Goal: Task Accomplishment & Management: Create new event

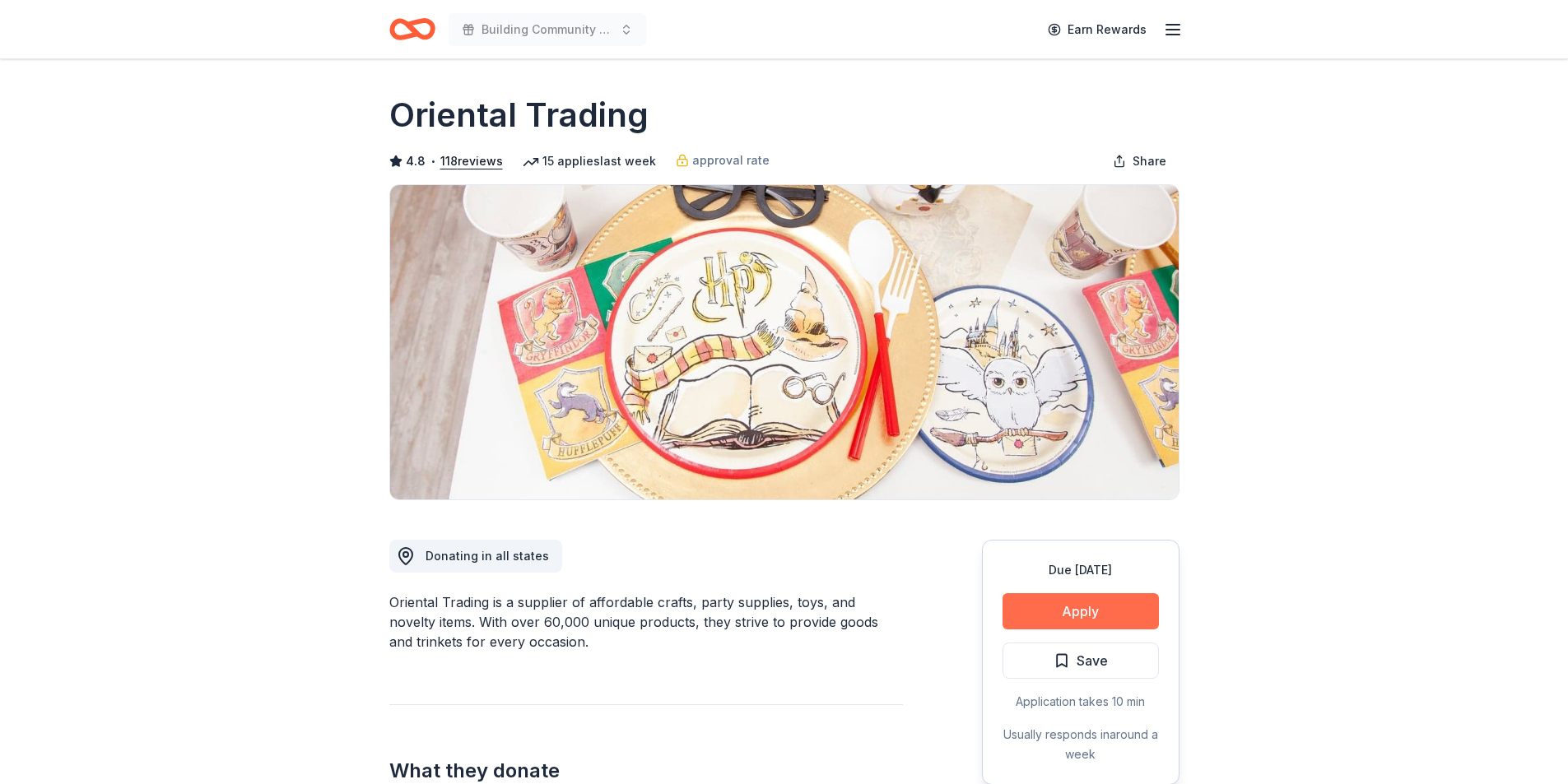
click at [1087, 608] on button "Apply" at bounding box center [1081, 611] width 156 height 37
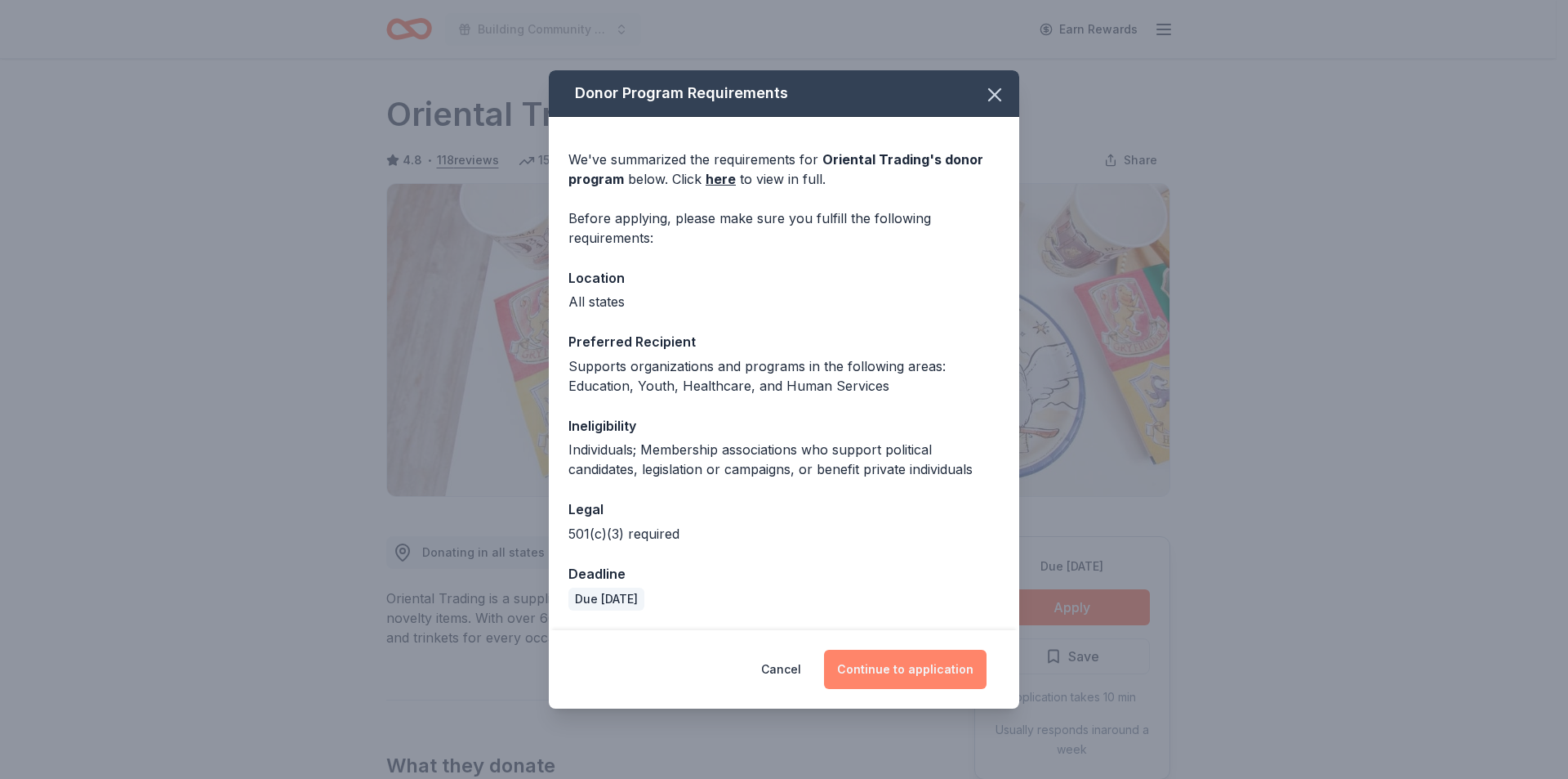
click at [896, 668] on button "Continue to application" at bounding box center [905, 669] width 163 height 39
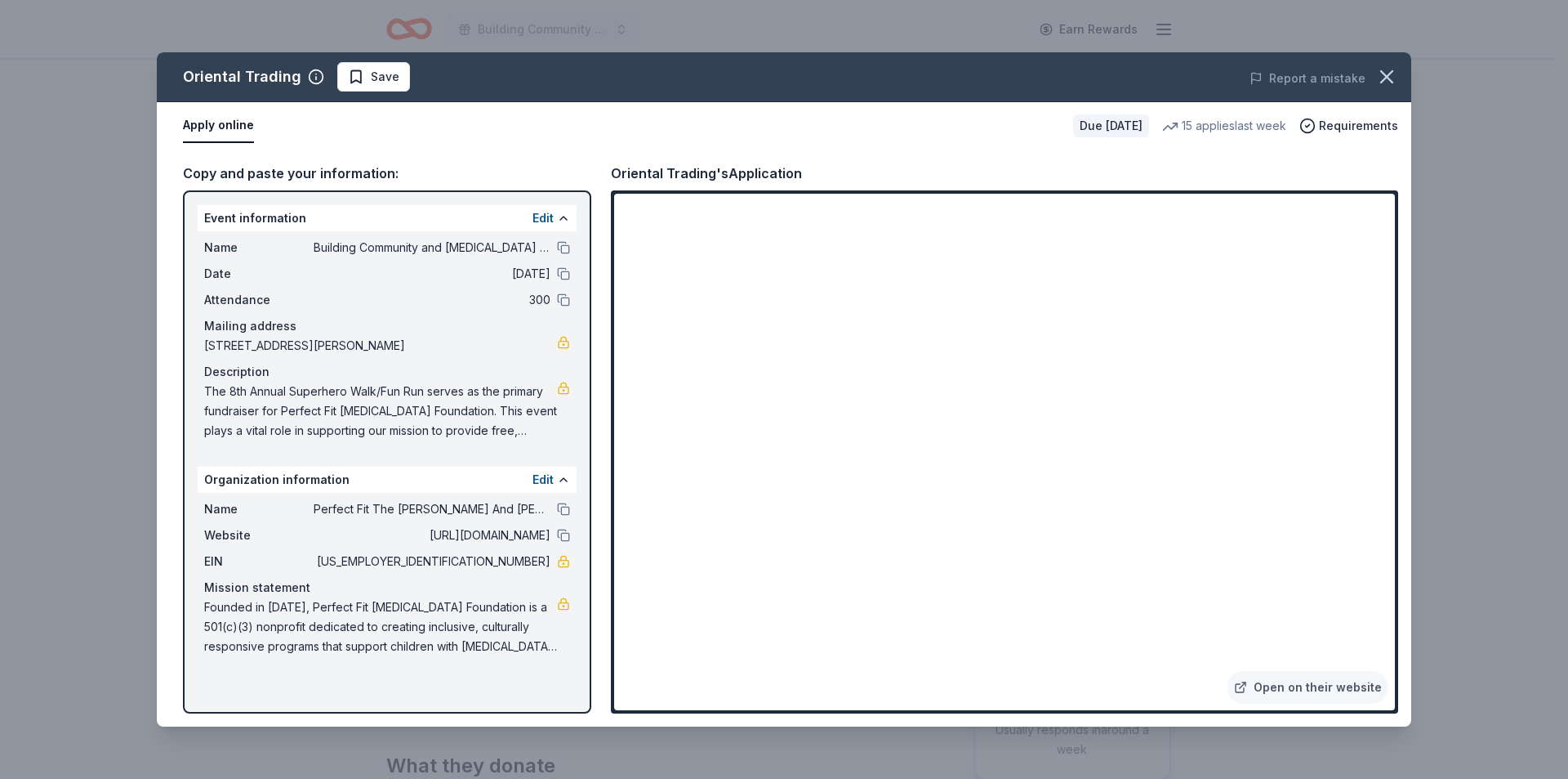
click at [1125, 86] on div "Report a mistake" at bounding box center [1168, 79] width 489 height 46
click at [353, 74] on span "Save" at bounding box center [374, 77] width 52 height 19
click at [1377, 69] on icon "button" at bounding box center [1387, 77] width 23 height 23
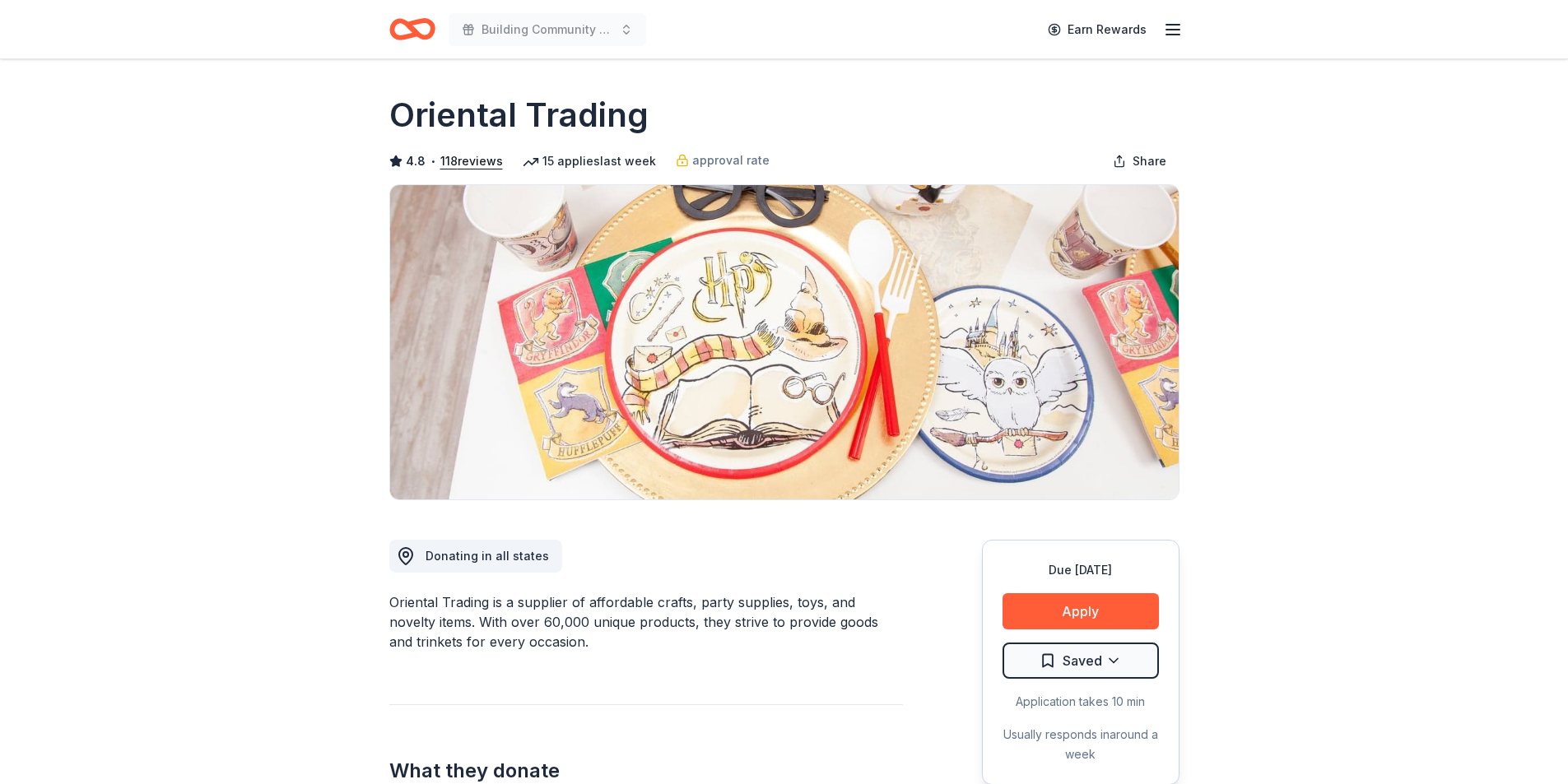
click at [398, 33] on icon "Home" at bounding box center [412, 29] width 46 height 39
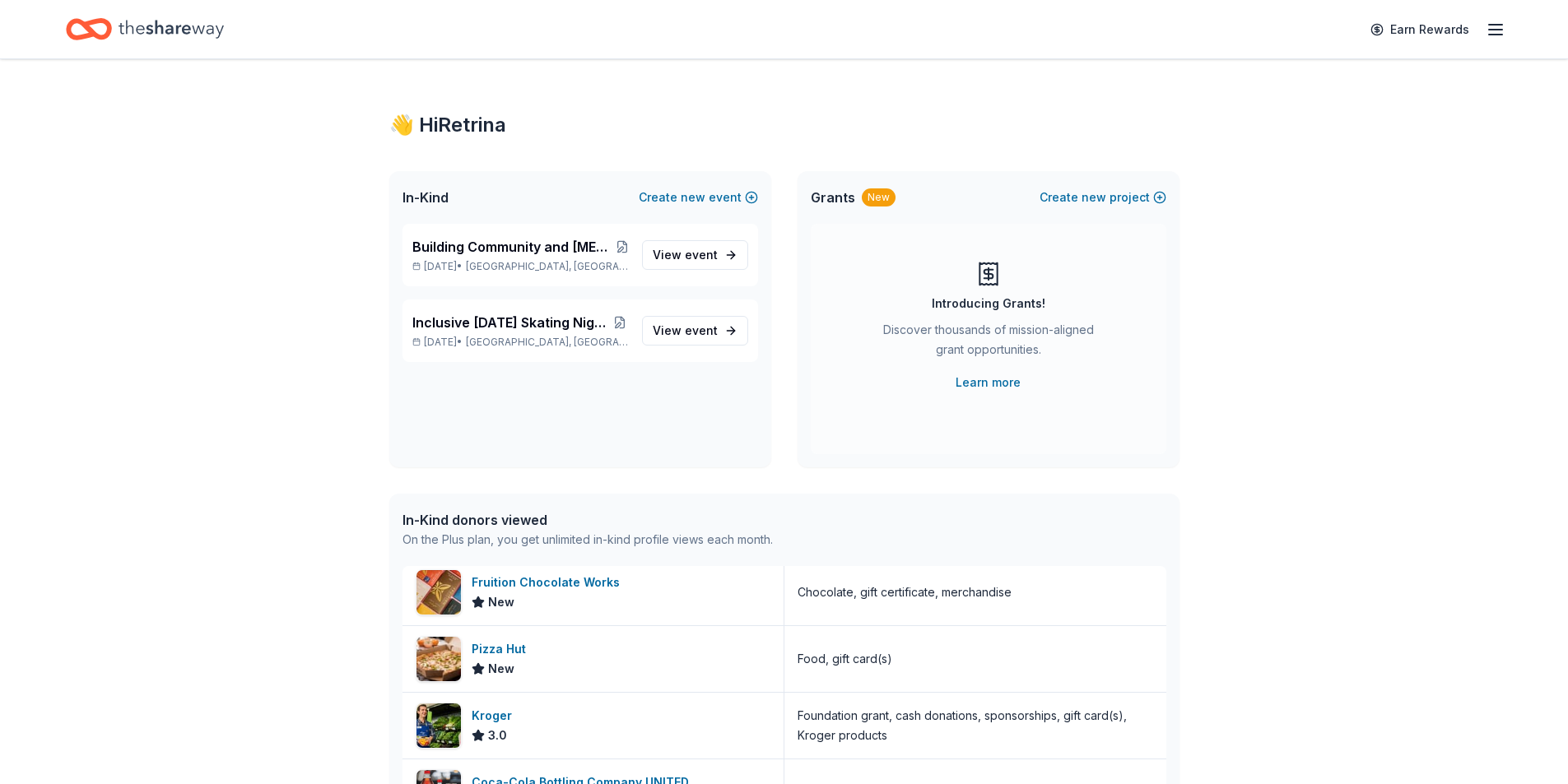
click at [1499, 32] on icon "button" at bounding box center [1495, 29] width 19 height 19
click at [1305, 131] on link "Account" at bounding box center [1298, 127] width 52 height 16
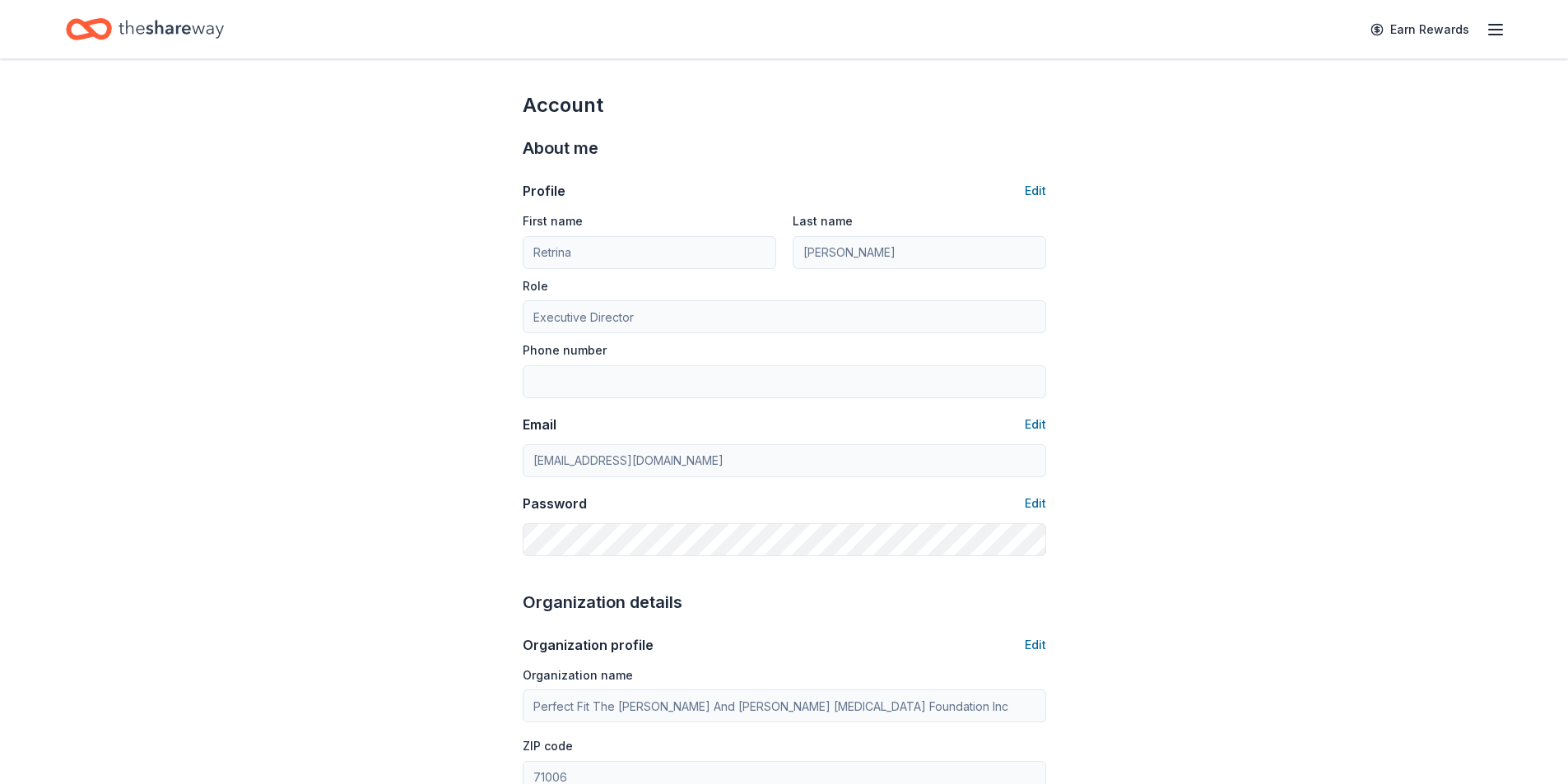
click at [1499, 20] on icon "button" at bounding box center [1495, 29] width 19 height 19
drag, startPoint x: 1458, startPoint y: 557, endPoint x: 679, endPoint y: 406, distance: 793.5
click at [1457, 557] on div "Account About me Profile Edit First name Retrina Last name Mays Role Executive …" at bounding box center [784, 794] width 1568 height 1470
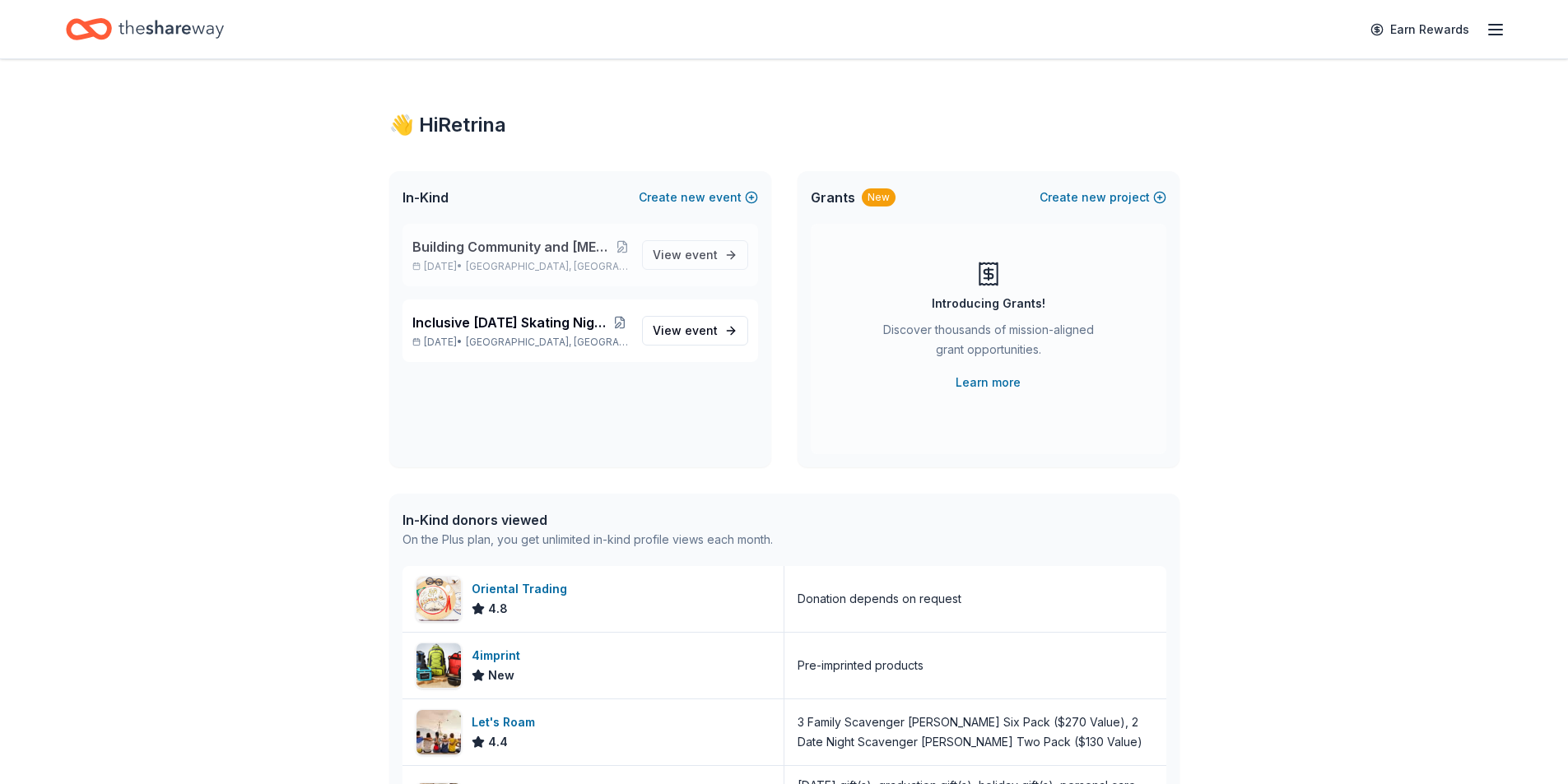
click at [479, 249] on span "Building Community and [MEDICAL_DATA] Awareness: The 8th Annual Superhero Fun R…" at bounding box center [513, 247] width 204 height 19
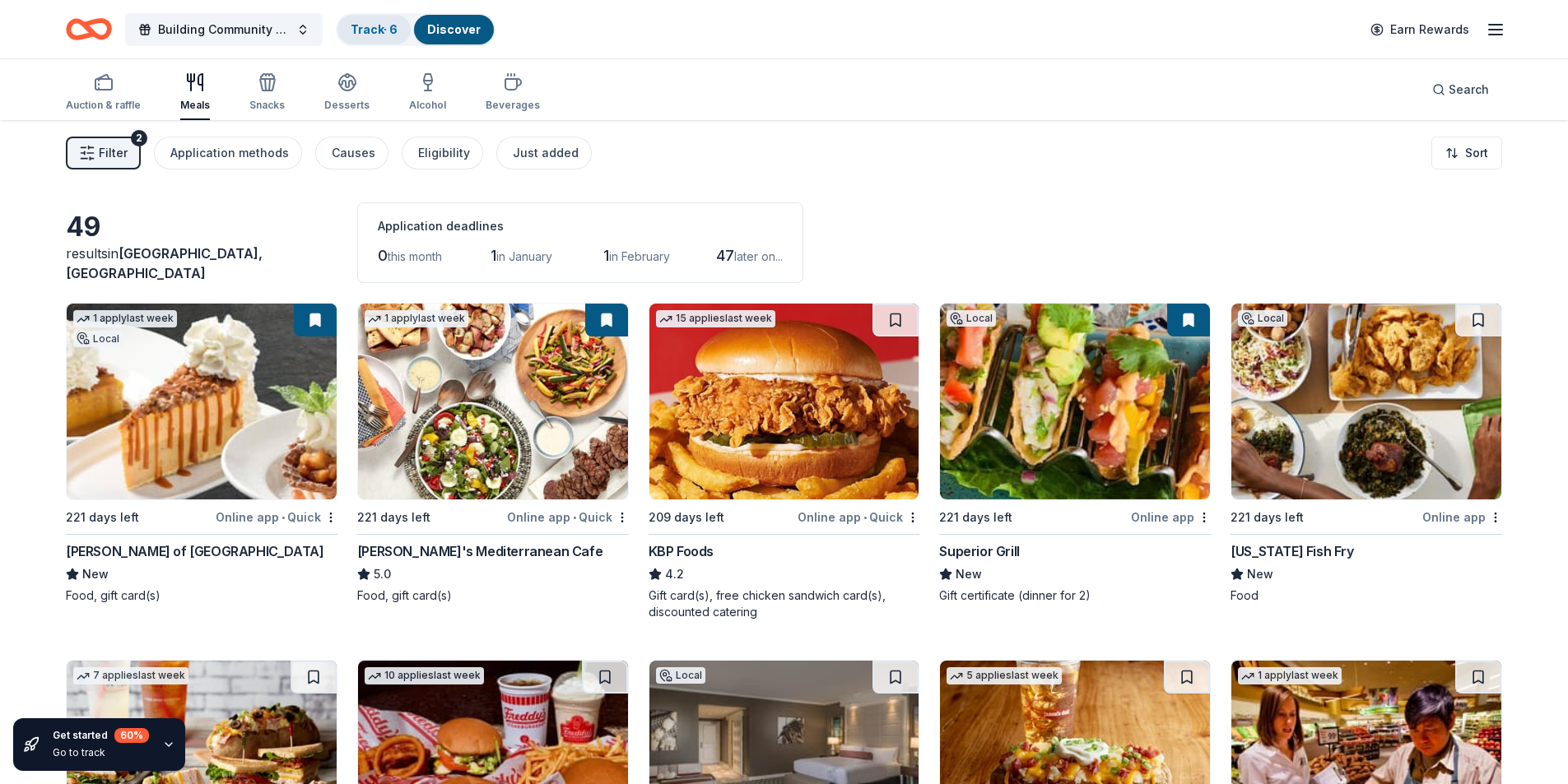
click at [374, 22] on link "Track · 6" at bounding box center [373, 29] width 47 height 14
click at [373, 28] on link "Track · 6" at bounding box center [373, 29] width 47 height 14
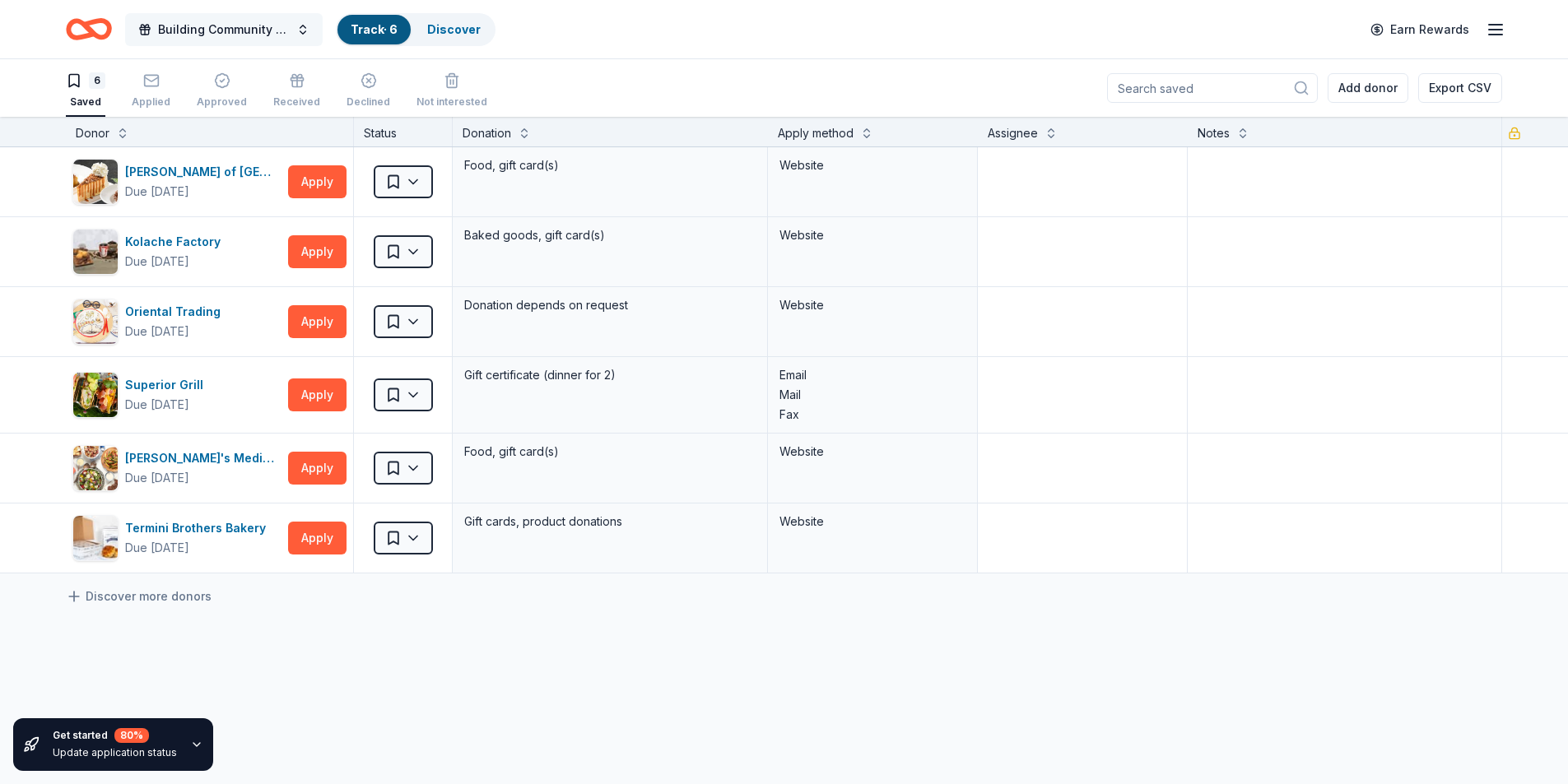
click at [214, 25] on span "Building Community and [MEDICAL_DATA] Awareness: The 8th Annual Superhero Fun R…" at bounding box center [224, 29] width 131 height 19
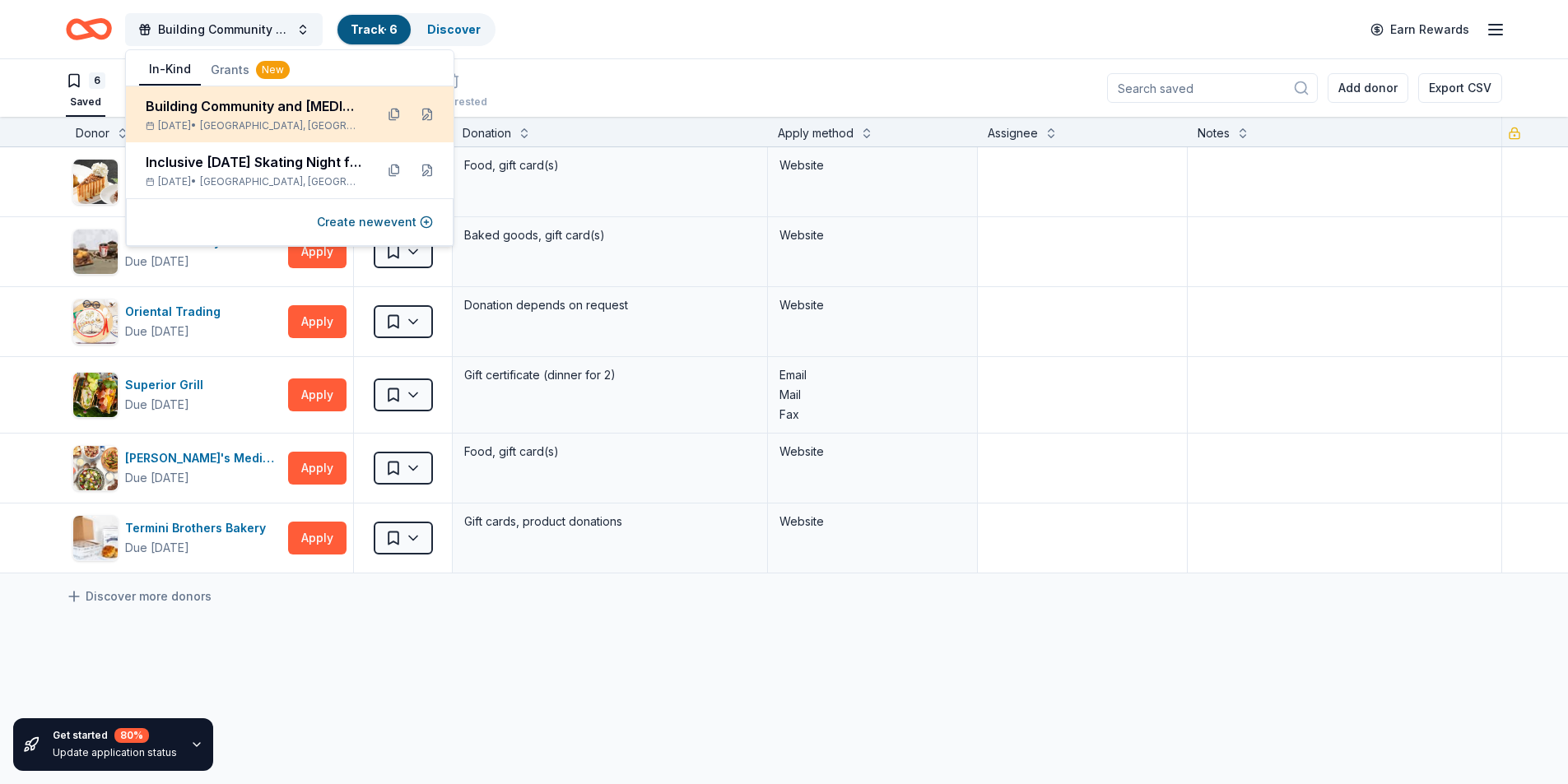
click at [265, 118] on div "Building Community and Autism Awareness: The 8th Annual Superhero Fun Run/Walk …" at bounding box center [253, 115] width 215 height 37
click at [234, 112] on div "Building Community and [MEDICAL_DATA] Awareness: The 8th Annual Superhero Fun R…" at bounding box center [253, 106] width 215 height 19
click at [234, 109] on div "Building Community and [MEDICAL_DATA] Awareness: The 8th Annual Superhero Fun R…" at bounding box center [253, 106] width 215 height 19
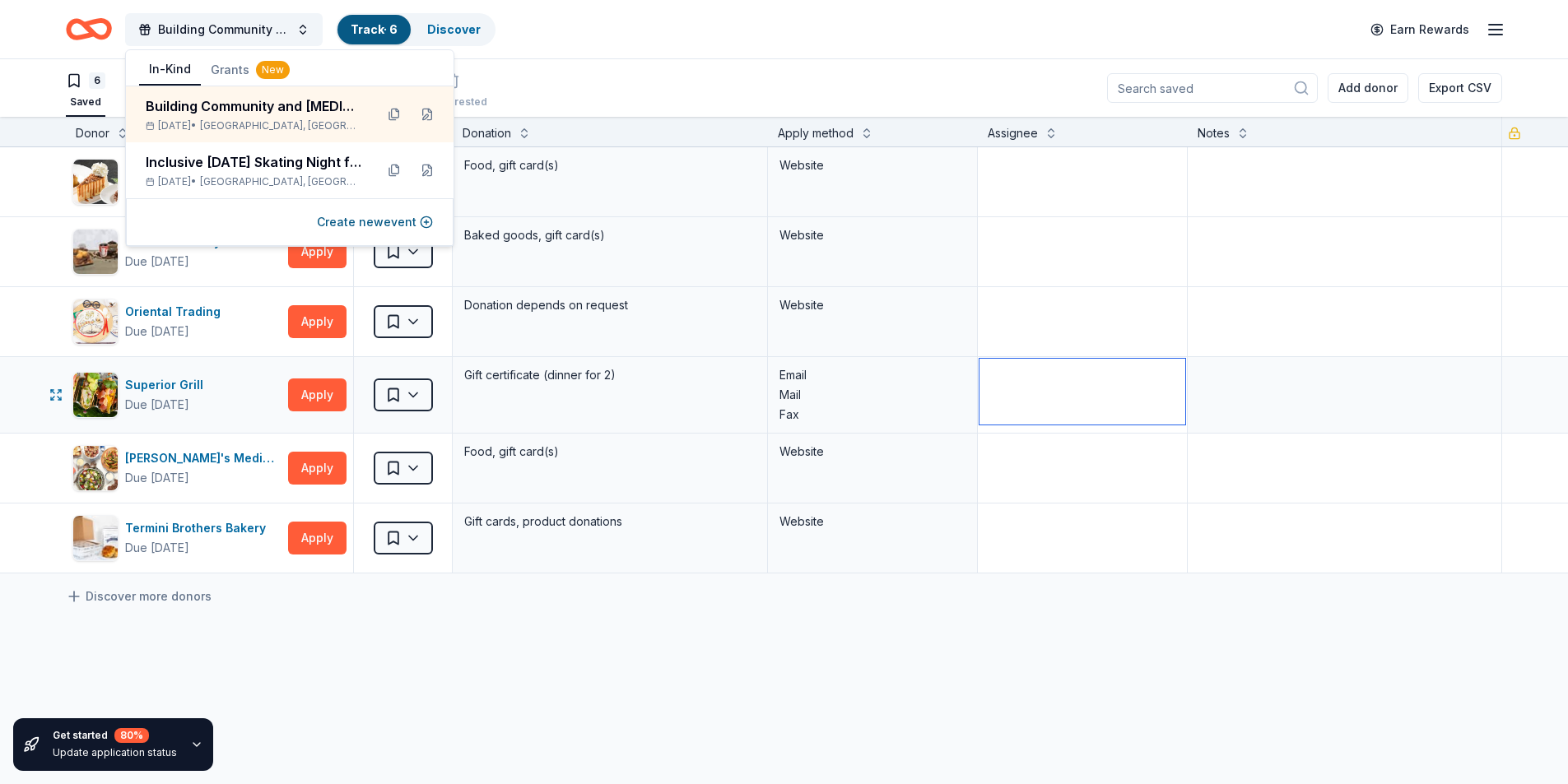
click at [1144, 374] on textarea at bounding box center [1082, 392] width 206 height 66
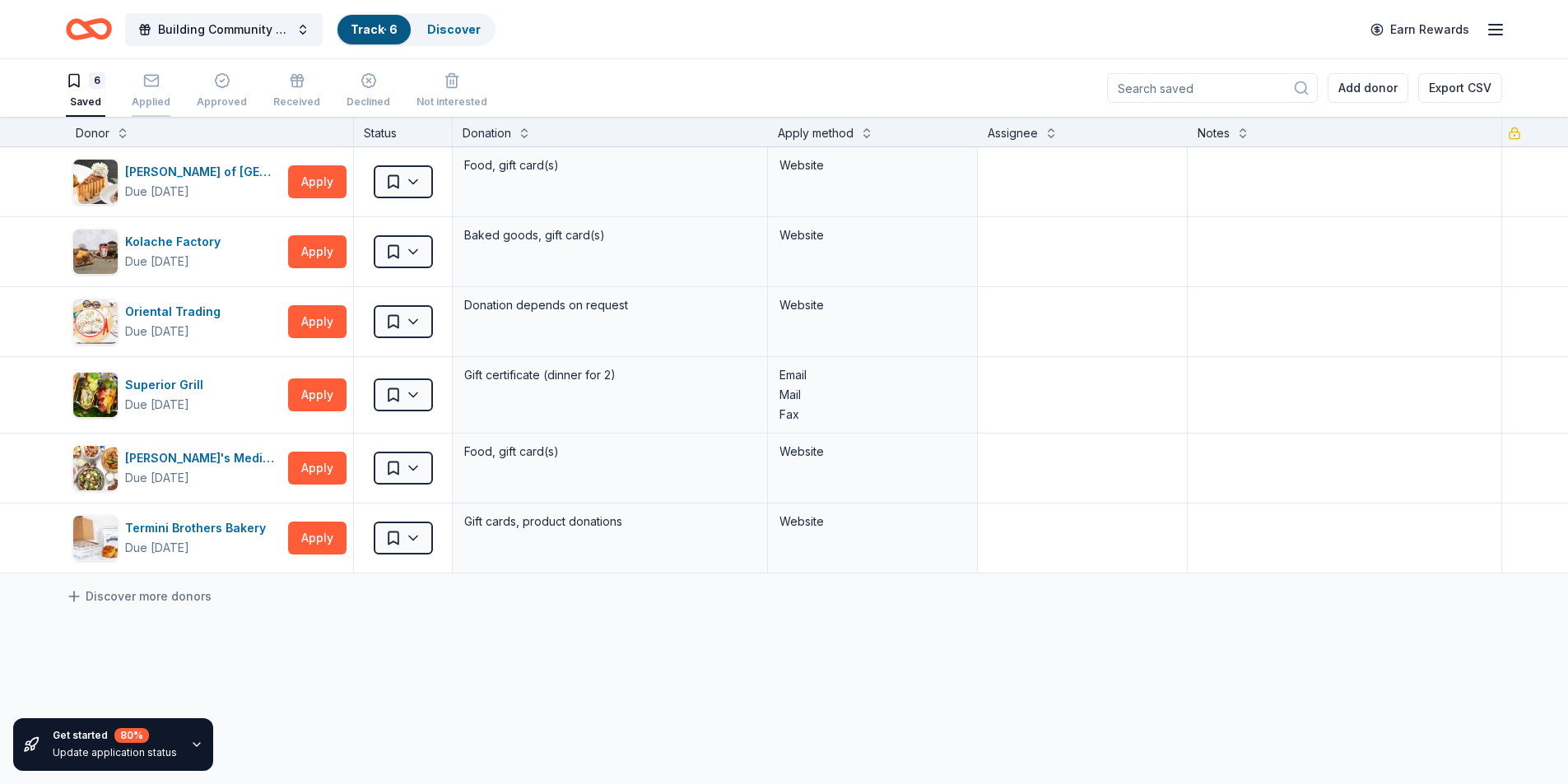
click at [154, 93] on div "Applied" at bounding box center [151, 91] width 39 height 37
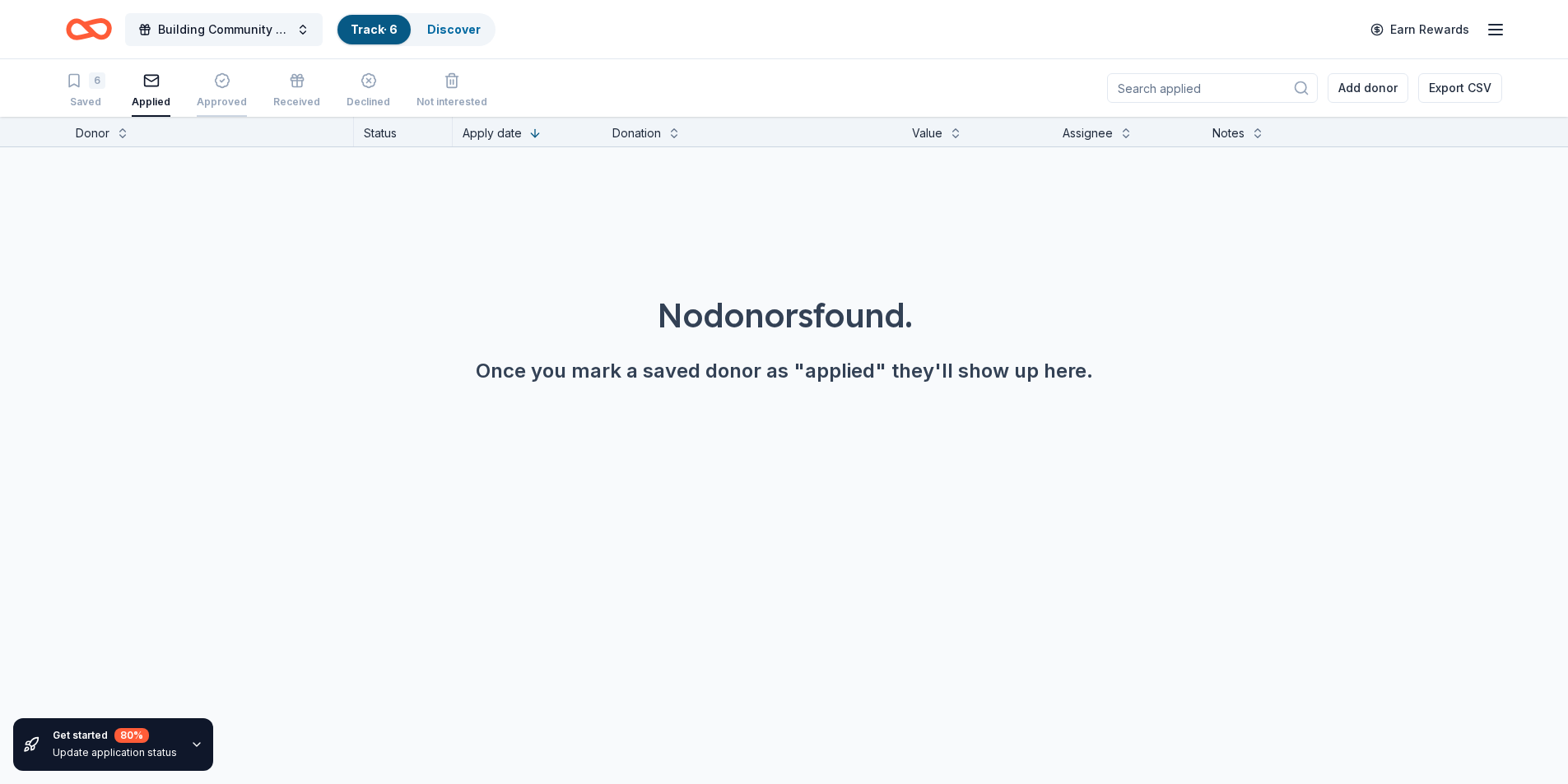
click at [216, 87] on icon "button" at bounding box center [222, 80] width 16 height 16
click at [297, 91] on div "Received" at bounding box center [296, 91] width 47 height 37
click at [370, 96] on div "Declined" at bounding box center [368, 102] width 43 height 14
click at [454, 81] on line "button" at bounding box center [454, 82] width 0 height 4
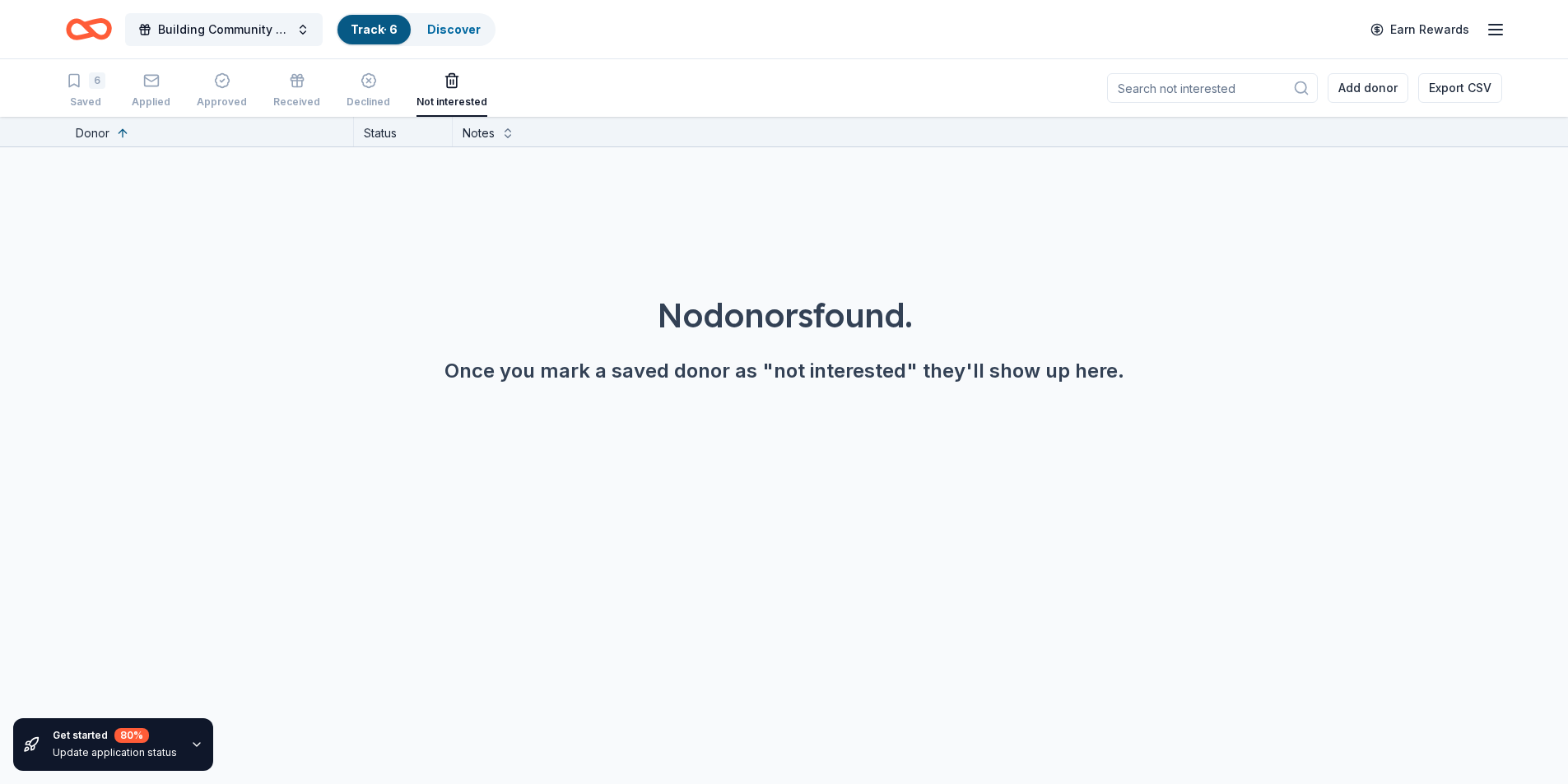
click at [372, 25] on link "Track · 6" at bounding box center [373, 29] width 47 height 14
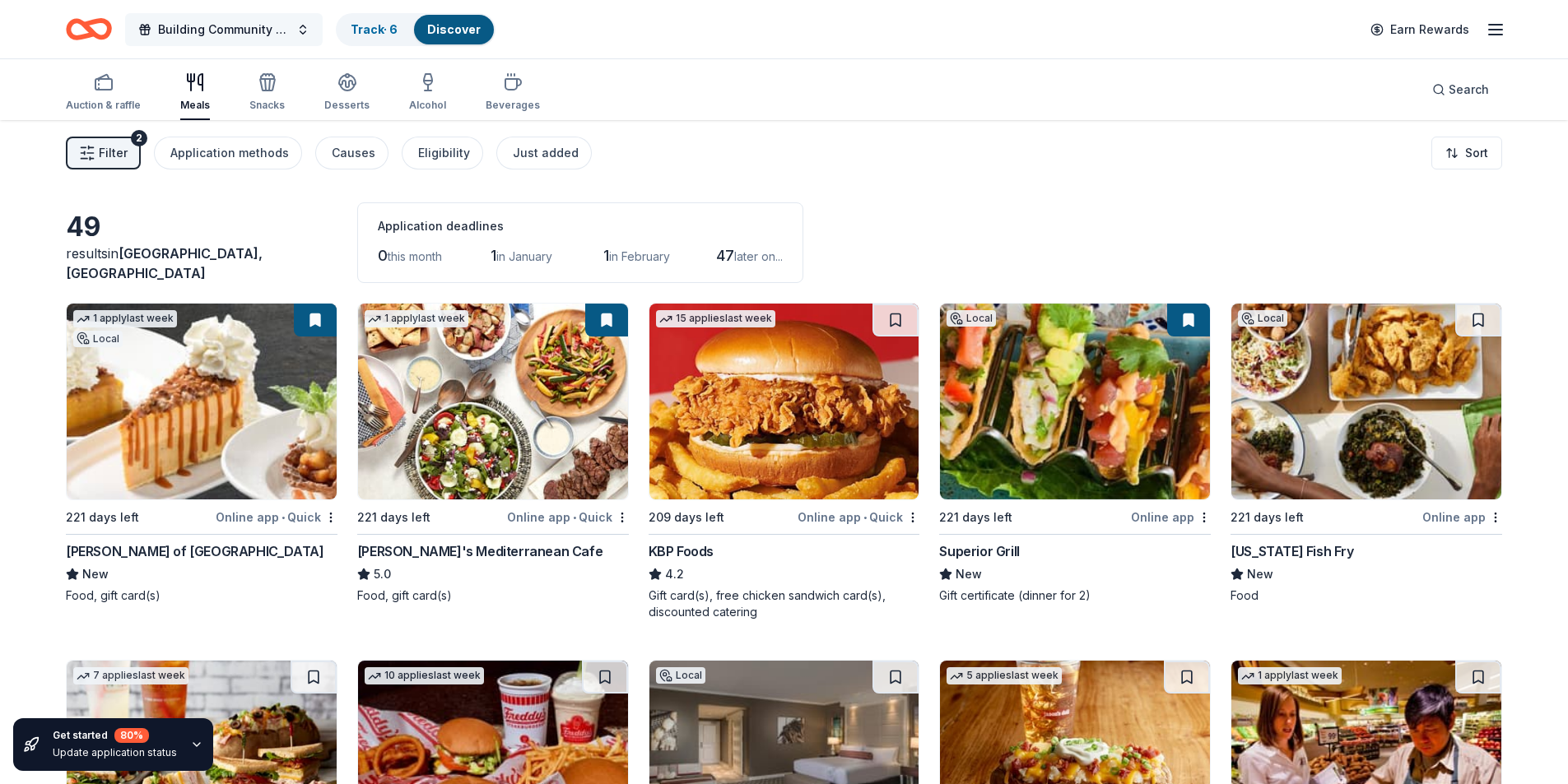
click at [259, 27] on span "Building Community and [MEDICAL_DATA] Awareness: The 8th Annual Superhero Fun R…" at bounding box center [224, 29] width 131 height 19
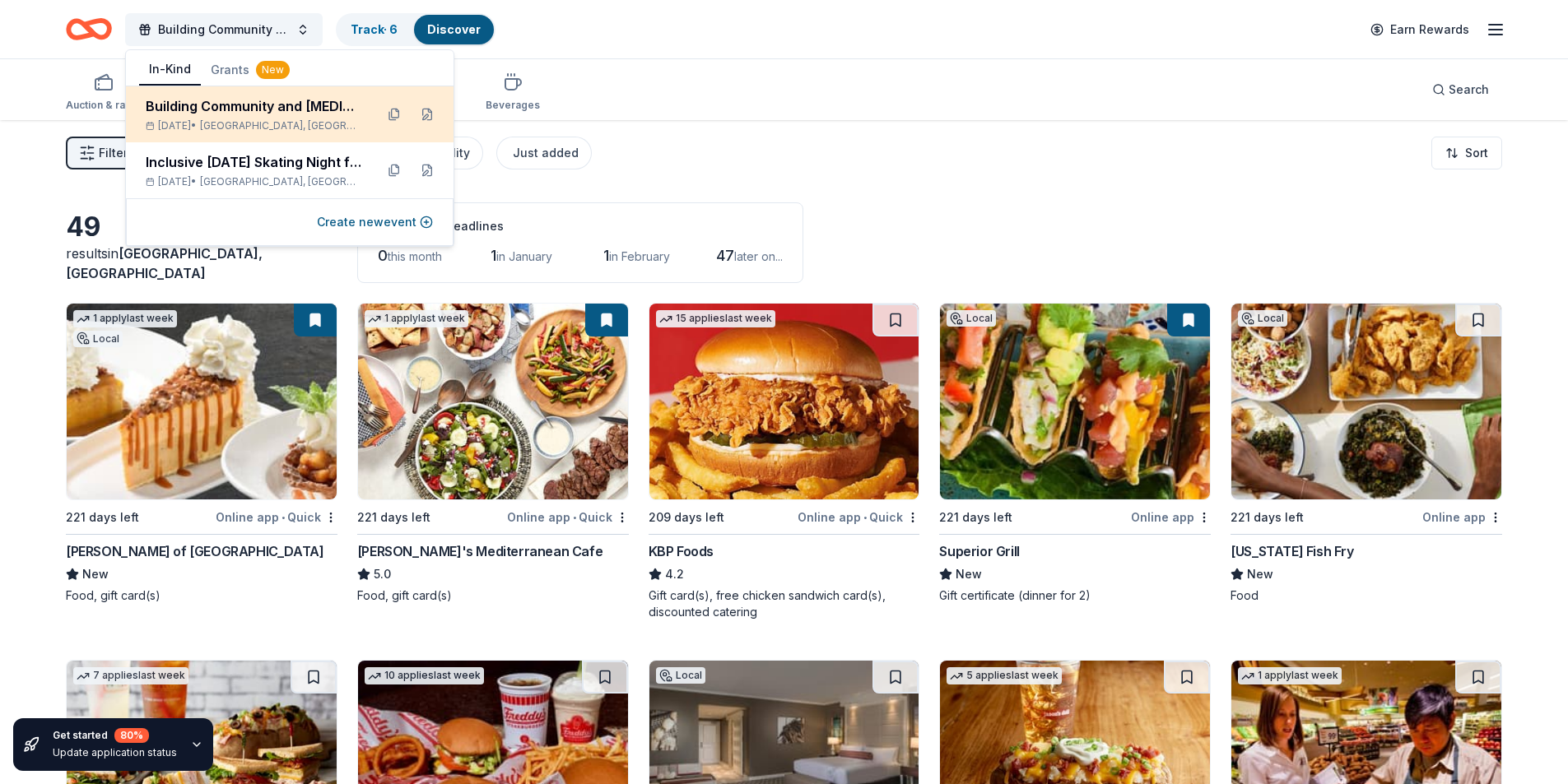
click at [264, 126] on span "[GEOGRAPHIC_DATA], [GEOGRAPHIC_DATA]" at bounding box center [280, 126] width 161 height 14
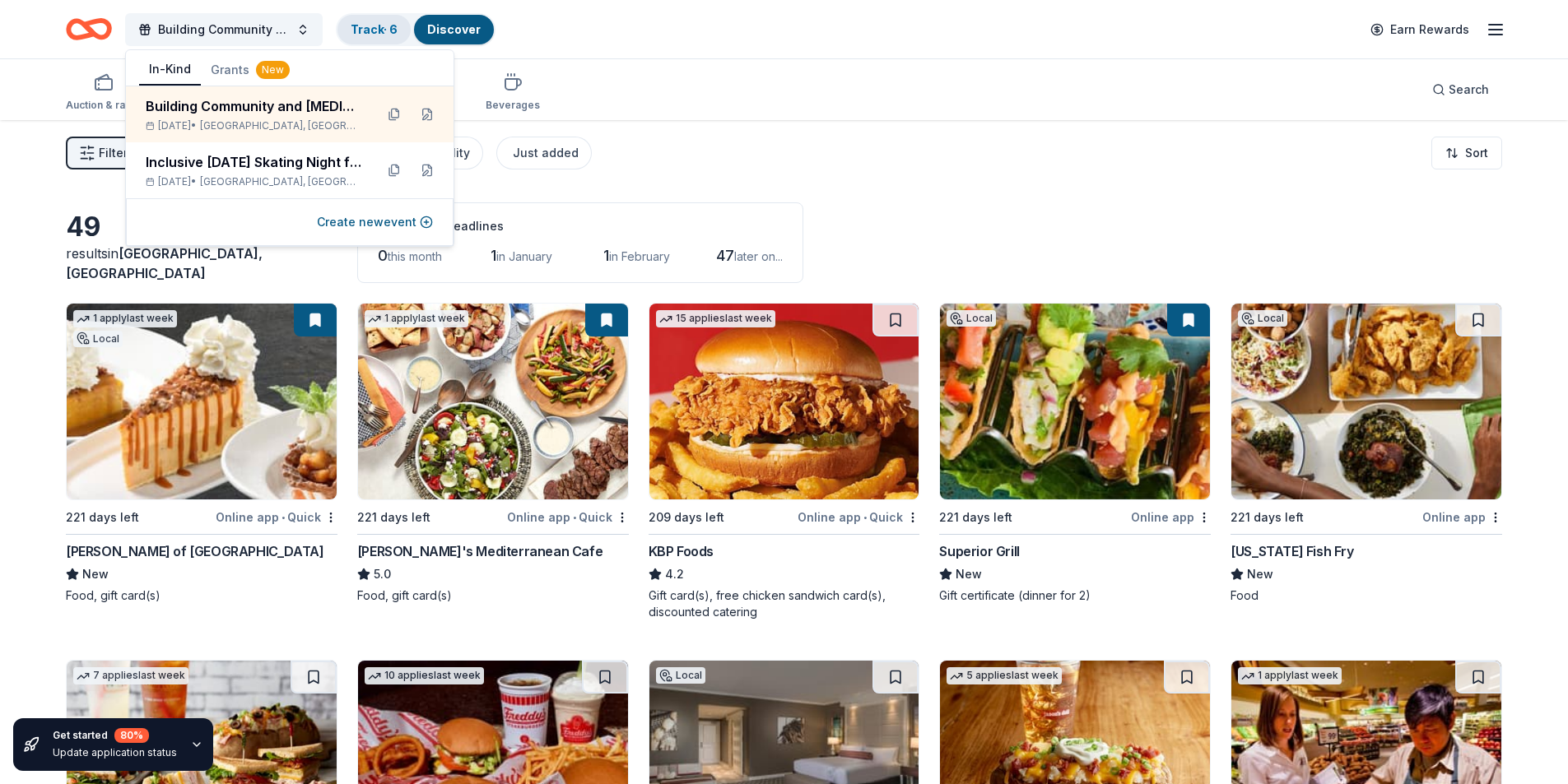
click at [369, 31] on link "Track · 6" at bounding box center [373, 29] width 47 height 14
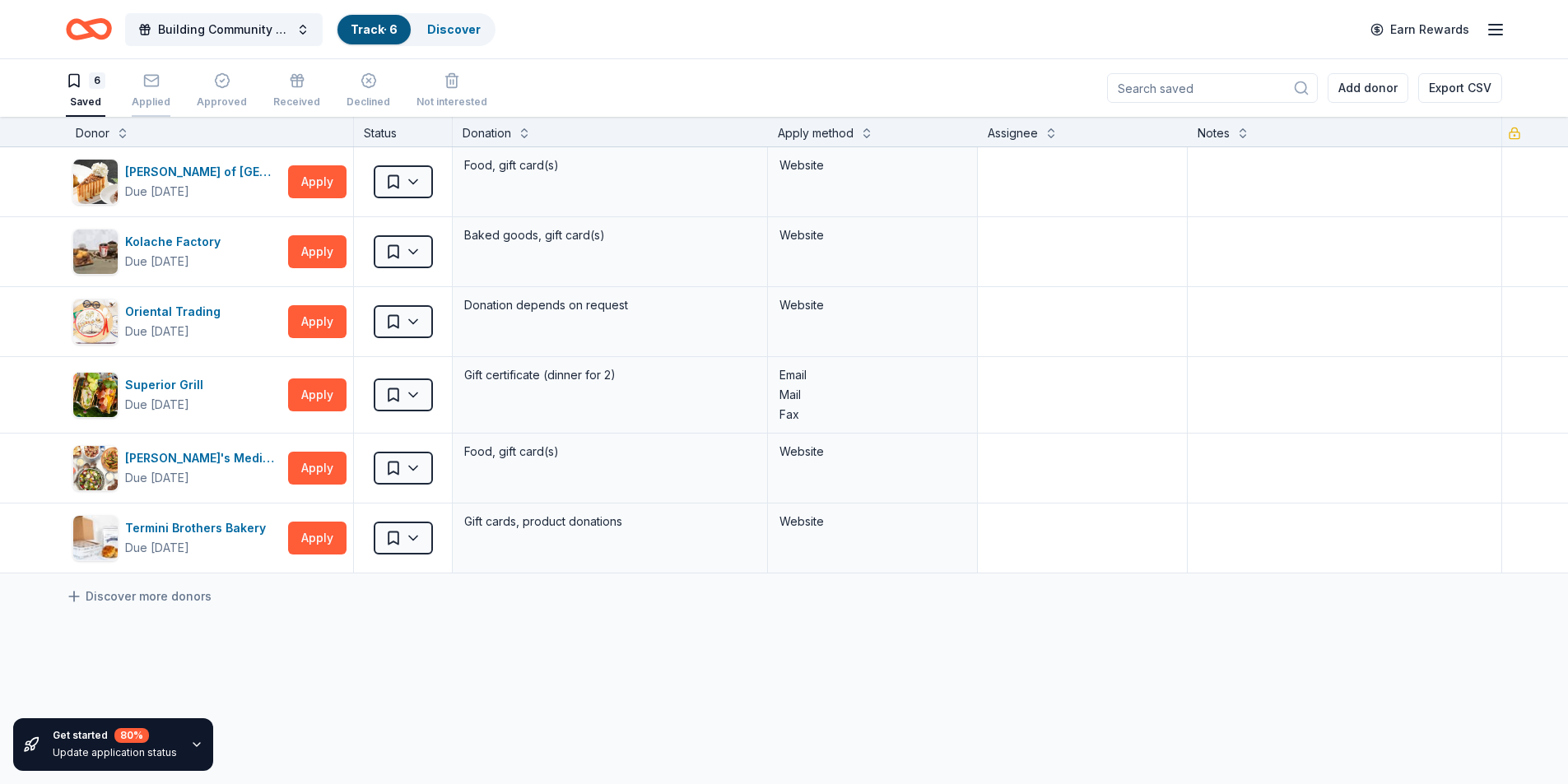
click at [157, 83] on rect "button" at bounding box center [151, 80] width 14 height 11
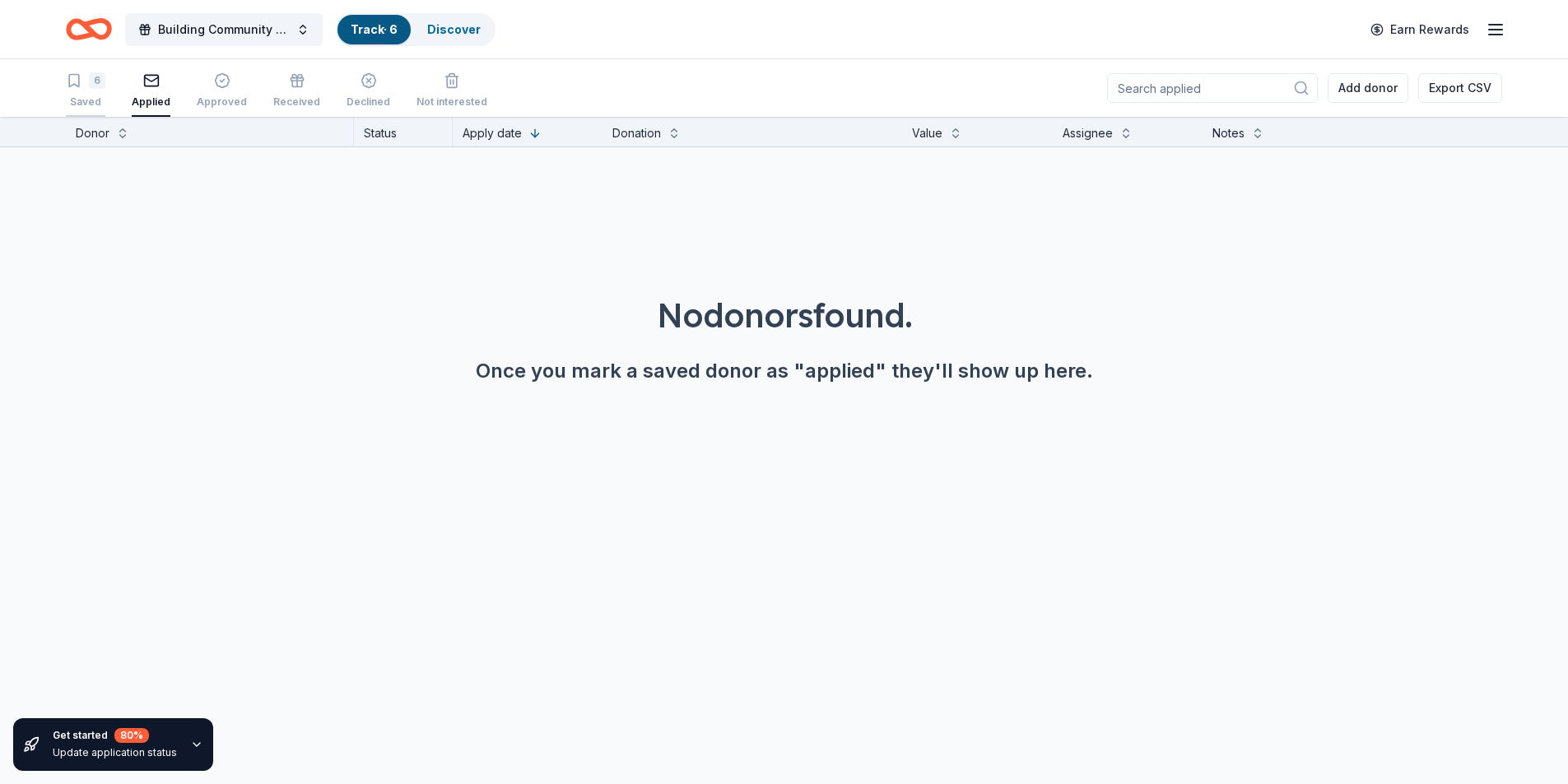
click at [75, 84] on icon "button" at bounding box center [73, 80] width 16 height 16
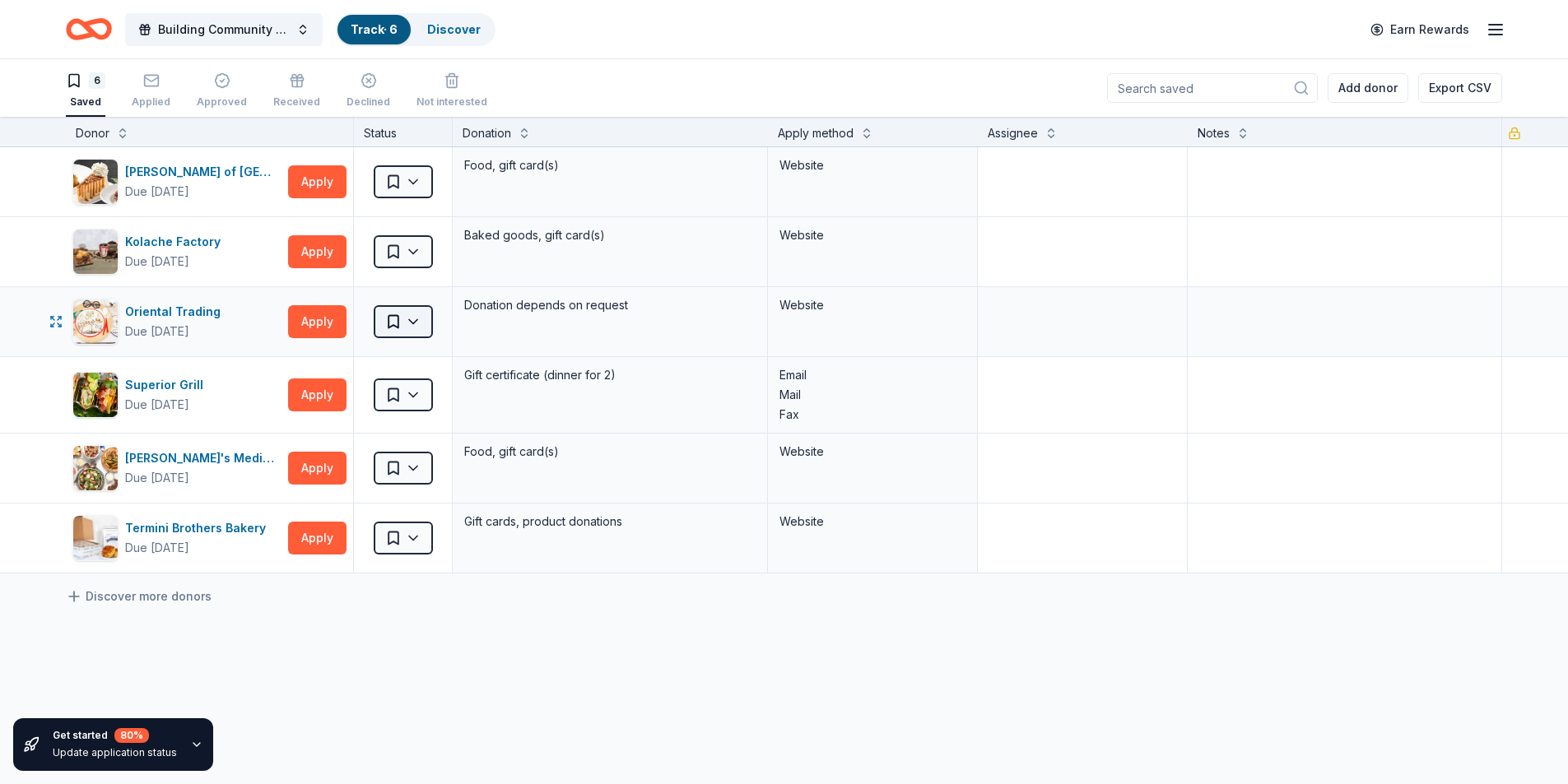
click at [416, 321] on html "Building Community and Autism Awareness: The 8th Annual Superhero Fun Run/Walk …" at bounding box center [784, 392] width 1568 height 784
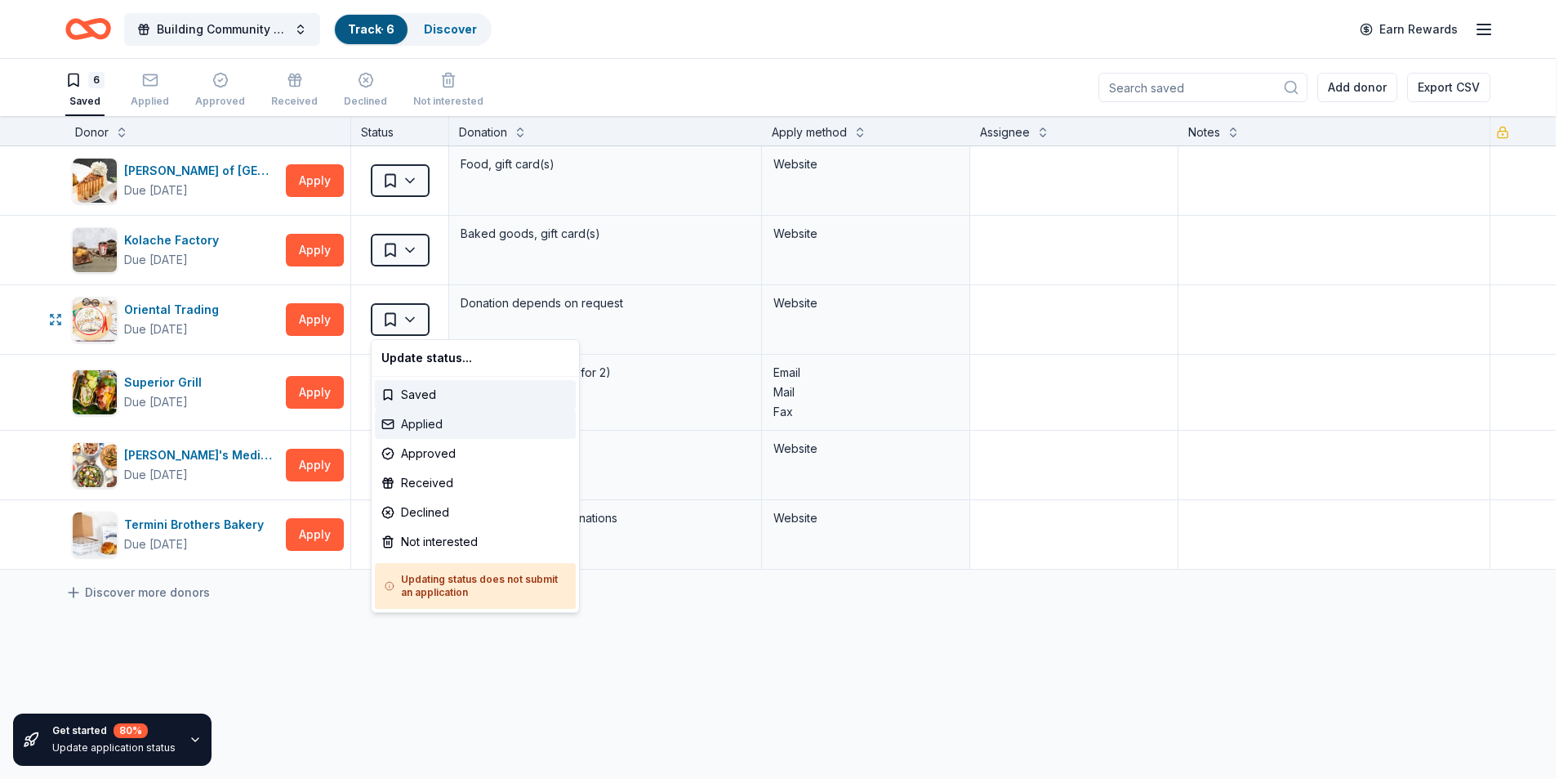
click at [419, 419] on div "Applied" at bounding box center [475, 424] width 201 height 30
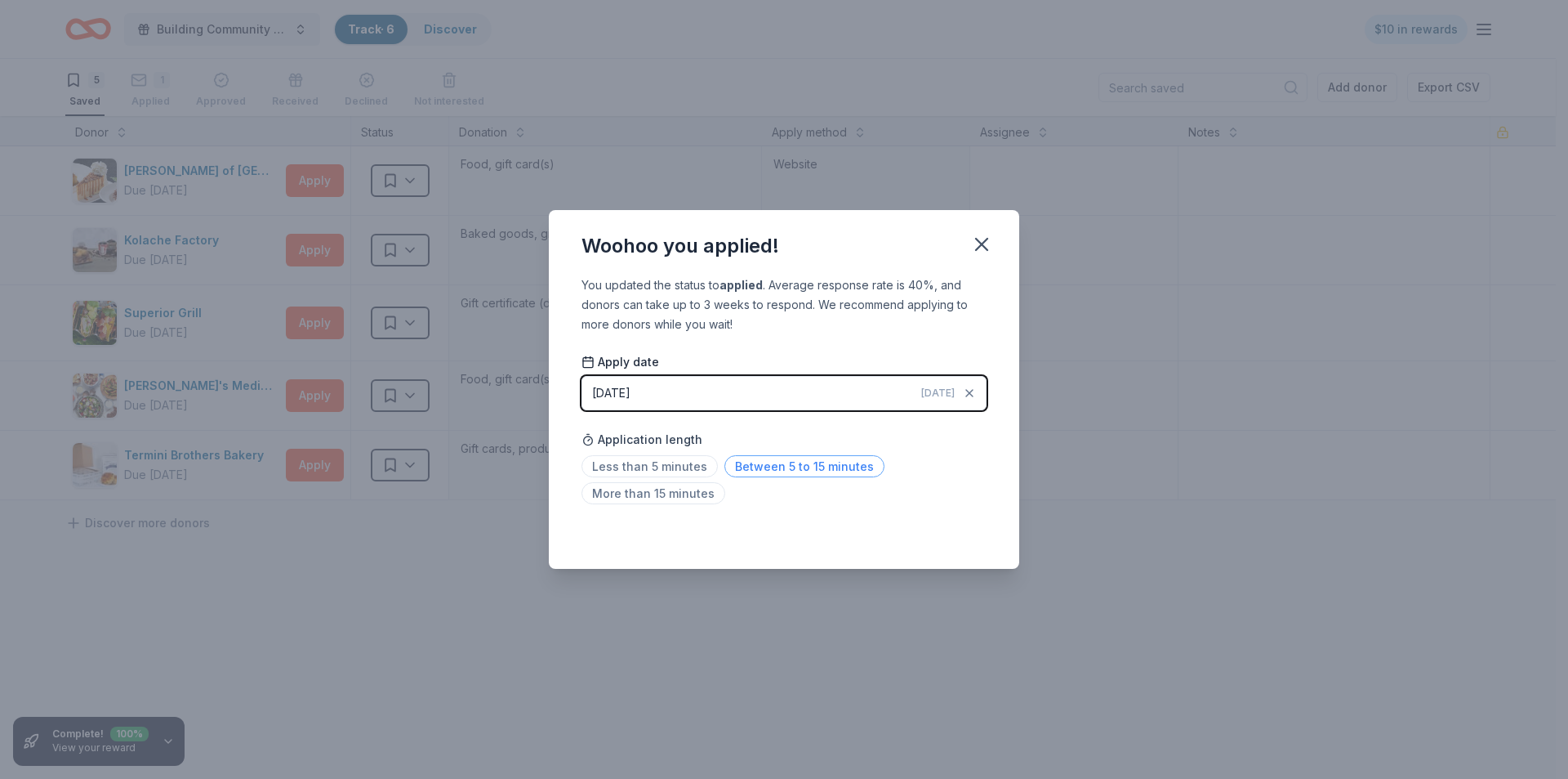
click at [816, 464] on span "Between 5 to 15 minutes" at bounding box center [804, 466] width 160 height 22
click at [981, 244] on icon "button" at bounding box center [982, 244] width 11 height 11
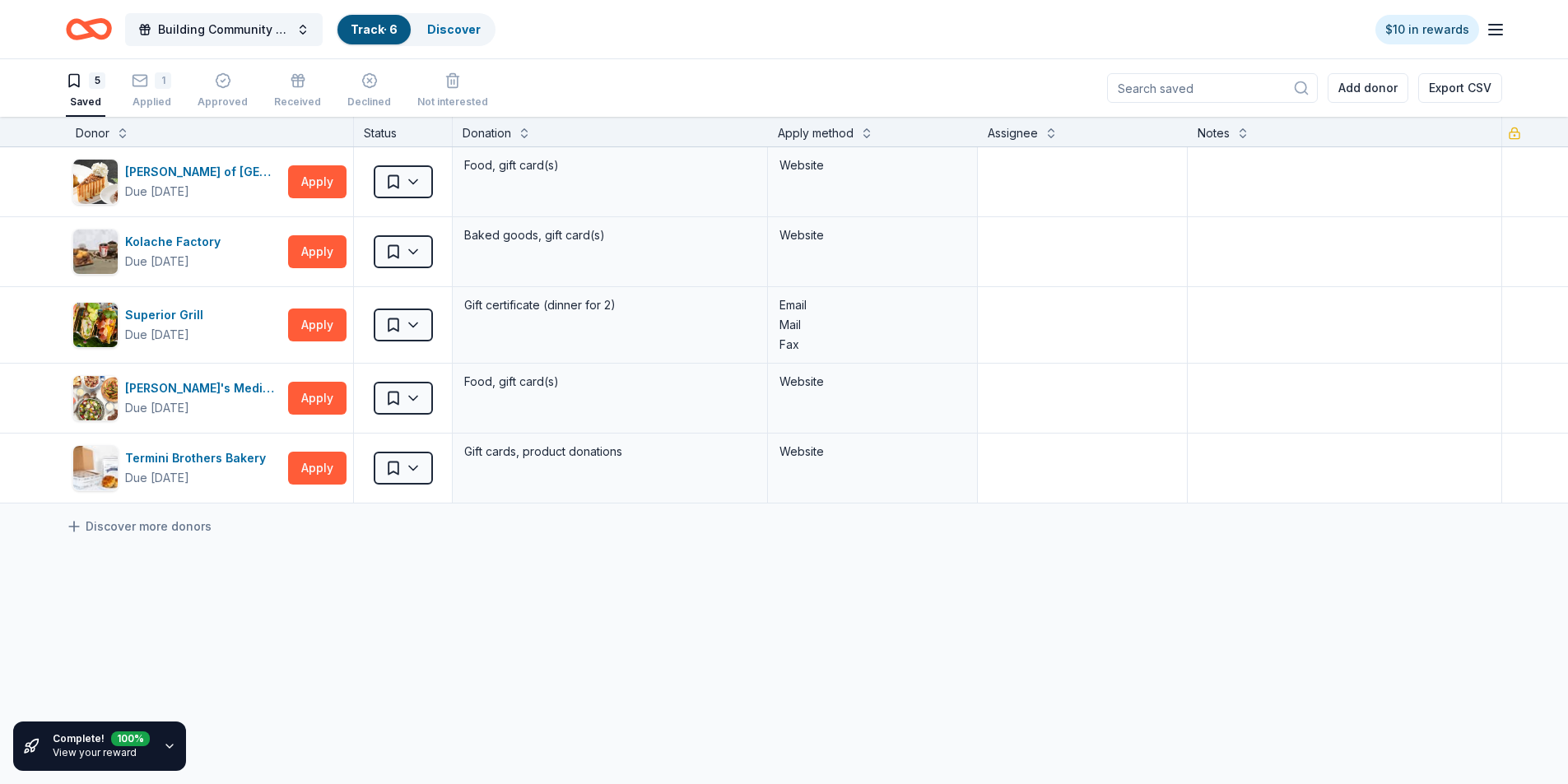
click at [1190, 89] on input at bounding box center [1212, 88] width 210 height 30
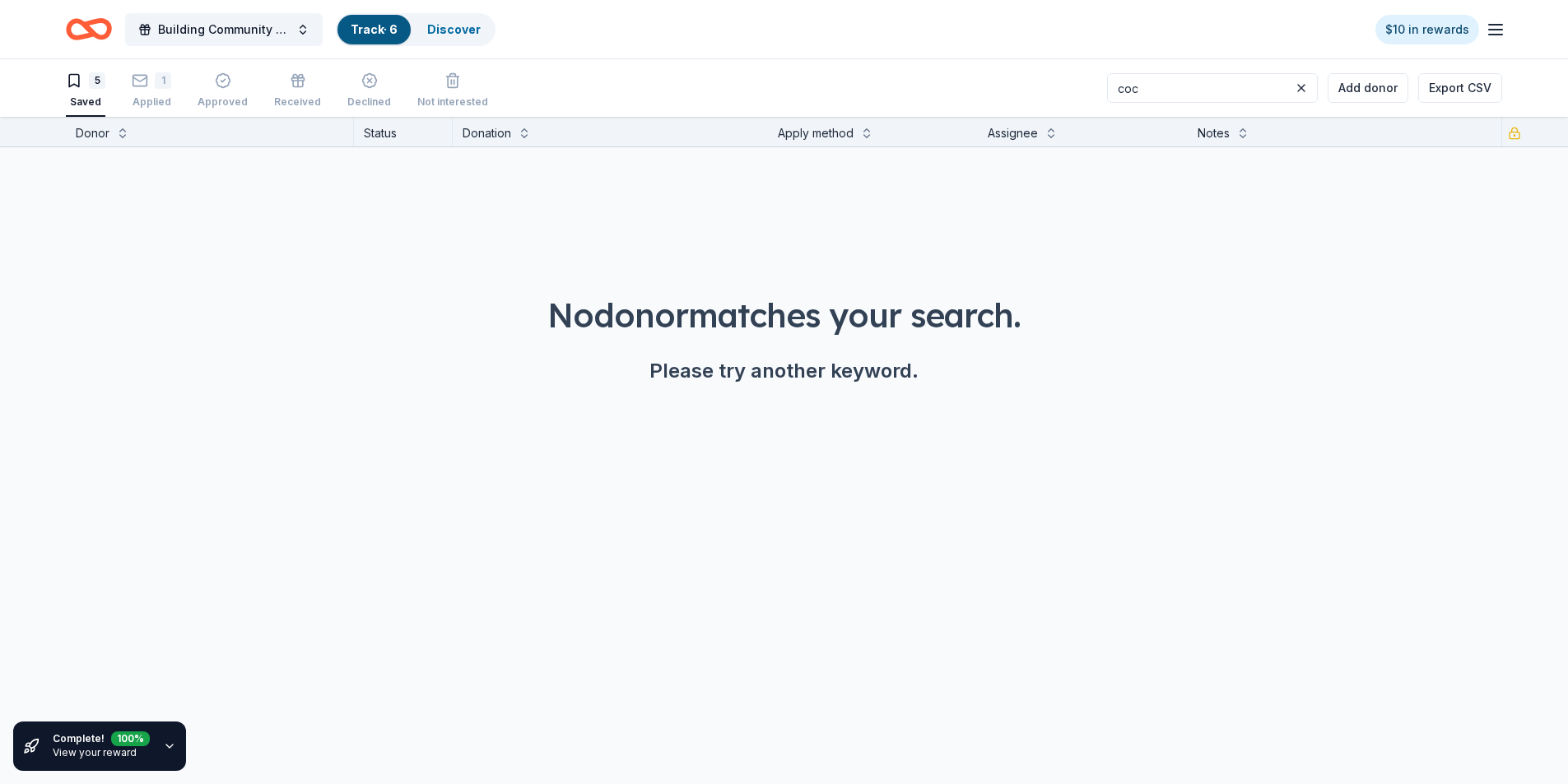
click at [1170, 90] on input "coc" at bounding box center [1212, 88] width 210 height 30
type input "c"
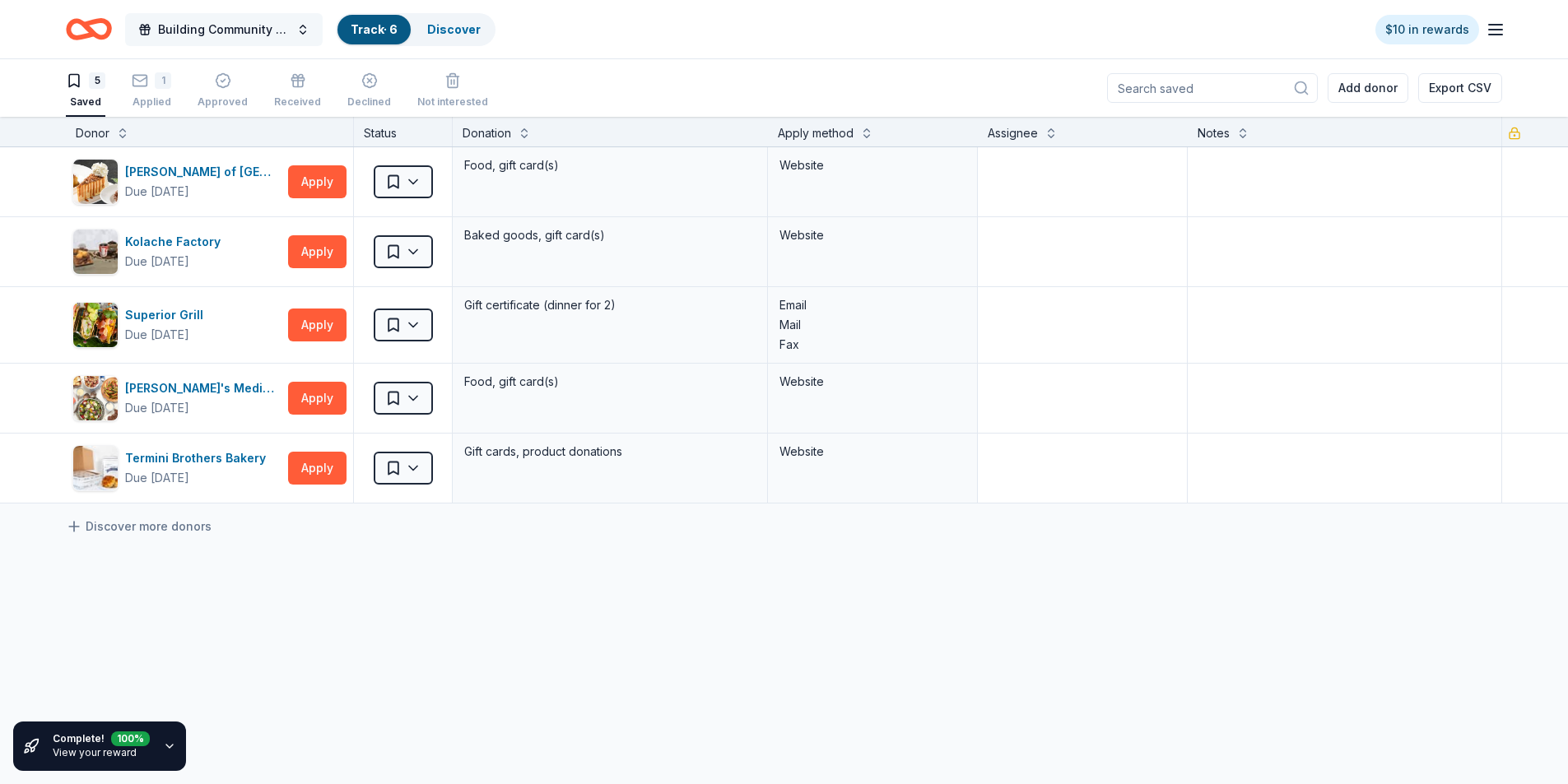
click at [205, 27] on span "Building Community and [MEDICAL_DATA] Awareness: The 8th Annual Superhero Fun R…" at bounding box center [224, 29] width 131 height 19
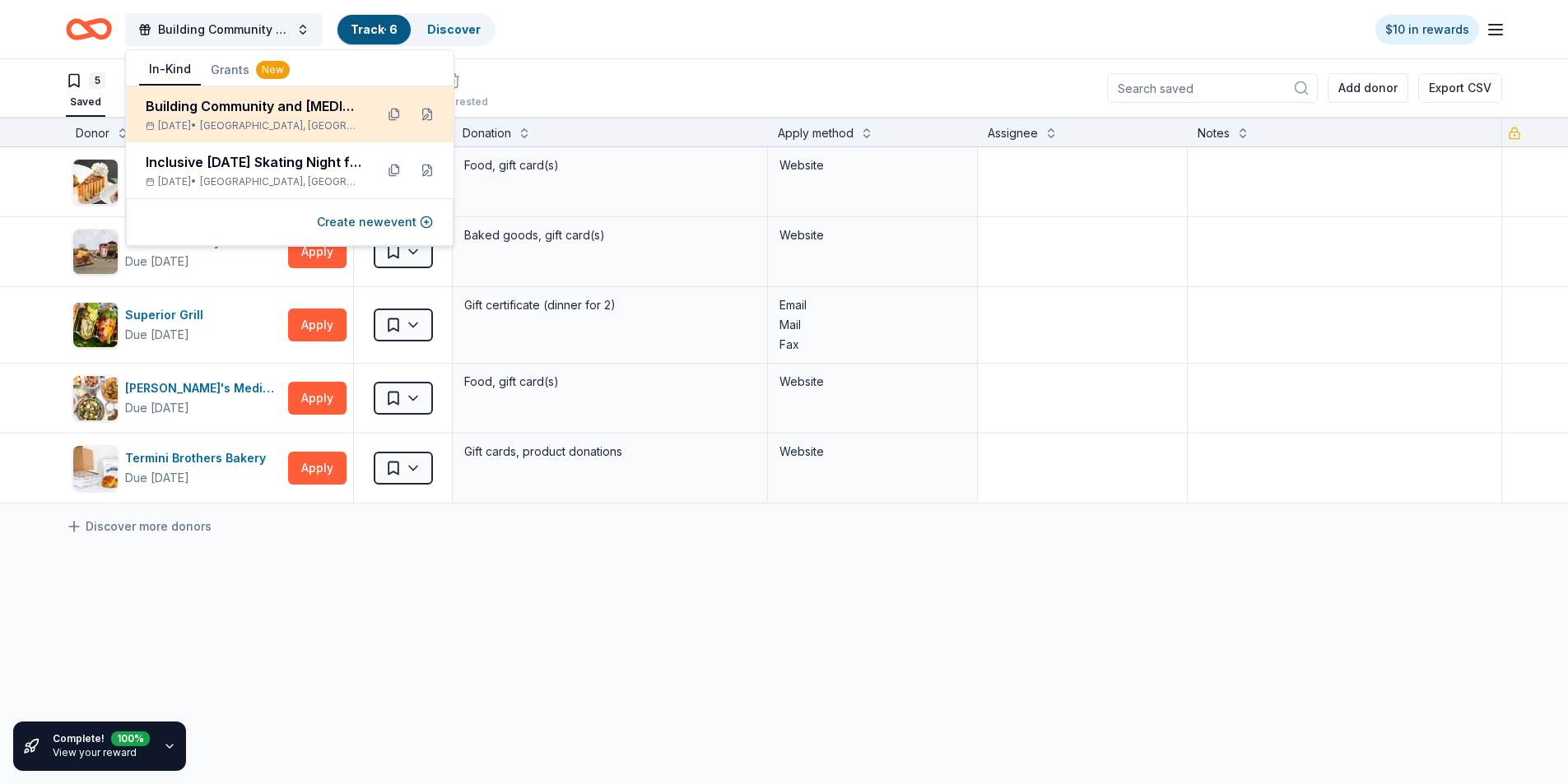
click at [198, 119] on div "Building Community and Autism Awareness: The 8th Annual Superhero Fun Run/Walk …" at bounding box center [253, 115] width 215 height 37
click at [196, 115] on div "Building Community and [MEDICAL_DATA] Awareness: The 8th Annual Superhero Fun R…" at bounding box center [253, 106] width 215 height 19
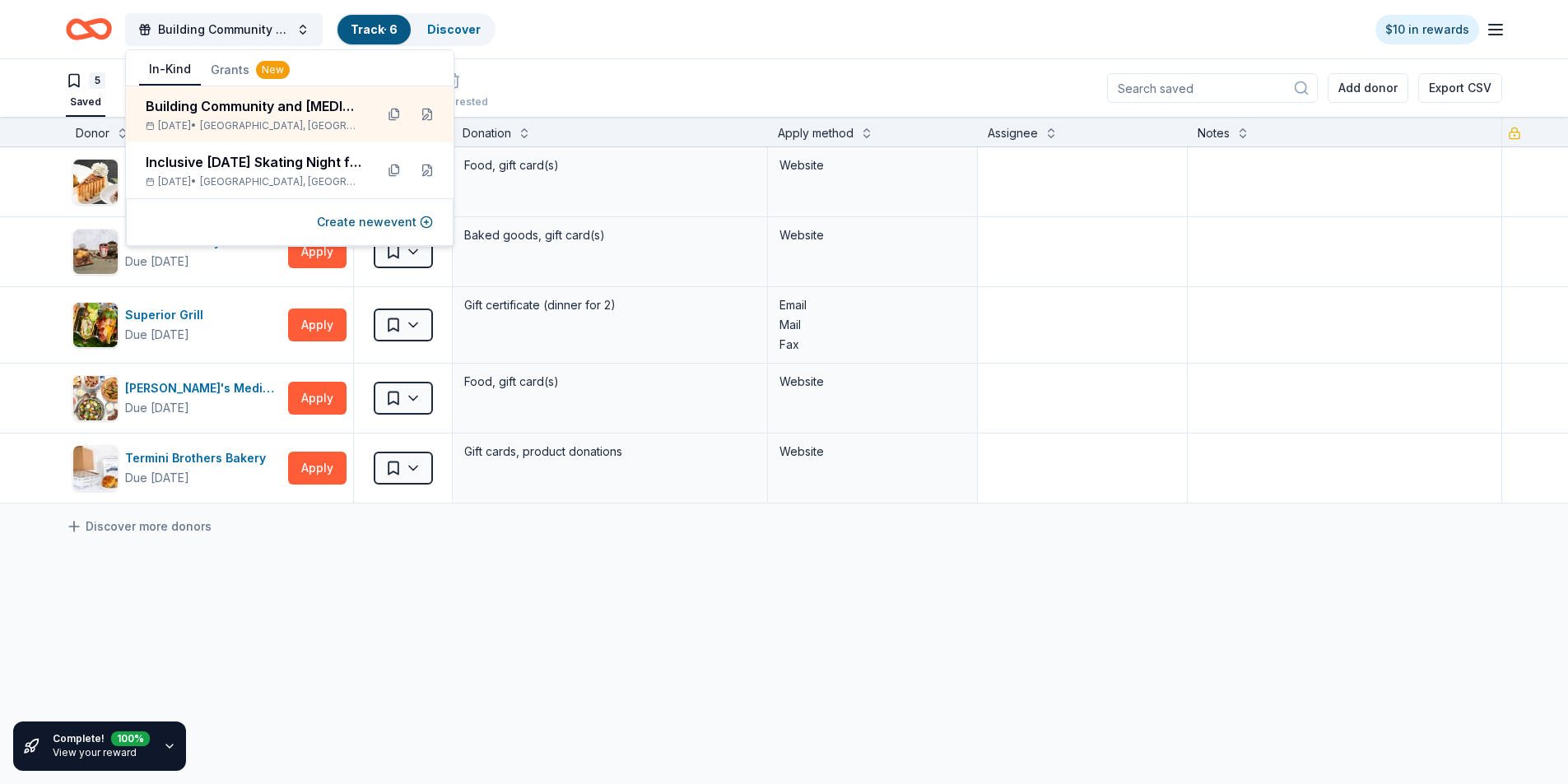
click at [1164, 89] on input at bounding box center [1212, 88] width 210 height 30
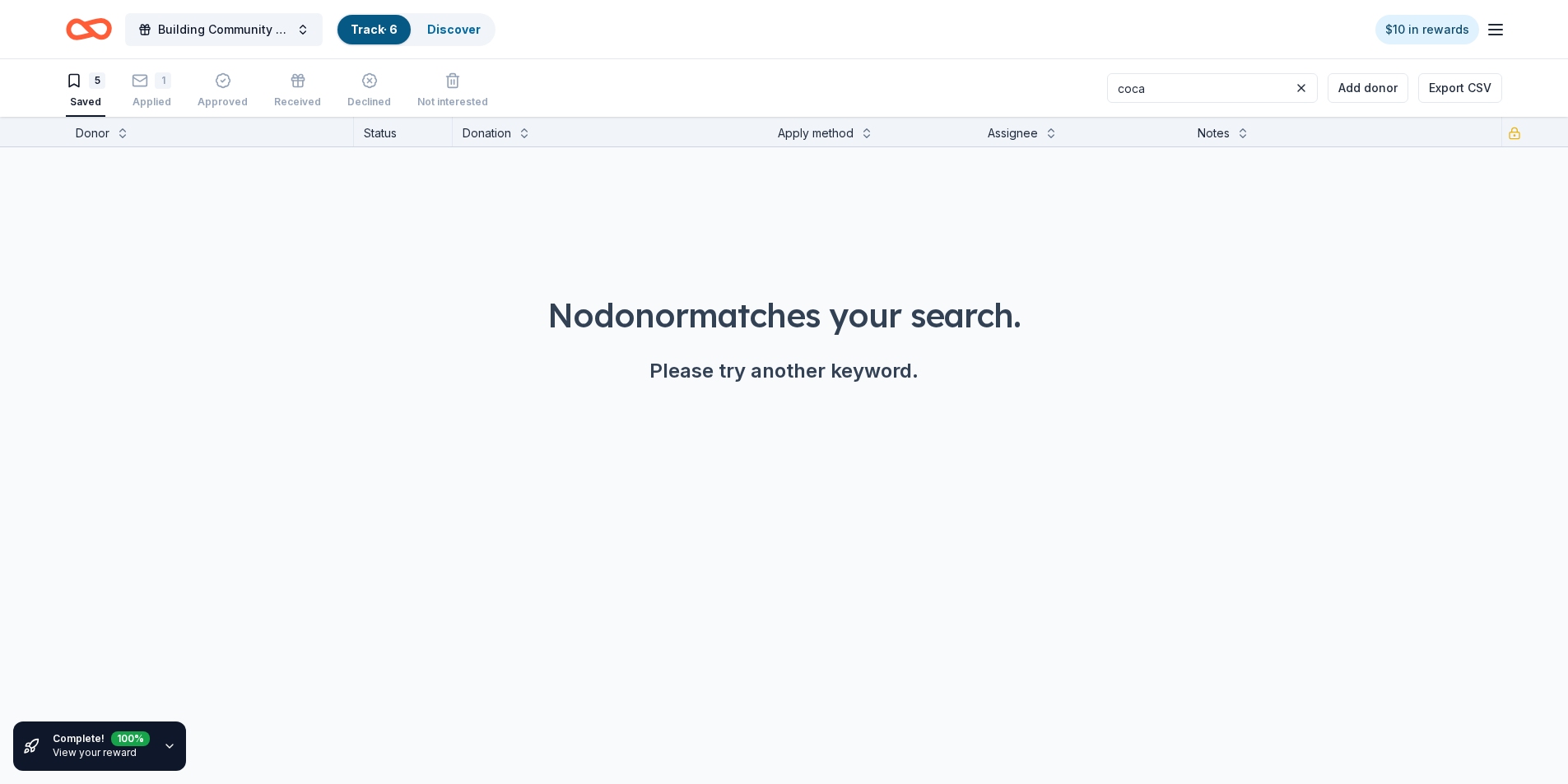
type input "coca"
click at [93, 34] on icon "Home" at bounding box center [96, 28] width 25 height 16
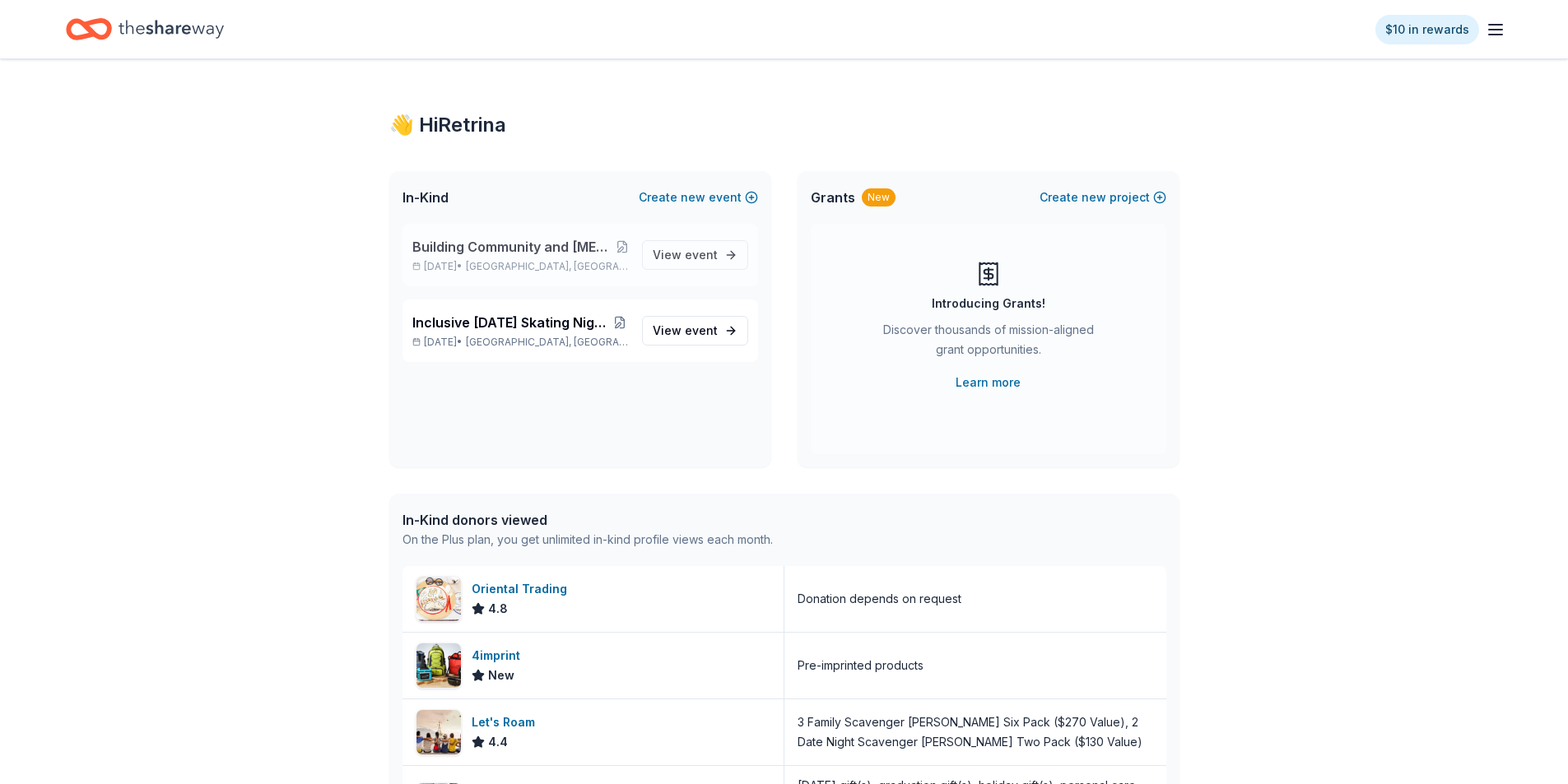
click at [507, 249] on span "Building Community and [MEDICAL_DATA] Awareness: The 8th Annual Superhero Fun R…" at bounding box center [513, 247] width 204 height 19
click at [696, 259] on span "event" at bounding box center [701, 255] width 33 height 14
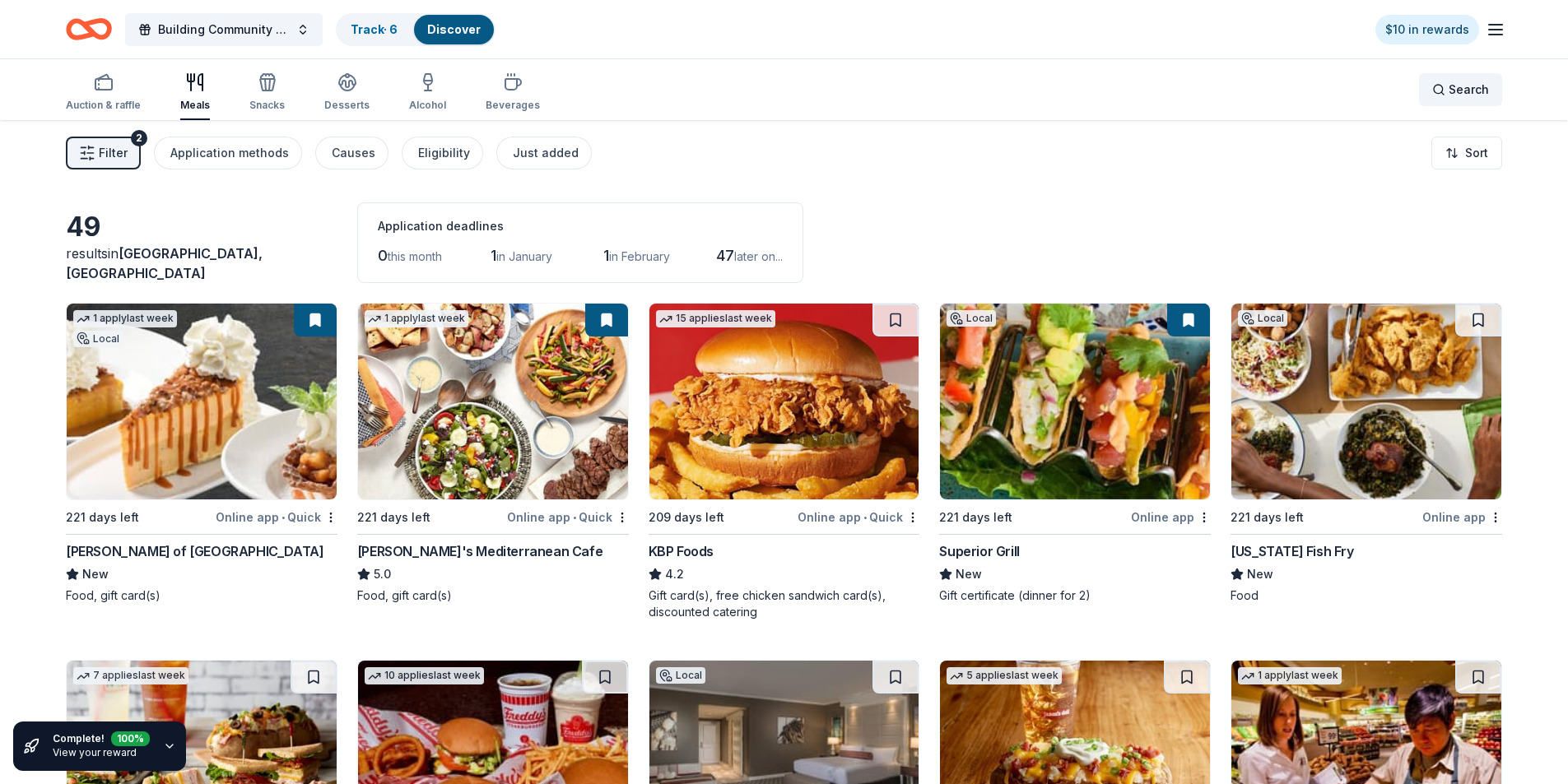
click at [1439, 90] on div "Search" at bounding box center [1460, 90] width 57 height 19
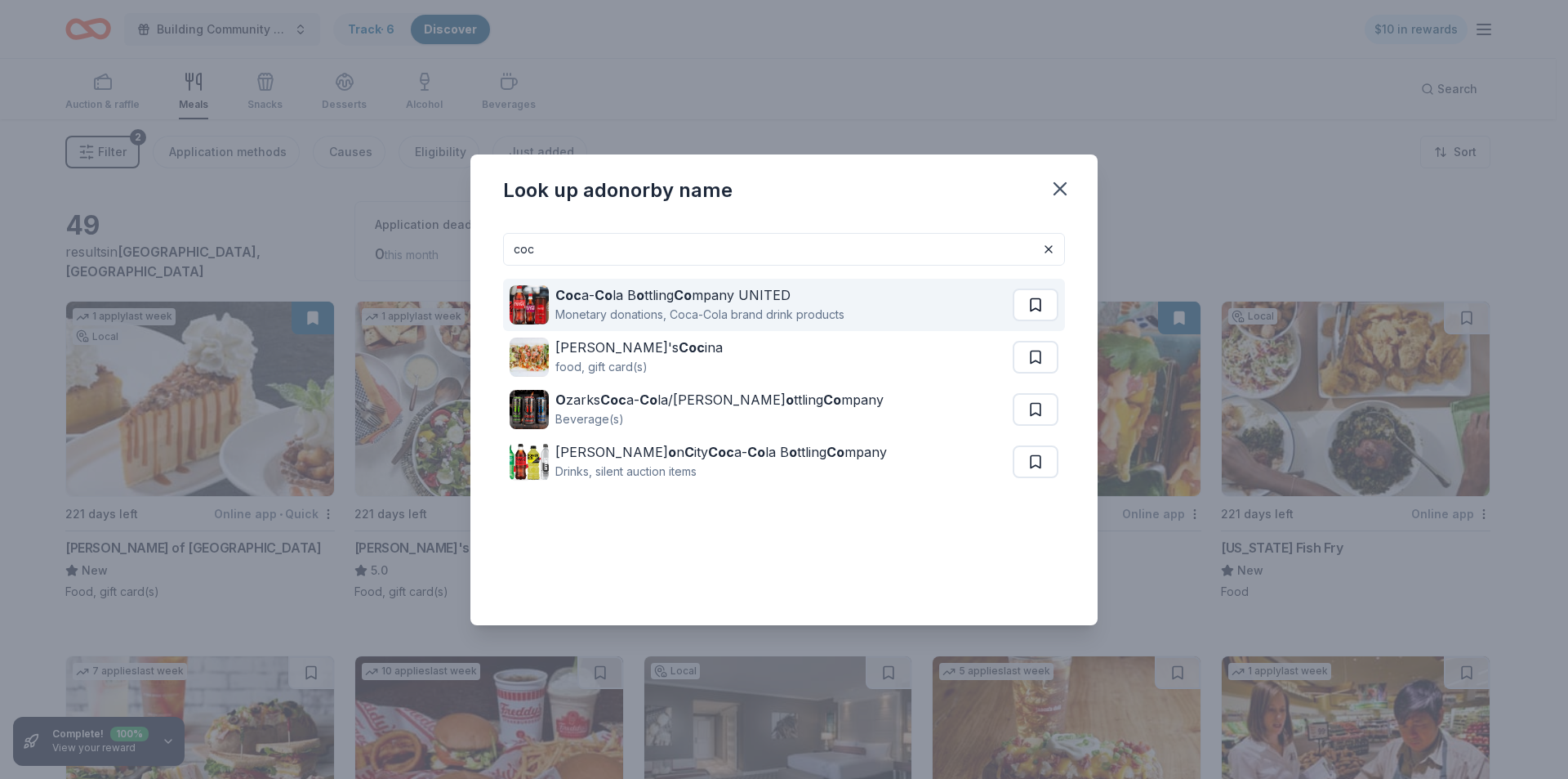
type input "coc"
click at [1040, 307] on button at bounding box center [1035, 305] width 46 height 33
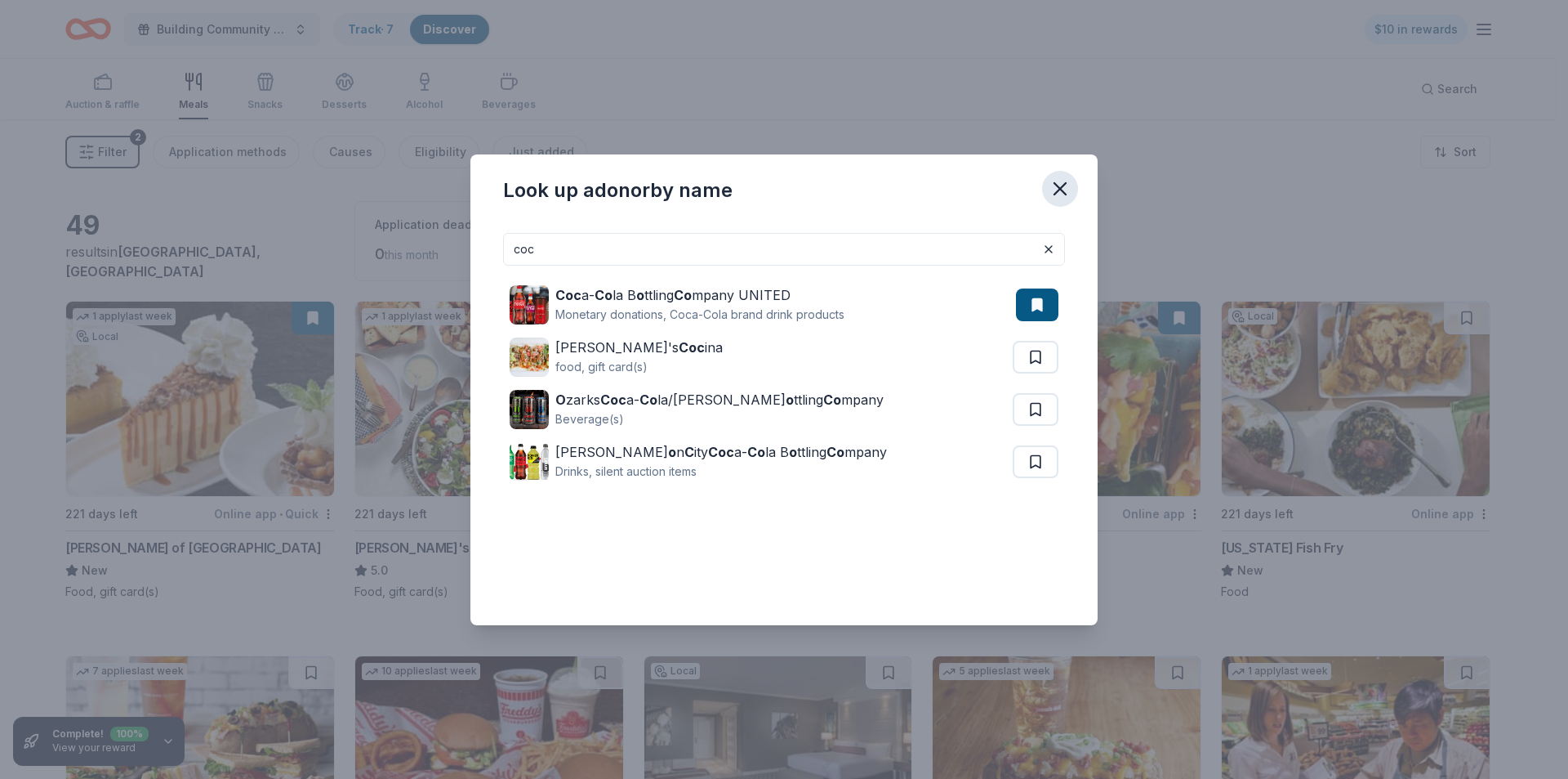
click at [1062, 181] on icon "button" at bounding box center [1060, 189] width 23 height 23
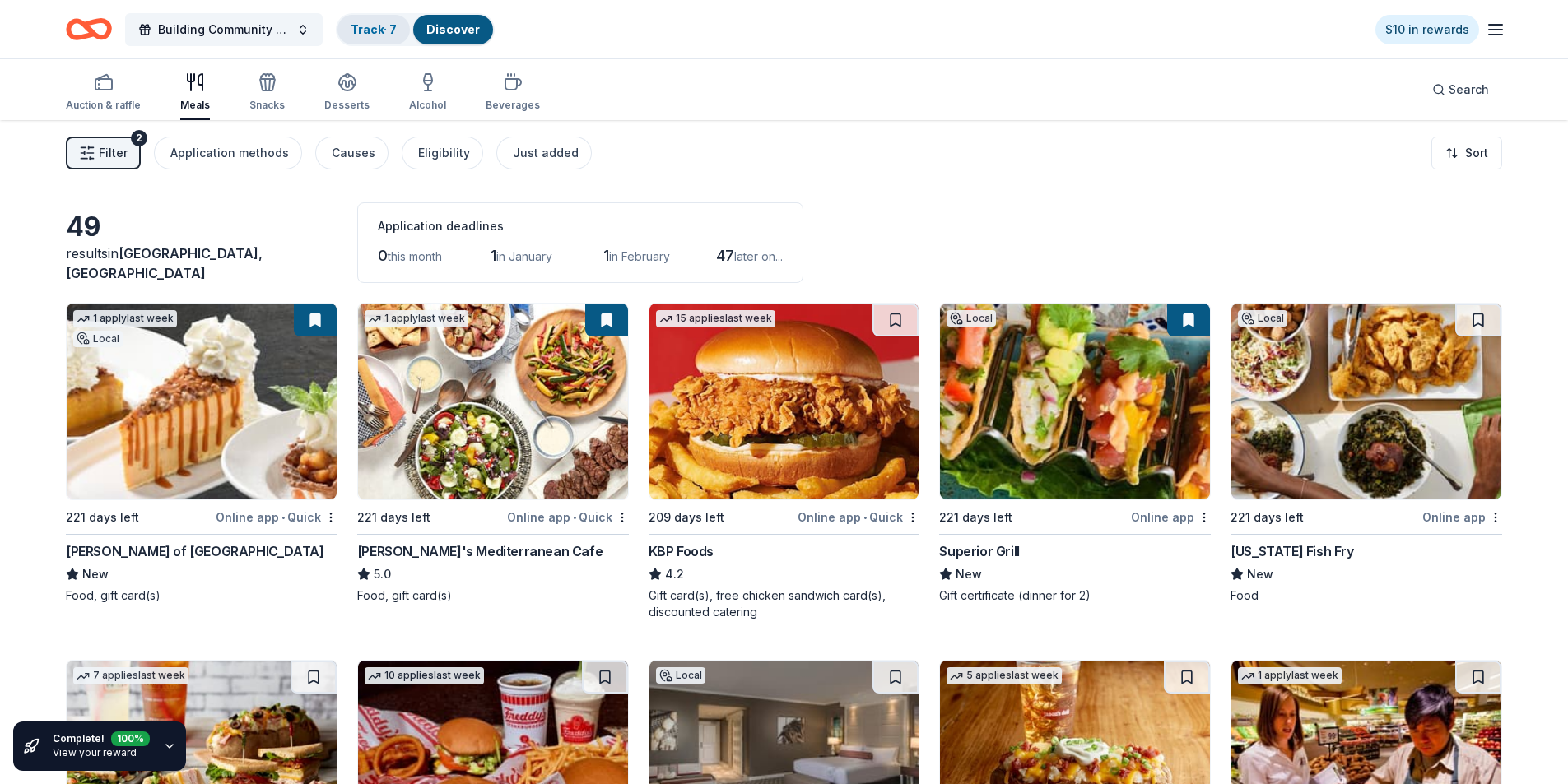
click at [376, 19] on div "Track · 7" at bounding box center [373, 29] width 72 height 30
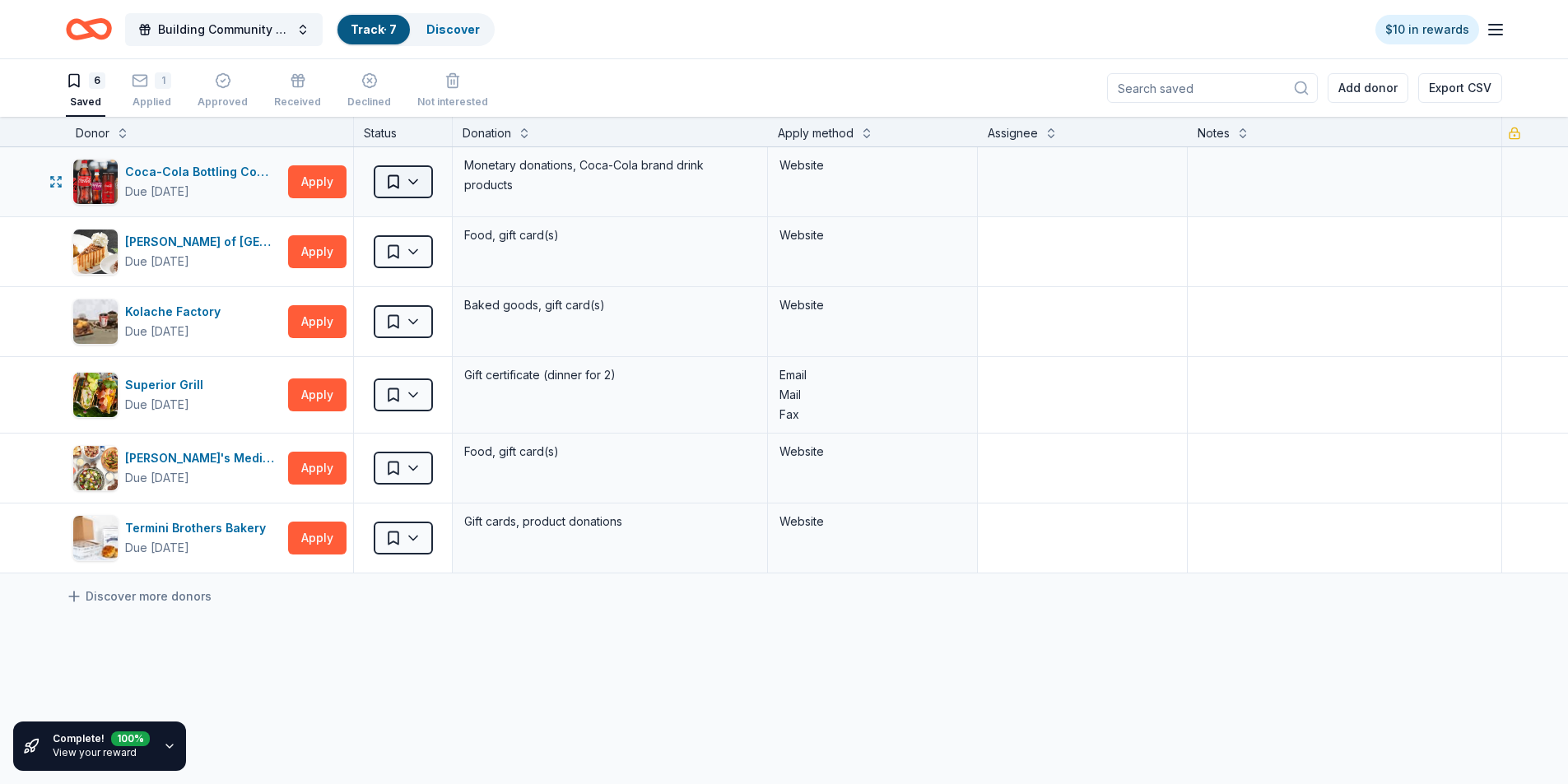
click at [417, 178] on html "Building Community and Autism Awareness: The 8th Annual Superhero Fun Run/Walk …" at bounding box center [784, 392] width 1568 height 784
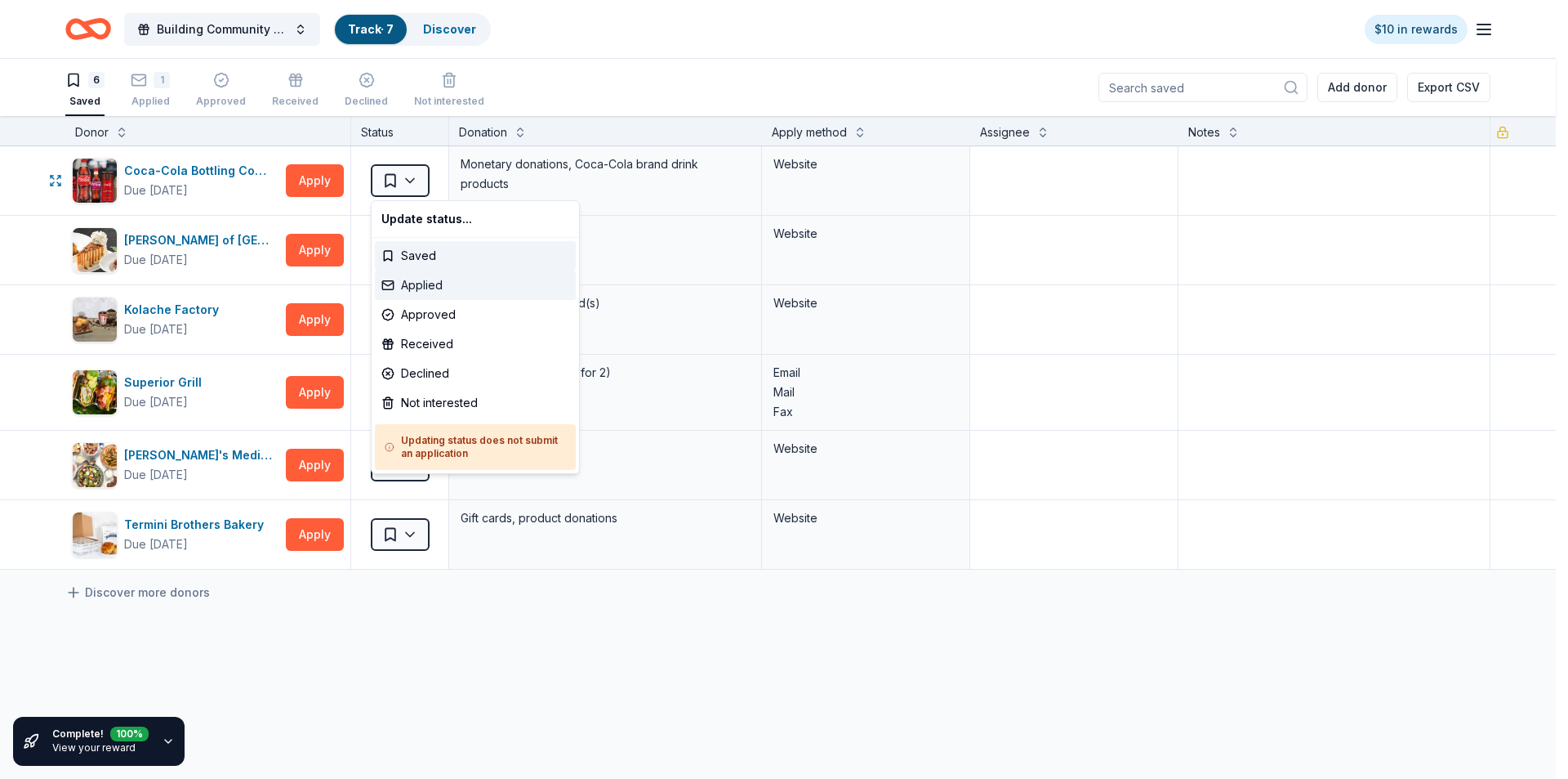
click at [422, 284] on div "Applied" at bounding box center [475, 285] width 201 height 30
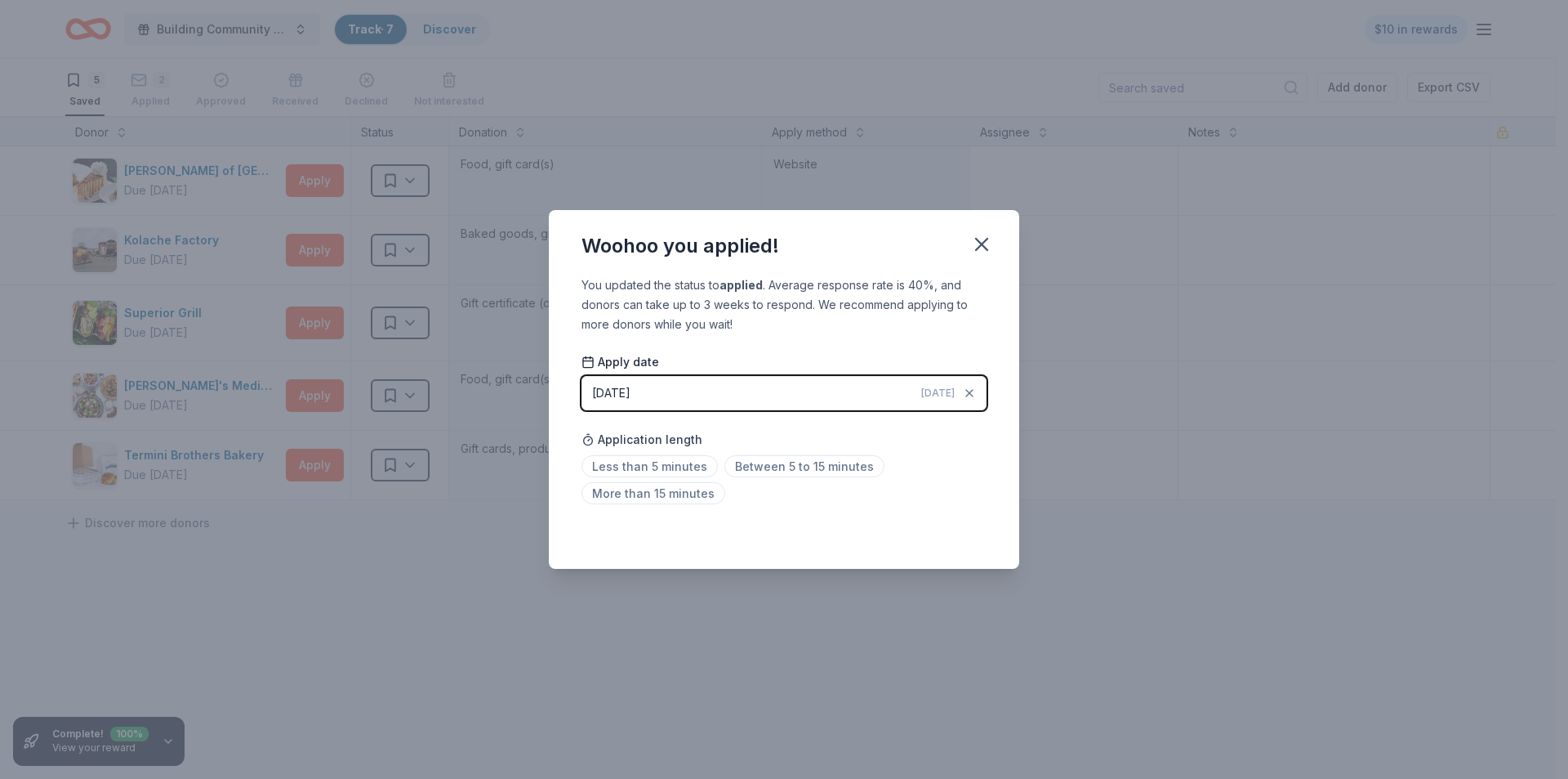
click at [630, 388] on div "08/17/2025" at bounding box center [611, 393] width 38 height 19
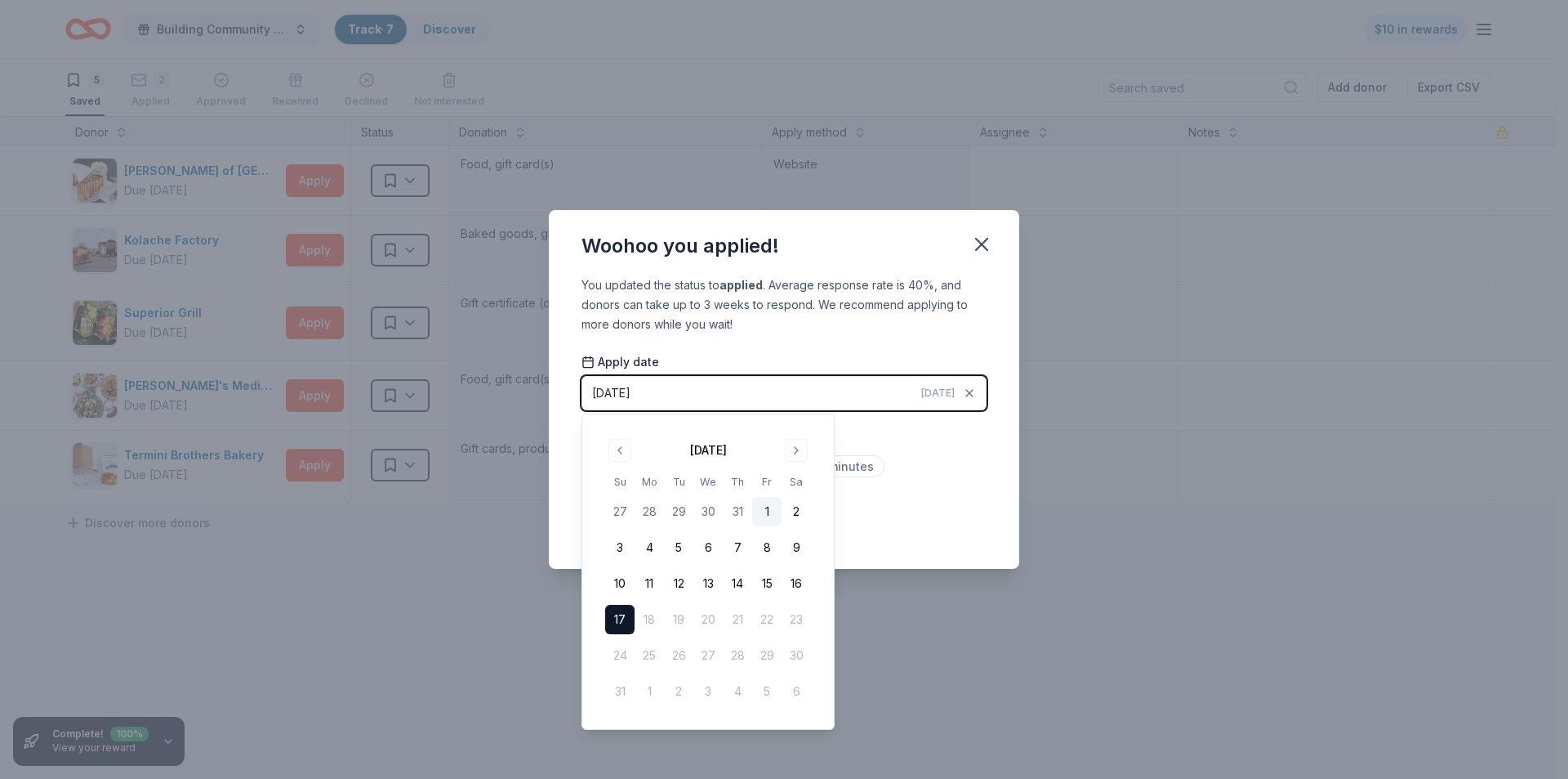
click at [768, 509] on button "1" at bounding box center [766, 511] width 30 height 30
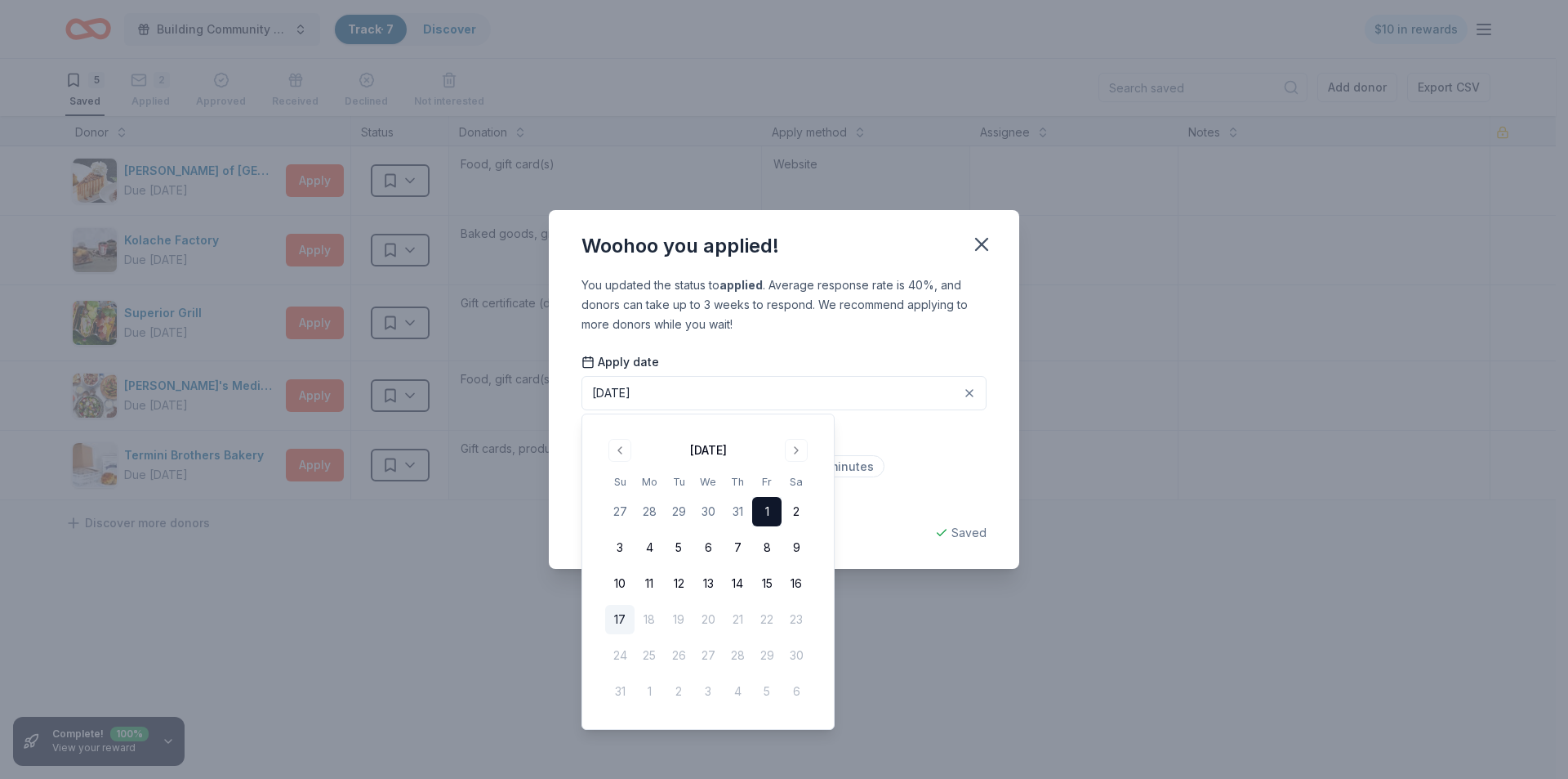
click at [970, 464] on div "Less than 5 minutes Between 5 to 15 minutes More than 15 minutes" at bounding box center [784, 483] width 405 height 54
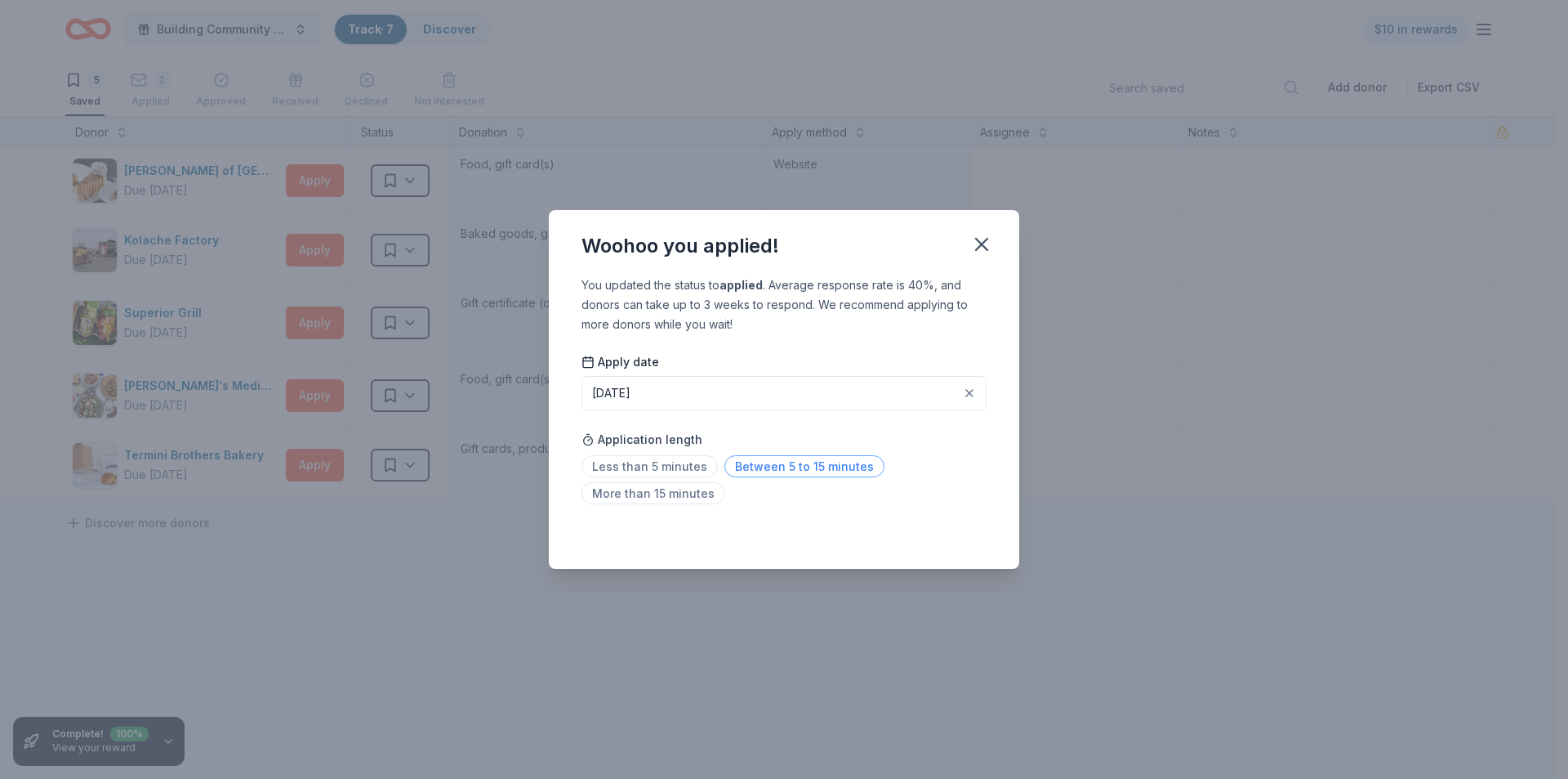
click at [762, 467] on span "Between 5 to 15 minutes" at bounding box center [804, 466] width 160 height 22
click at [984, 246] on icon "button" at bounding box center [982, 244] width 11 height 11
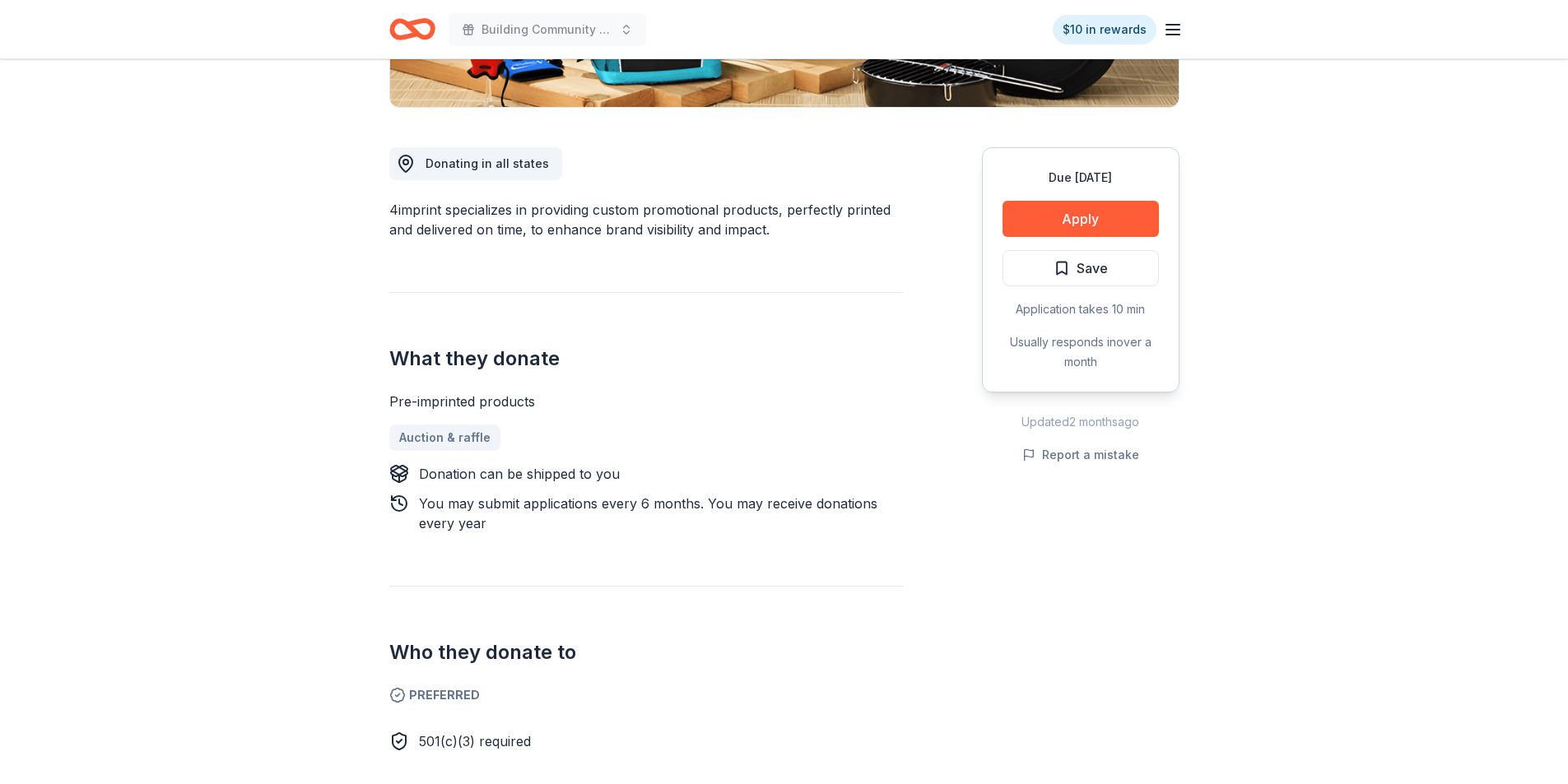
scroll to position [392, 0]
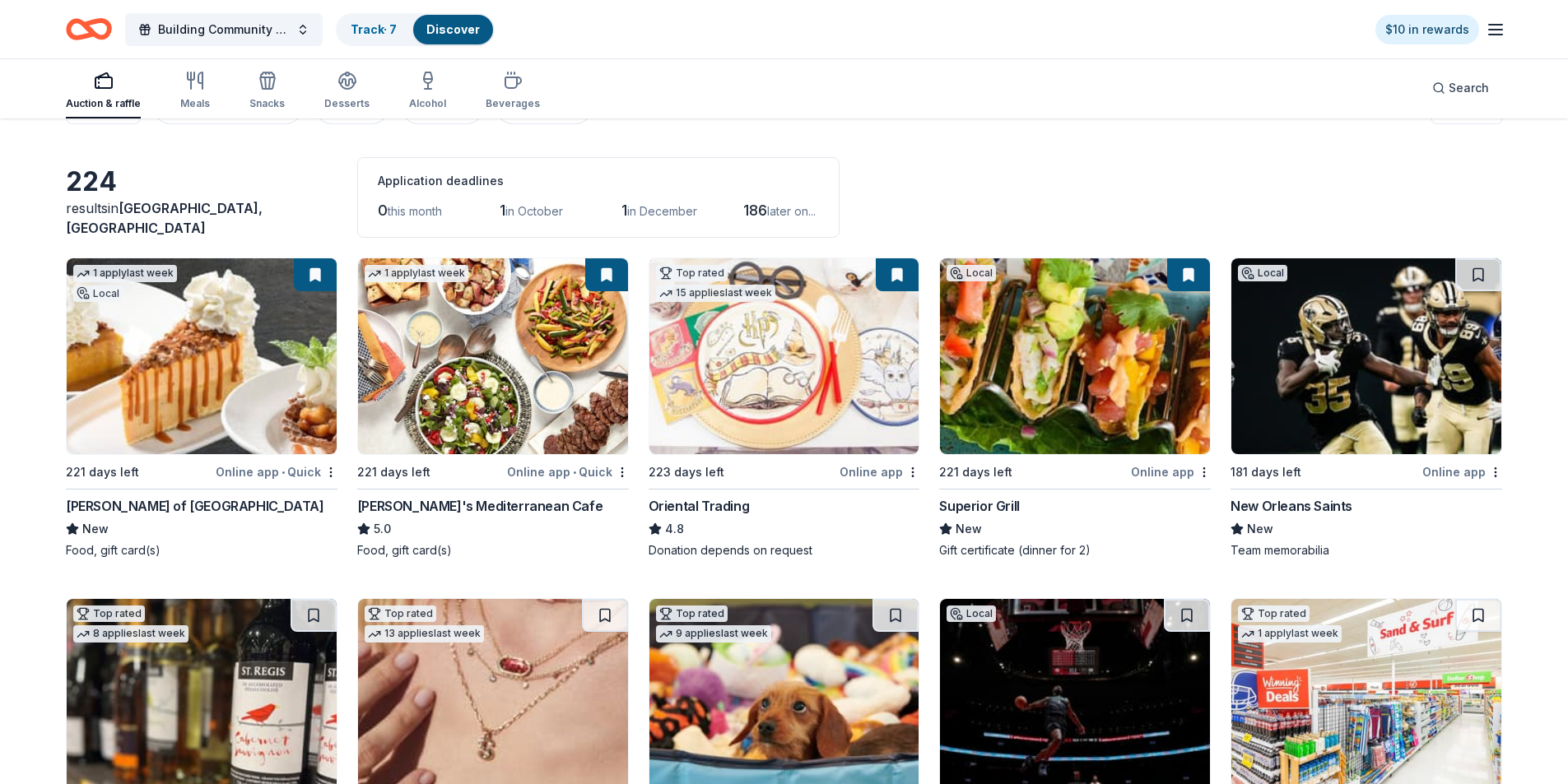
scroll to position [24, 0]
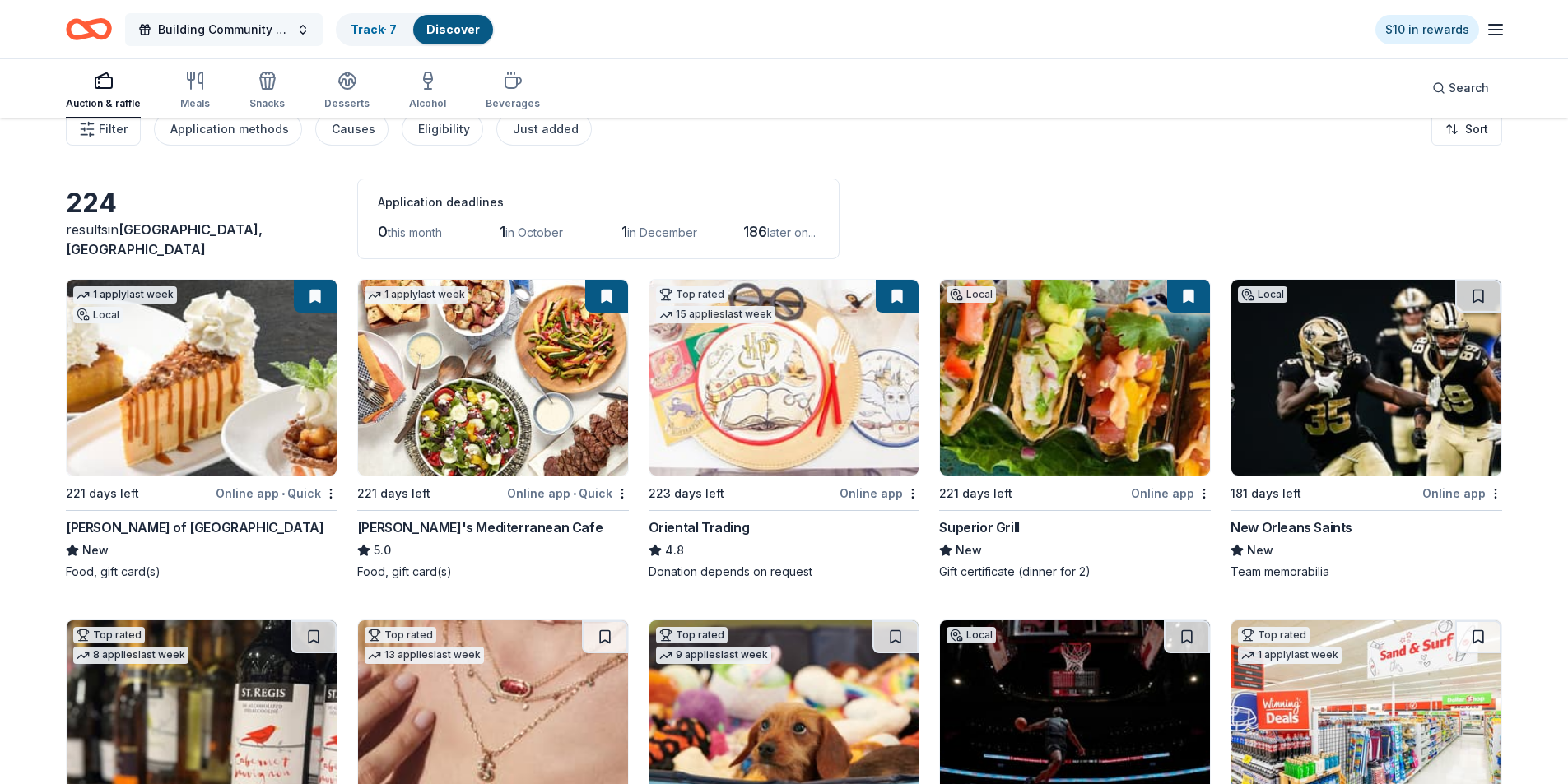
drag, startPoint x: 195, startPoint y: 20, endPoint x: 202, endPoint y: 28, distance: 10.6
click at [196, 20] on span "Building Community and [MEDICAL_DATA] Awareness: The 8th Annual Superhero Fun R…" at bounding box center [224, 29] width 131 height 19
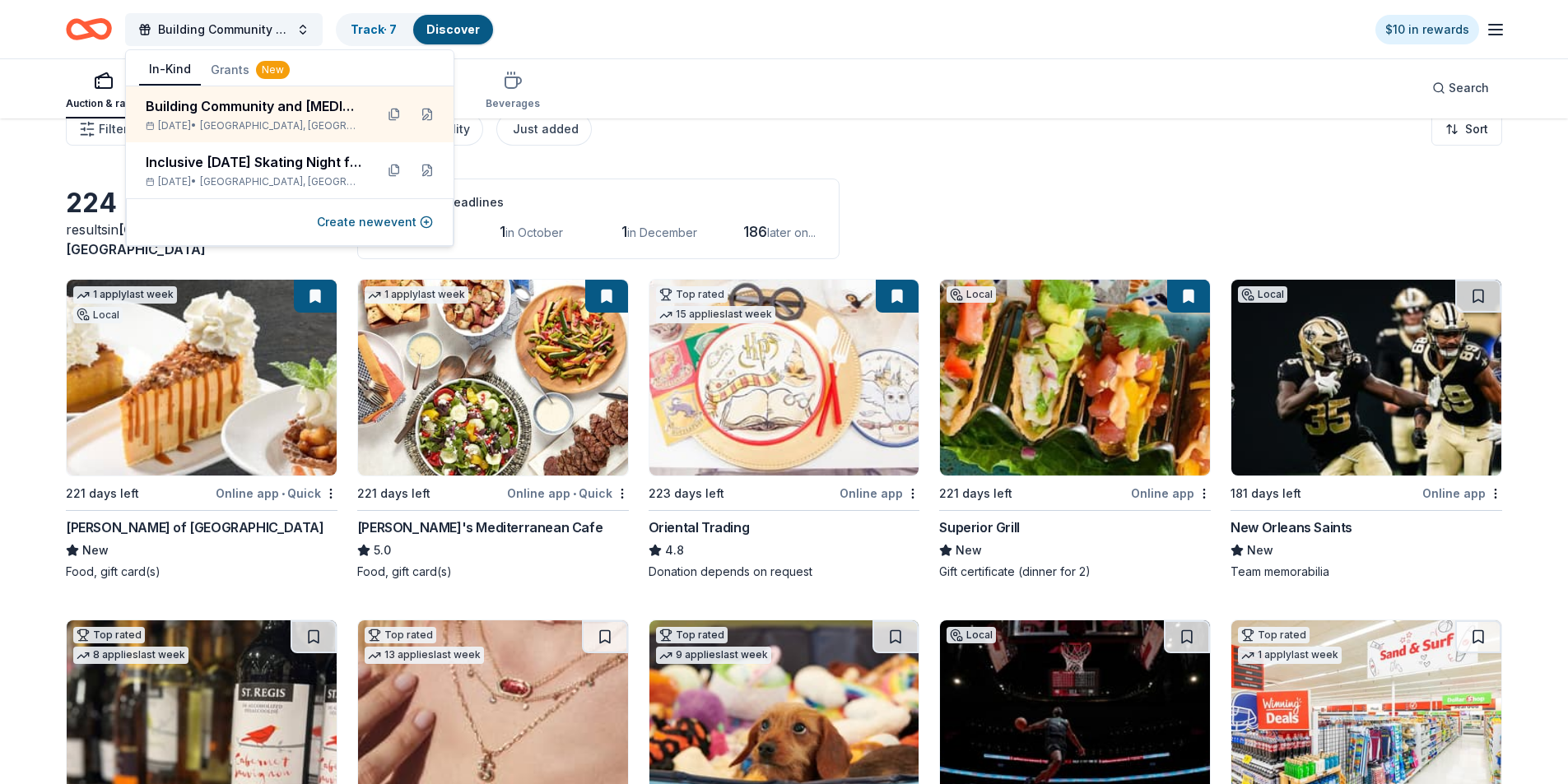
click at [80, 30] on icon "Home" at bounding box center [89, 29] width 46 height 39
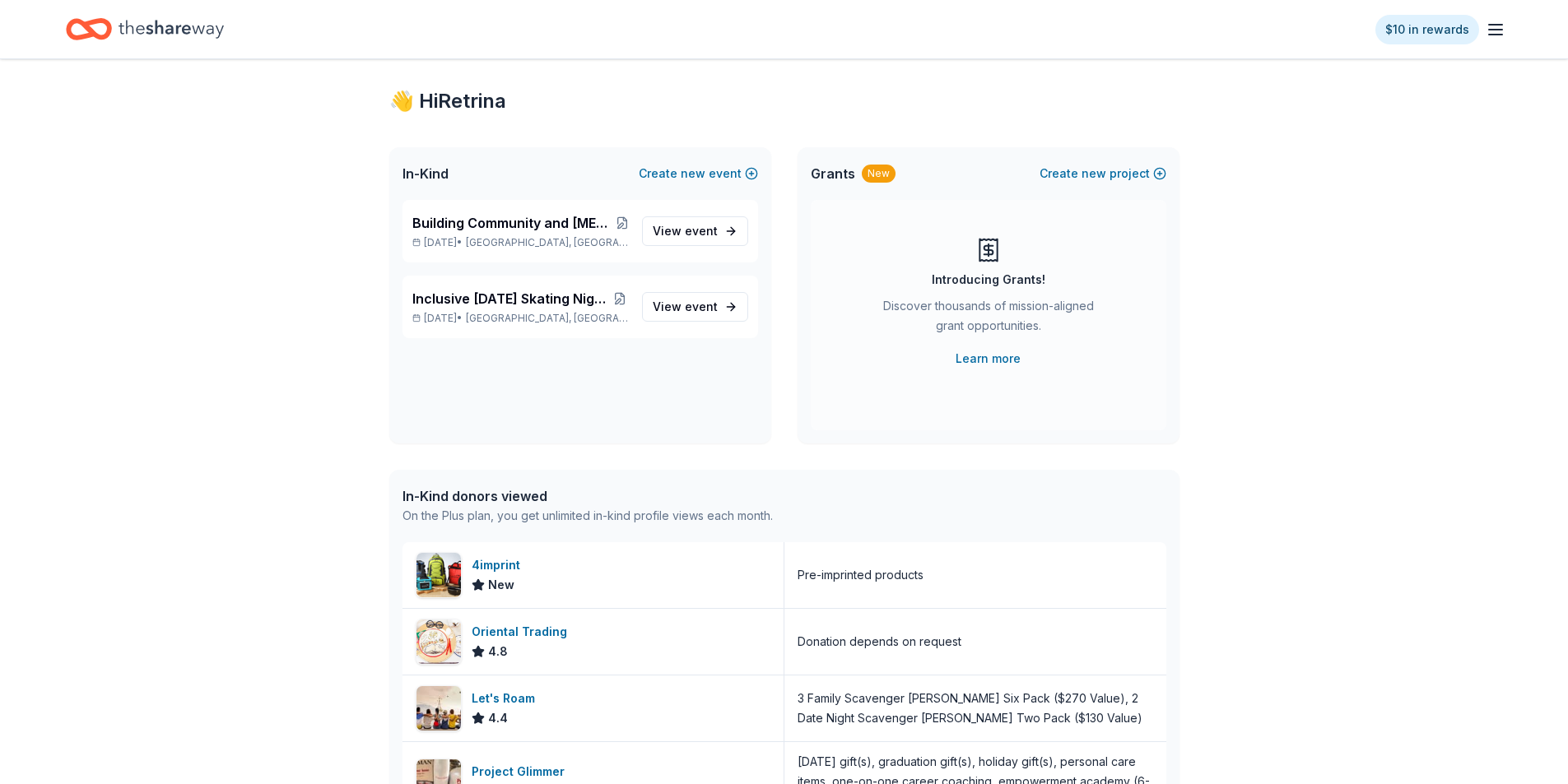
click at [831, 165] on span "Grants" at bounding box center [833, 174] width 44 height 19
click at [875, 174] on div "New" at bounding box center [878, 174] width 34 height 18
click at [1002, 254] on div "Introducing Grants! Discover thousands of mission-aligned grant opportunities. …" at bounding box center [988, 303] width 289 height 131
click at [993, 360] on link "Learn more" at bounding box center [987, 359] width 65 height 19
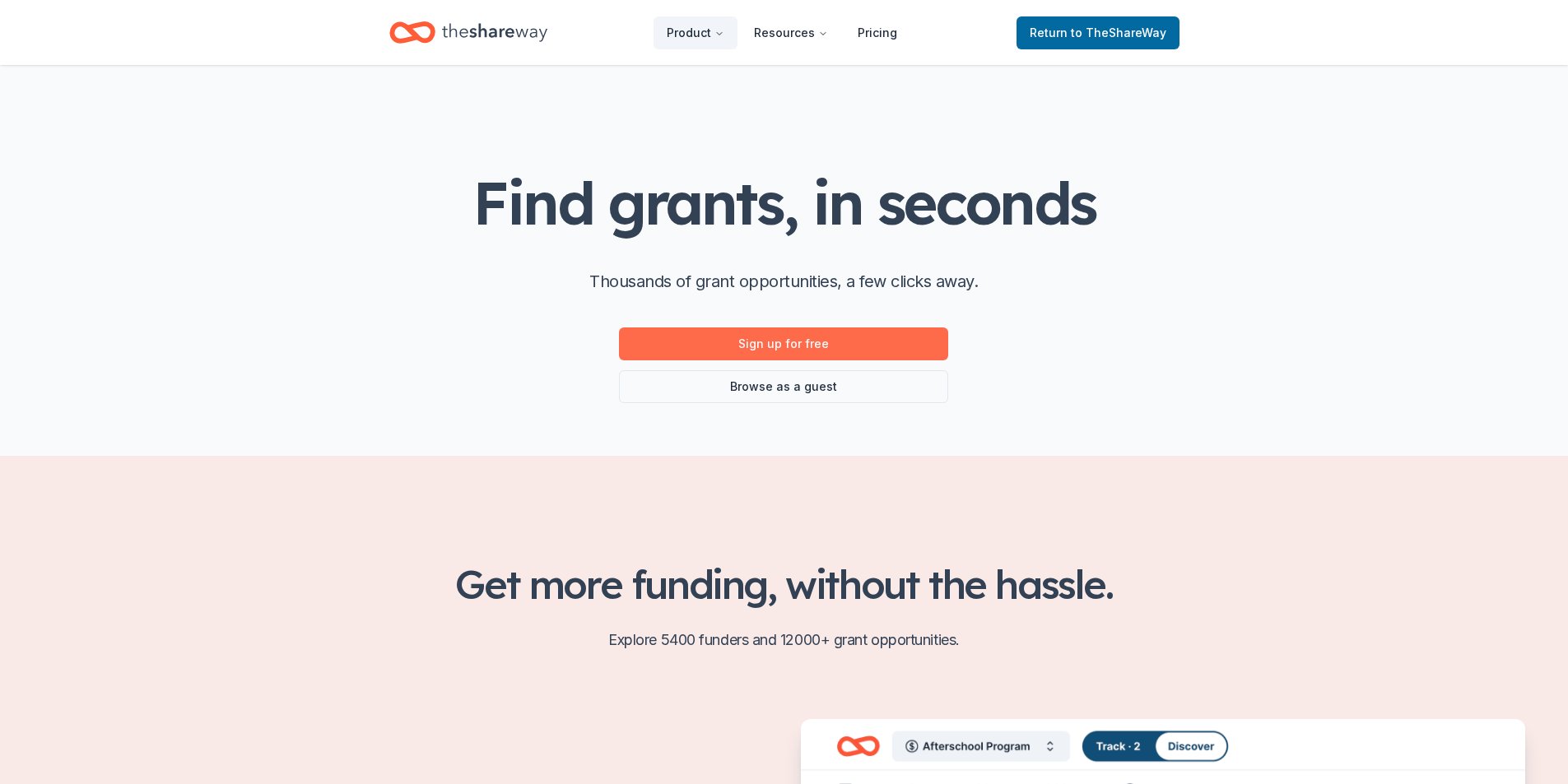
click at [799, 343] on link "Sign up for free" at bounding box center [783, 343] width 329 height 33
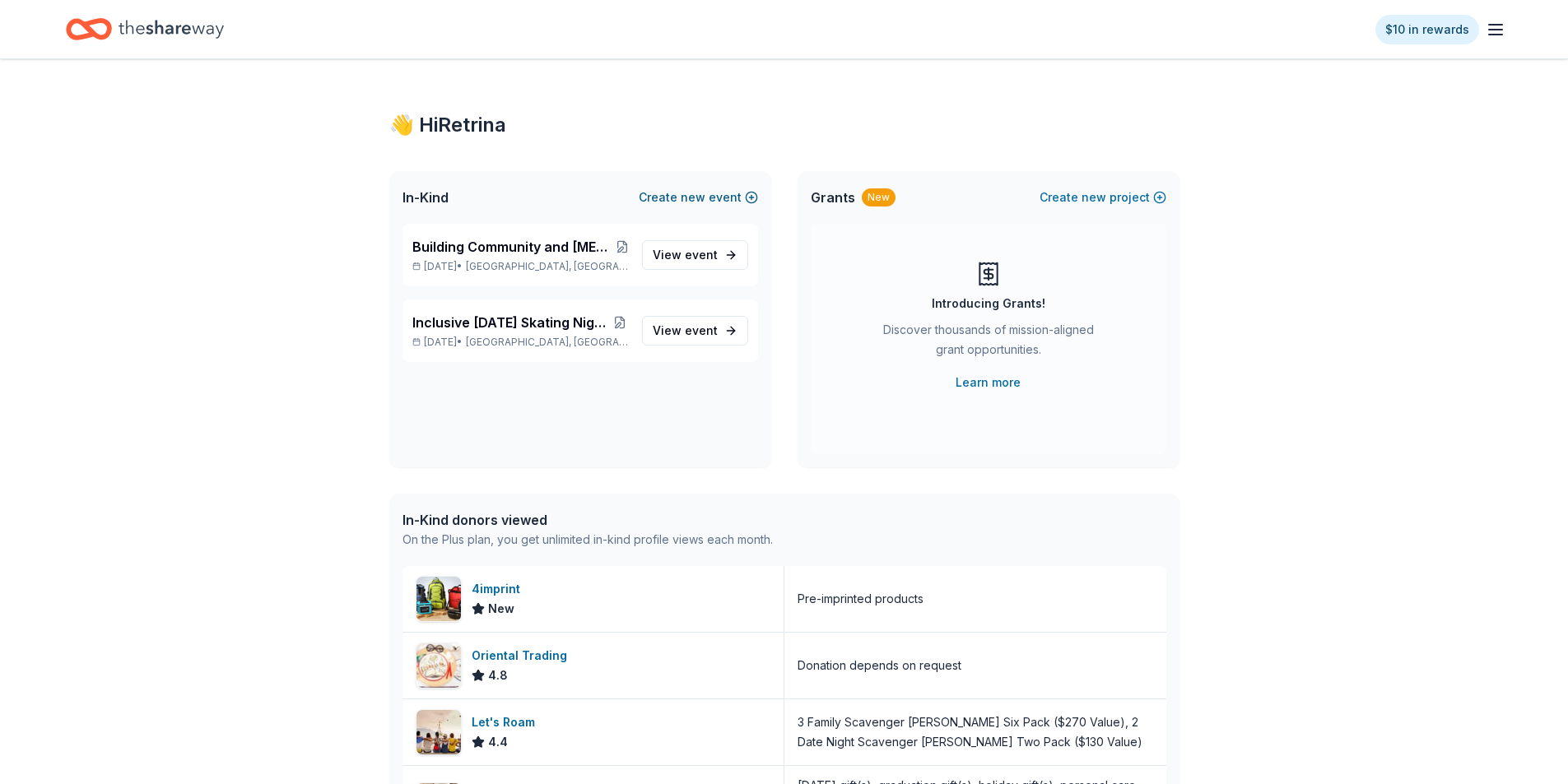
click at [701, 199] on span "new" at bounding box center [693, 197] width 25 height 19
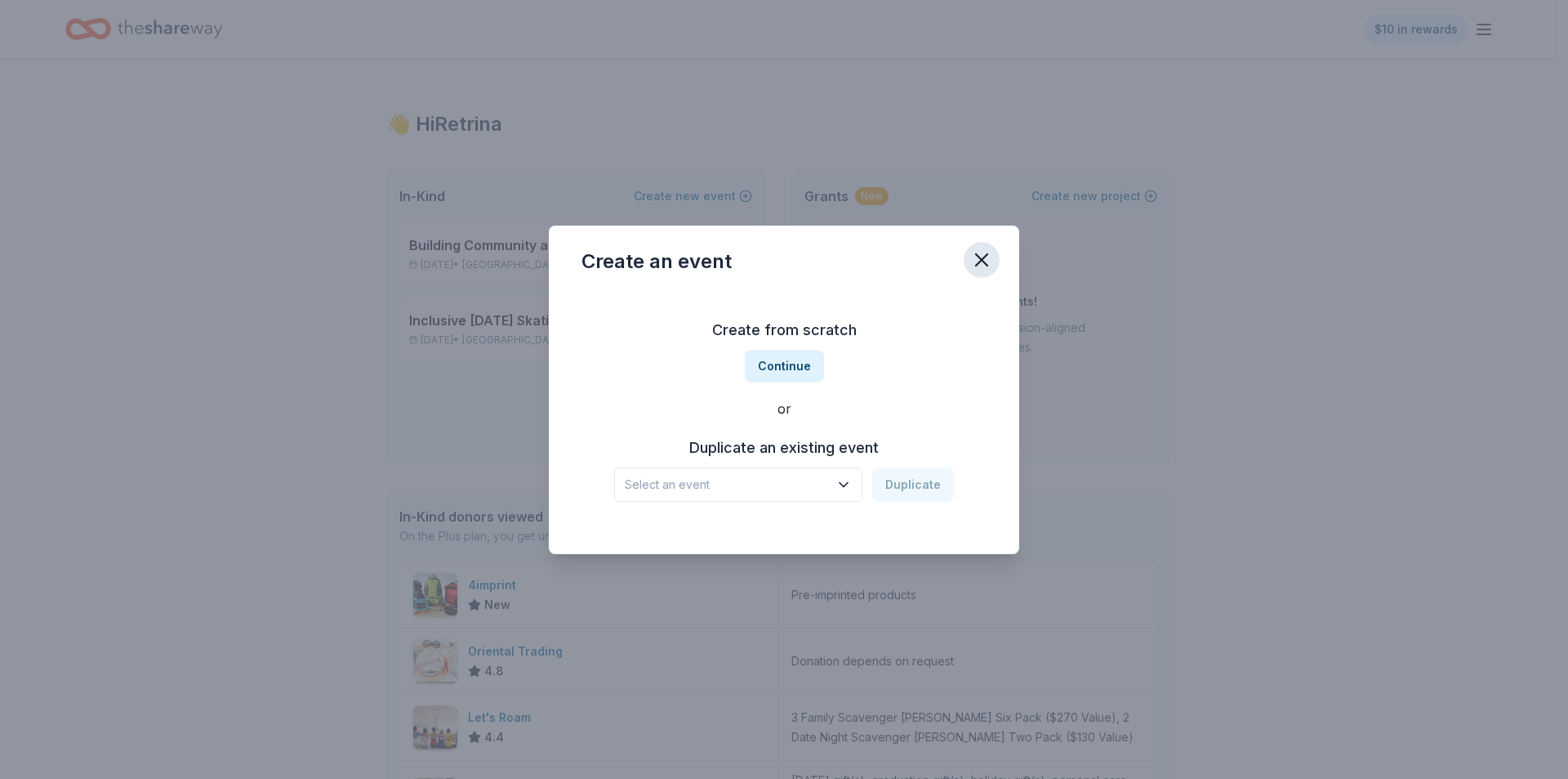
click at [985, 254] on icon "button" at bounding box center [982, 260] width 23 height 23
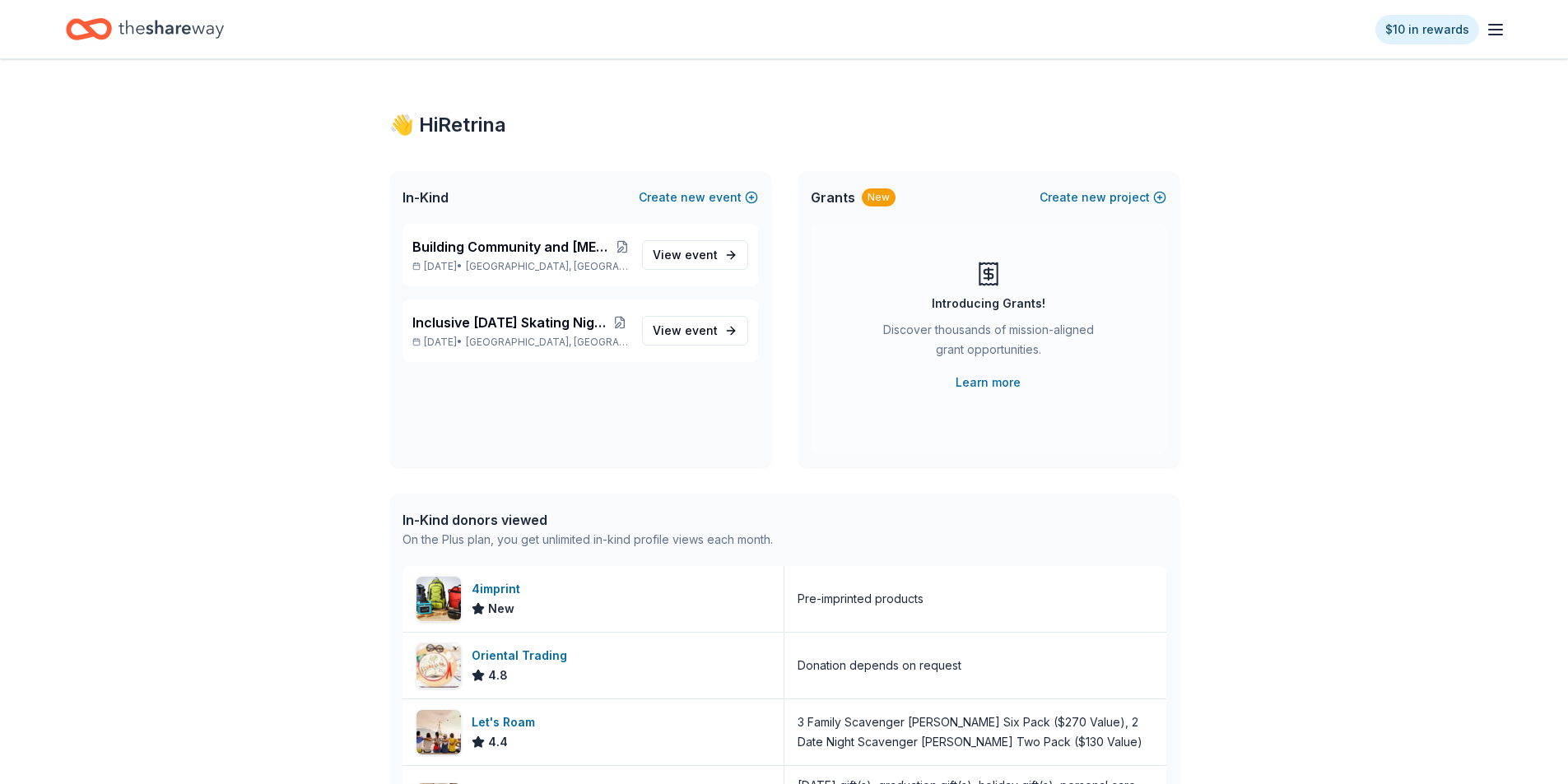
click at [838, 197] on span "Grants" at bounding box center [833, 197] width 44 height 19
click at [988, 383] on link "Learn more" at bounding box center [987, 382] width 65 height 19
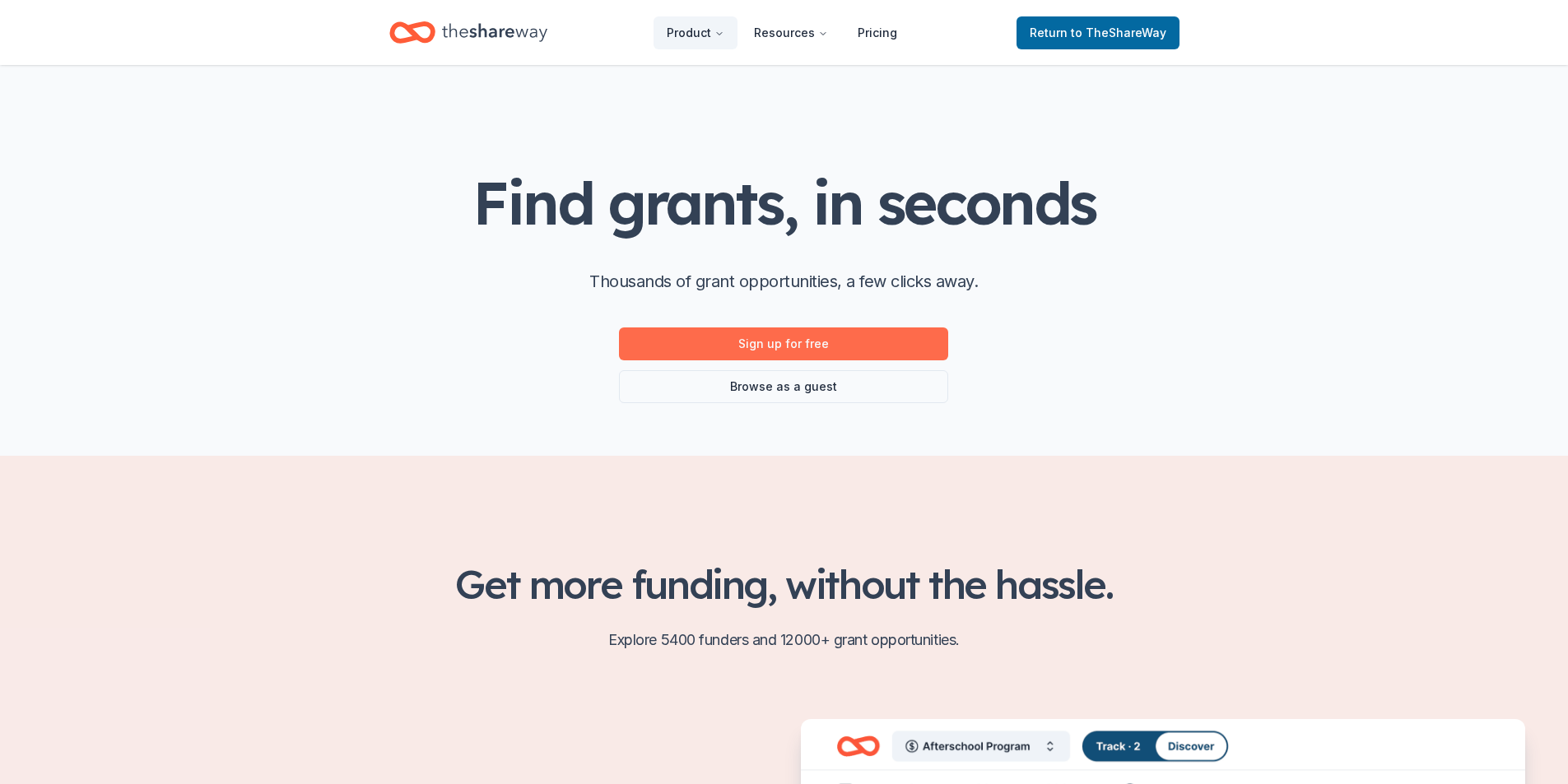
click at [785, 351] on link "Sign up for free" at bounding box center [783, 343] width 329 height 33
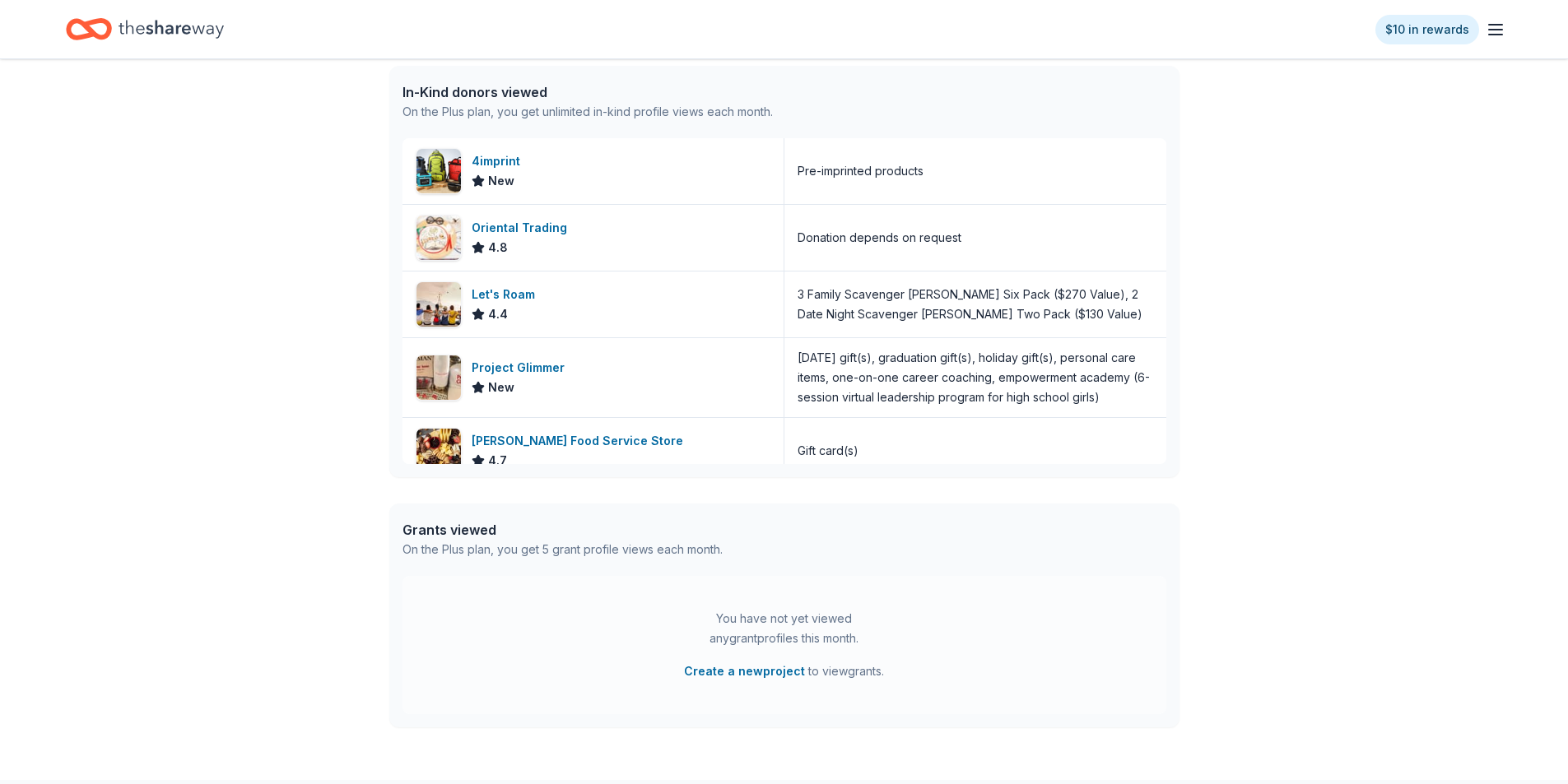
scroll to position [525, 0]
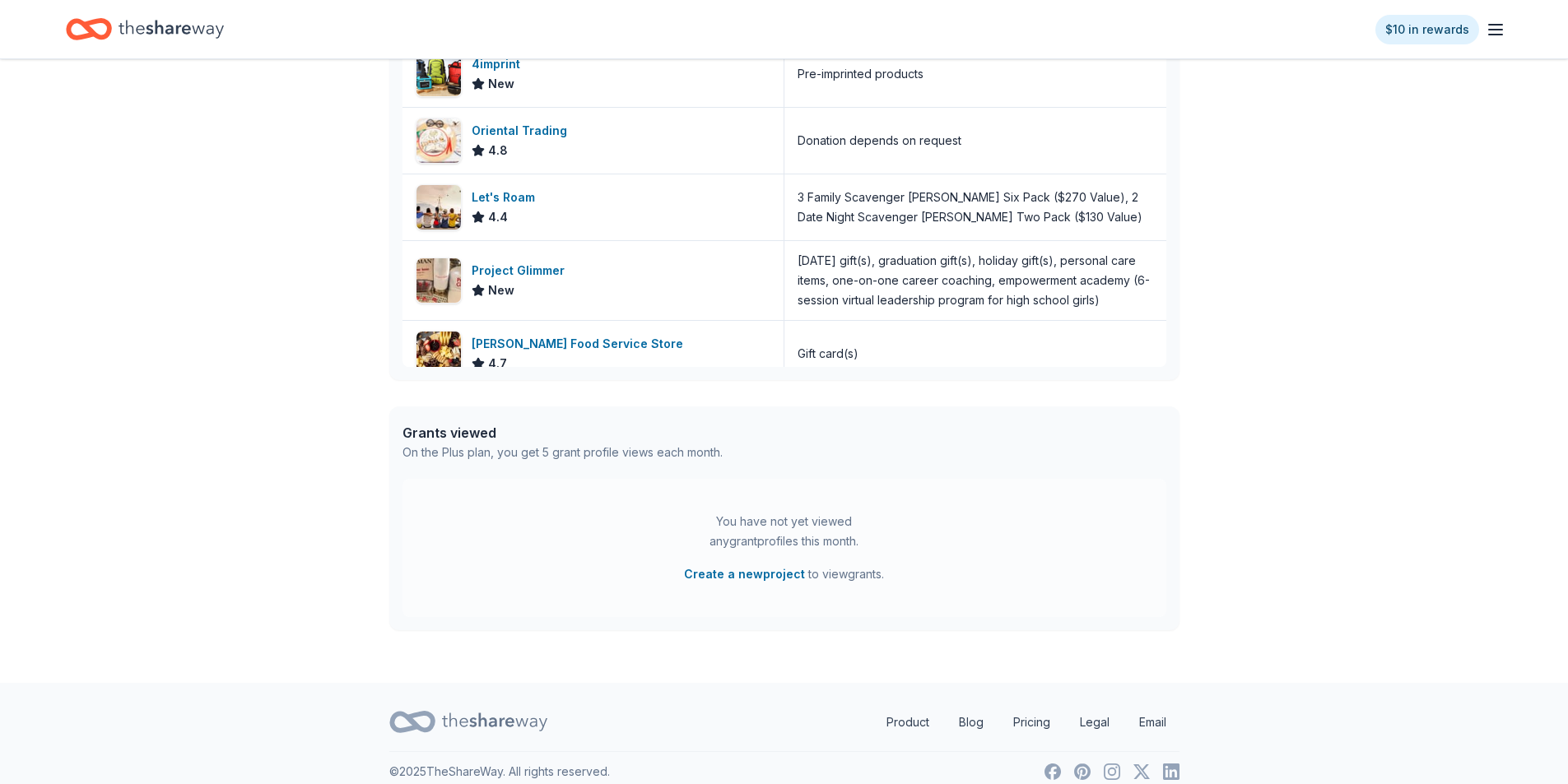
click at [469, 434] on div "Grants viewed" at bounding box center [563, 432] width 320 height 19
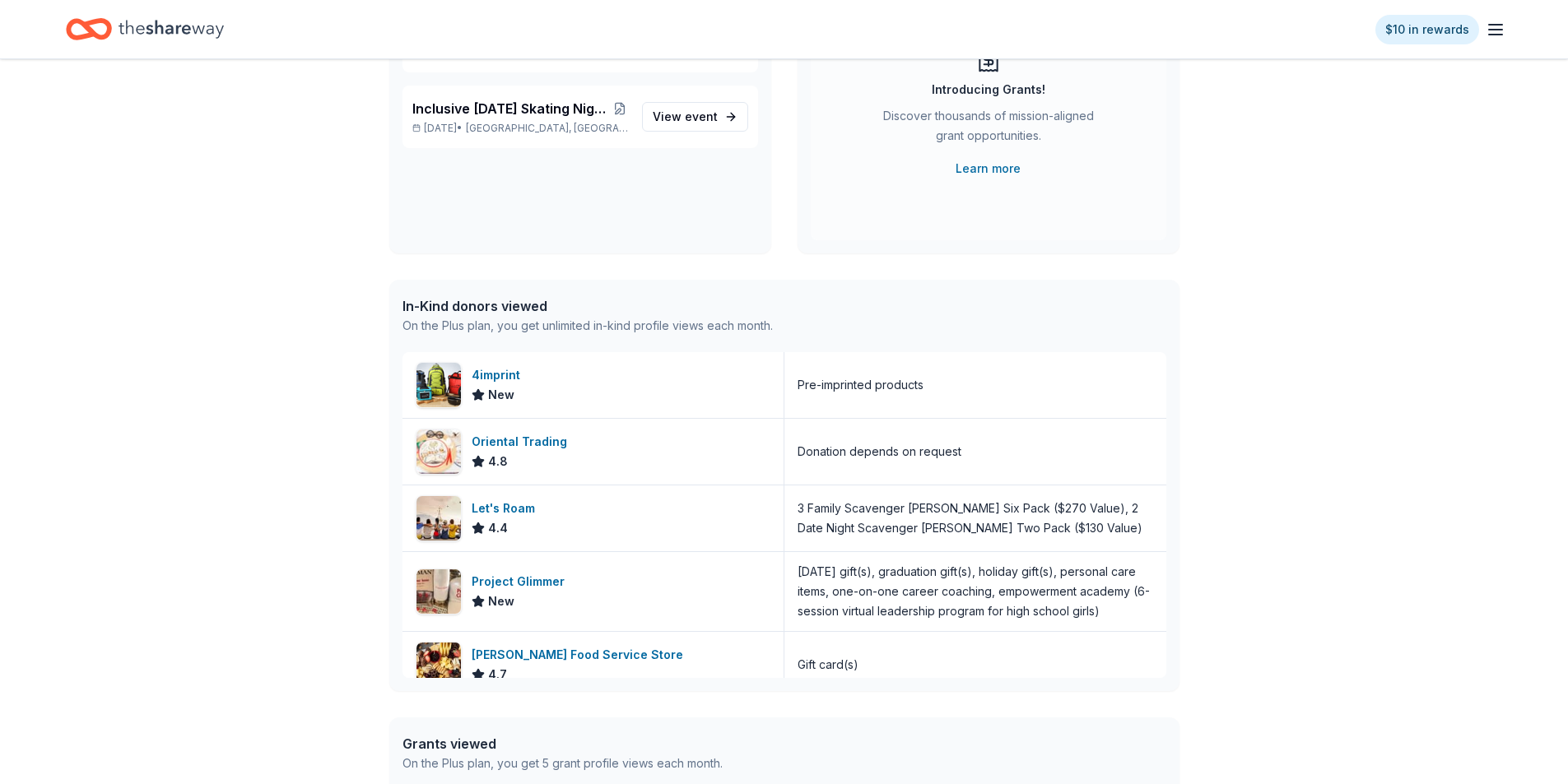
scroll to position [238, 0]
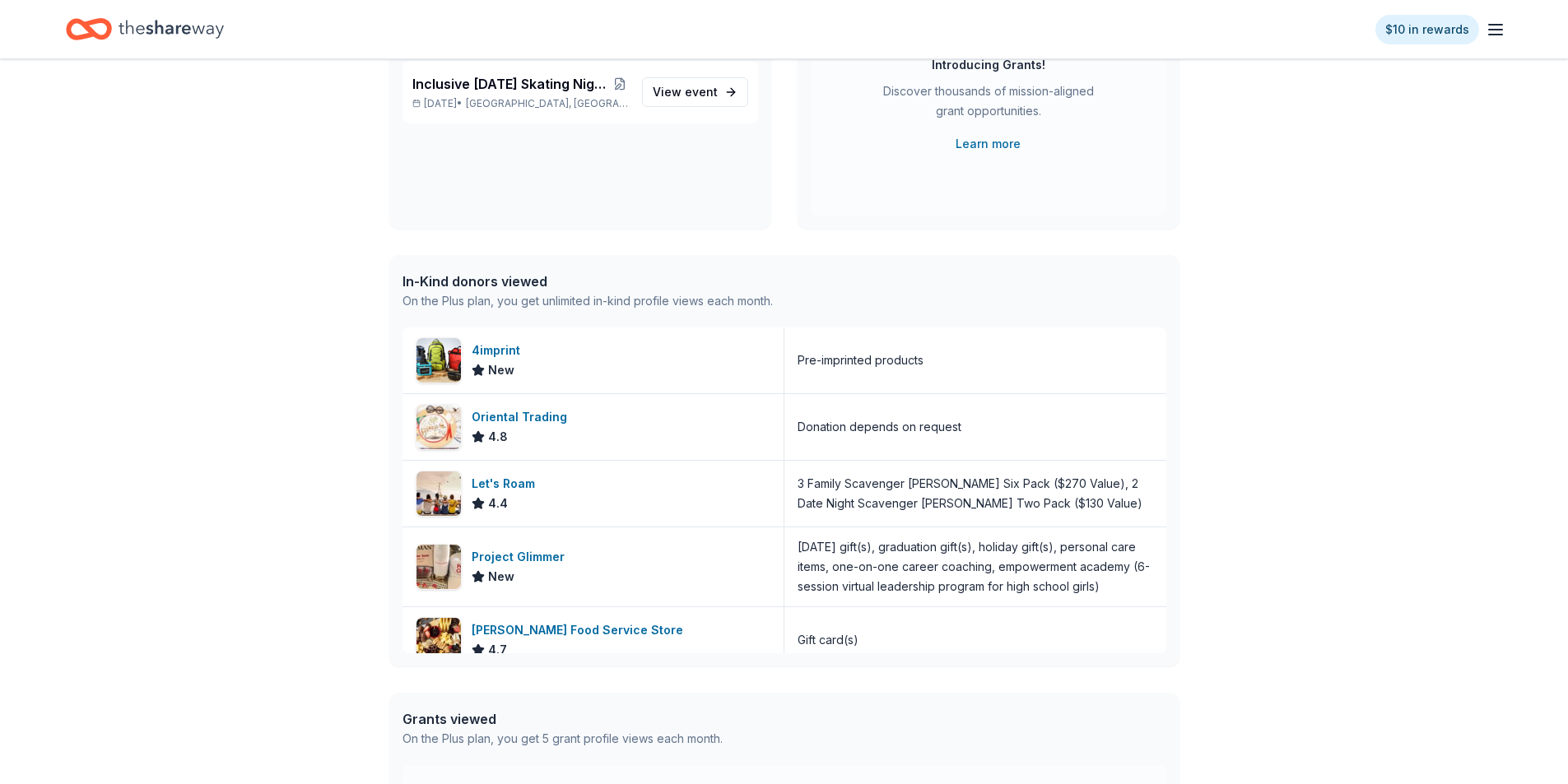
click at [1564, 325] on div "👋 Hi Retrina In-Kind Create new event Building Community and Autism Awareness: …" at bounding box center [784, 394] width 1568 height 1148
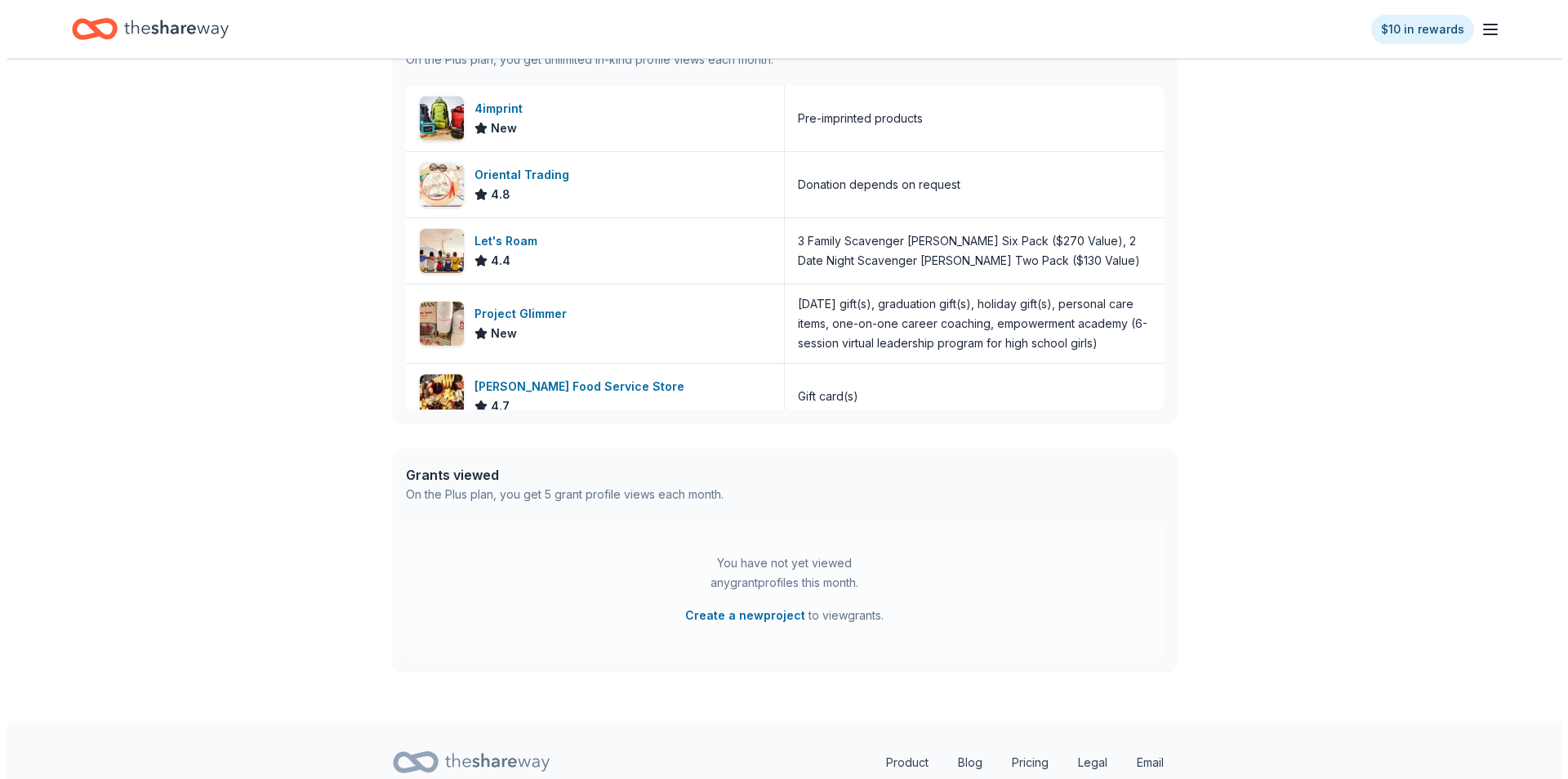
scroll to position [478, 0]
click at [739, 607] on button "Create a new project" at bounding box center [739, 613] width 120 height 19
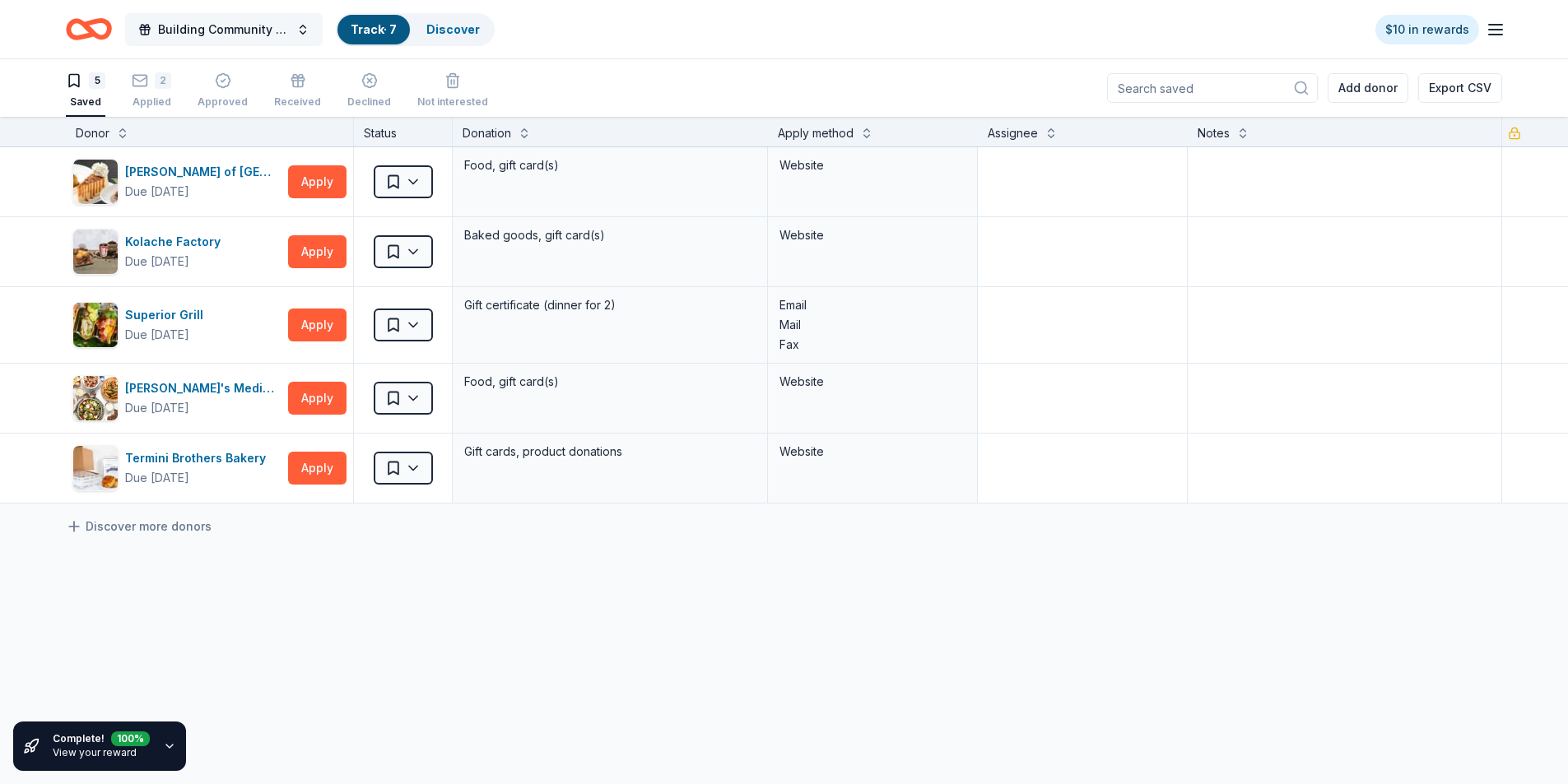
click at [204, 21] on span "Building Community and [MEDICAL_DATA] Awareness: The 8th Annual Superhero Fun R…" at bounding box center [224, 29] width 131 height 19
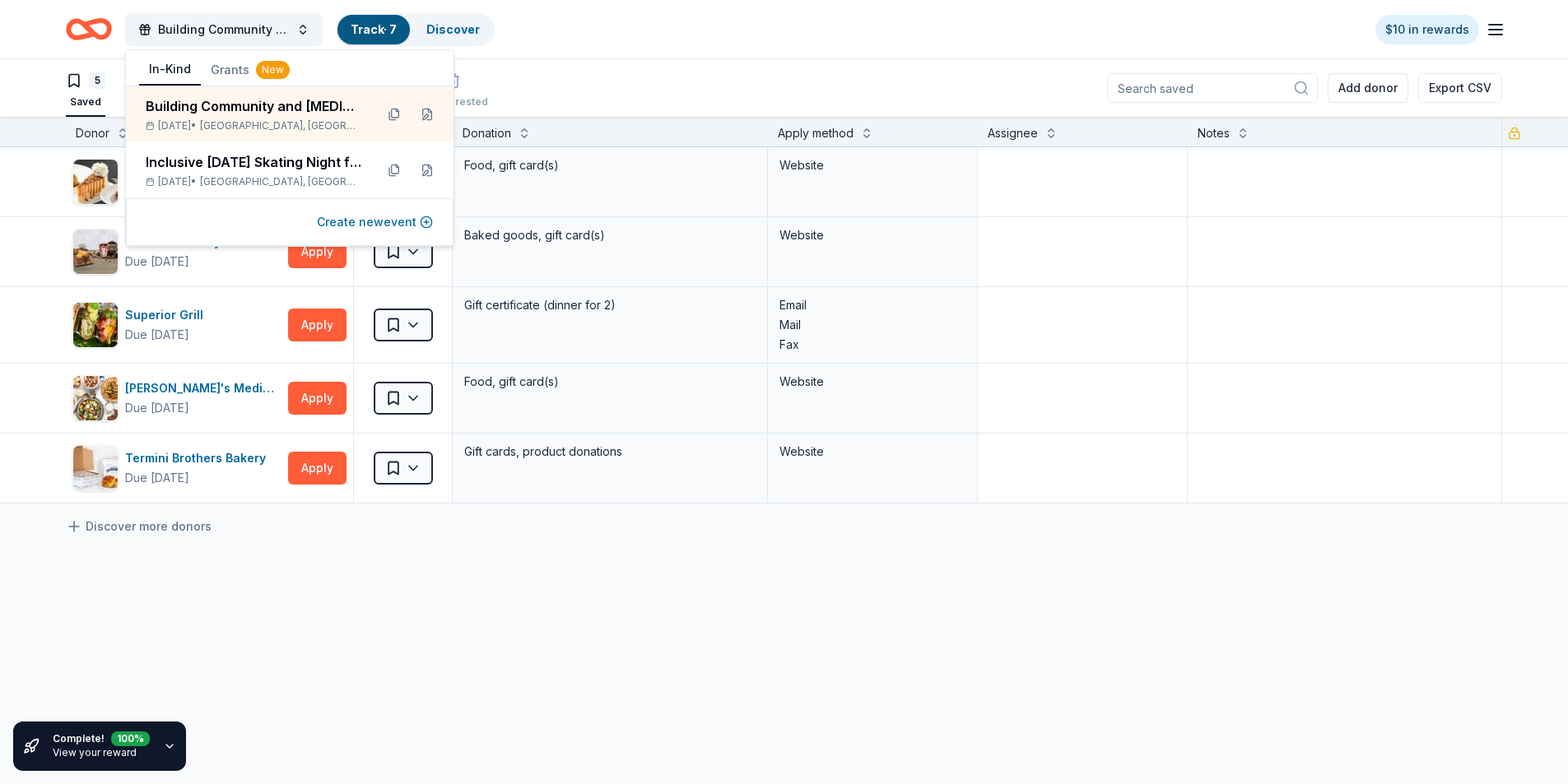
click at [380, 221] on button "Create new event" at bounding box center [374, 222] width 116 height 19
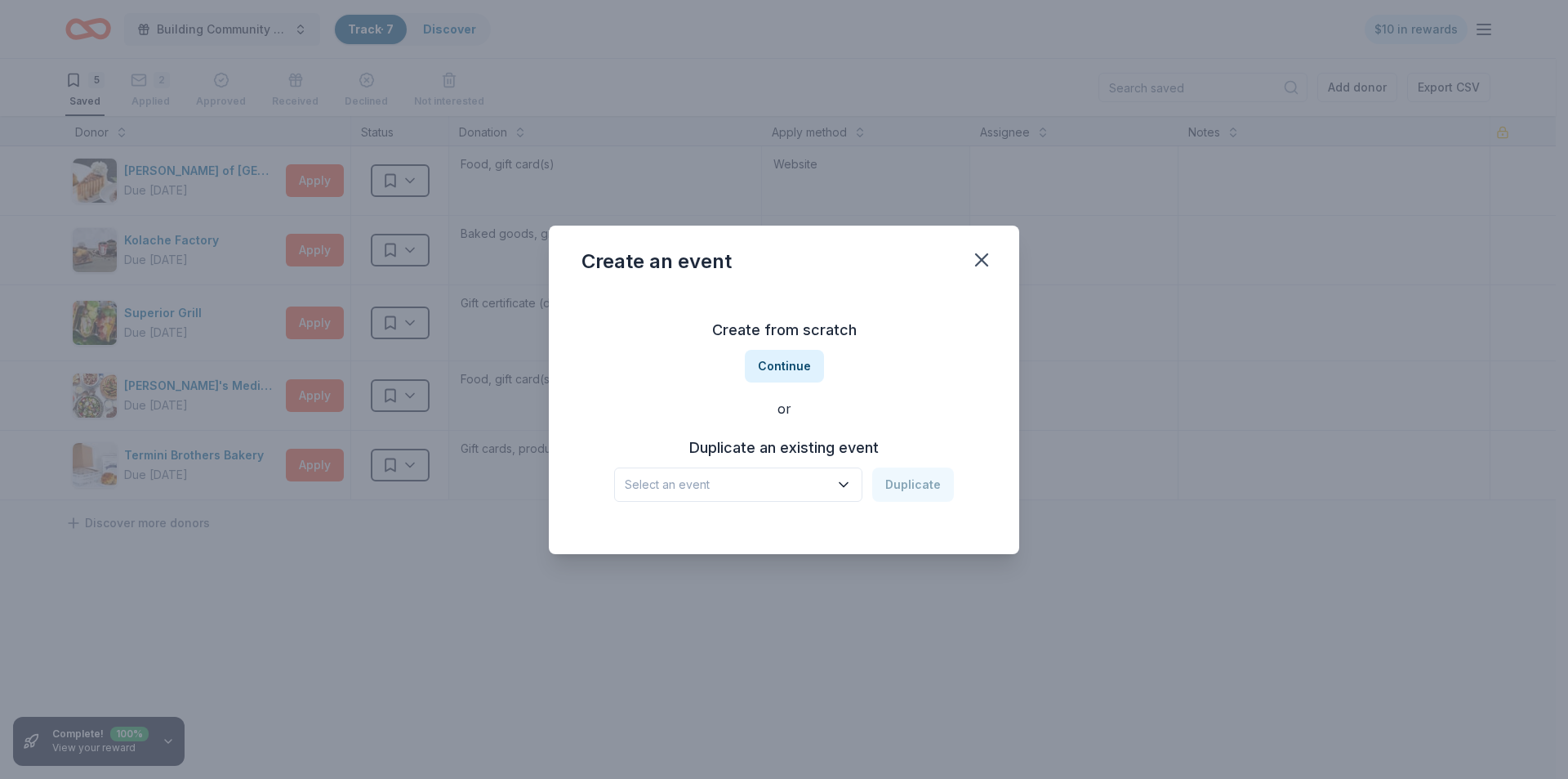
click at [852, 485] on icon "button" at bounding box center [843, 484] width 16 height 16
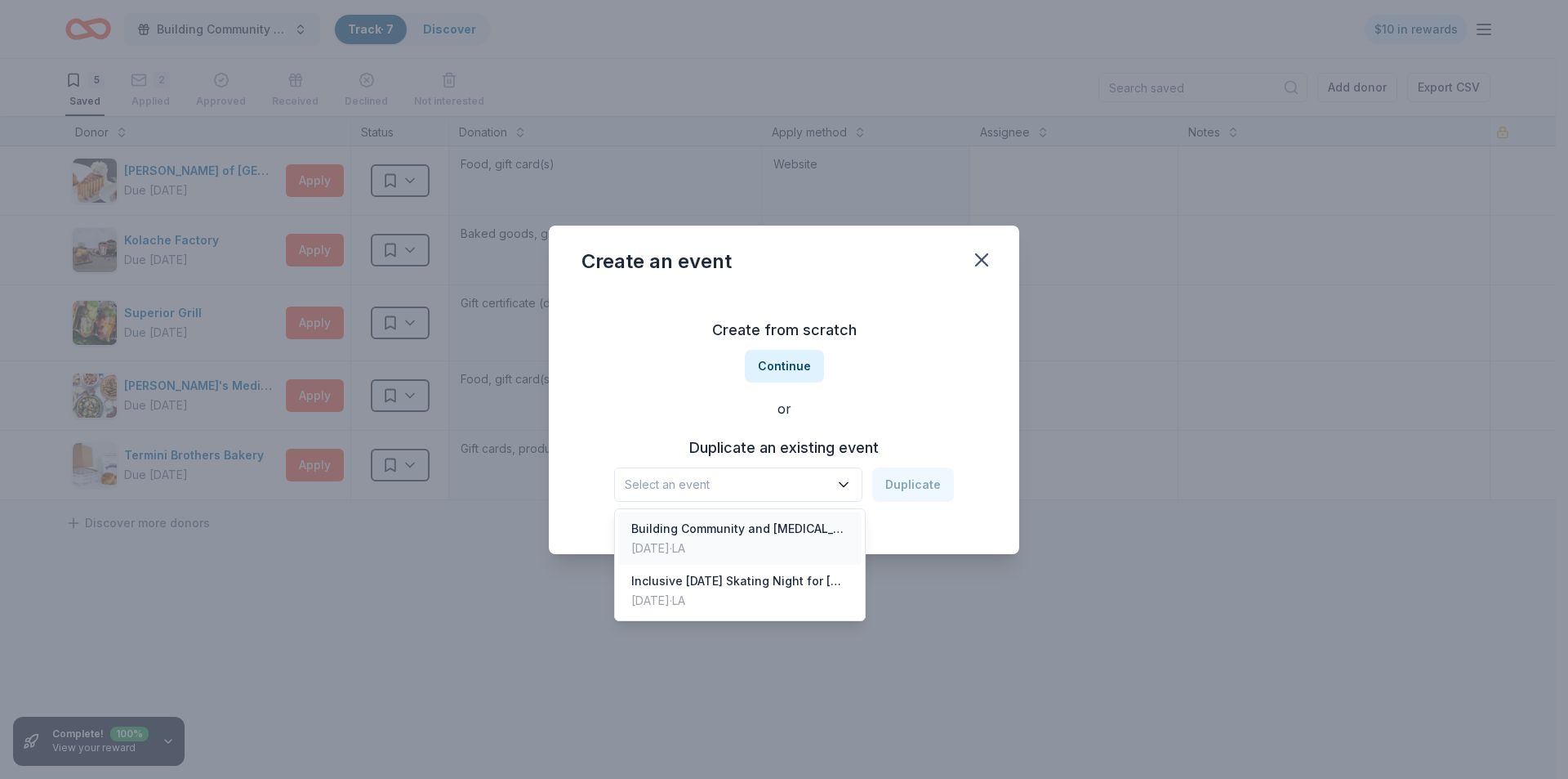
click at [790, 539] on div "[DATE] · LA" at bounding box center [739, 548] width 217 height 19
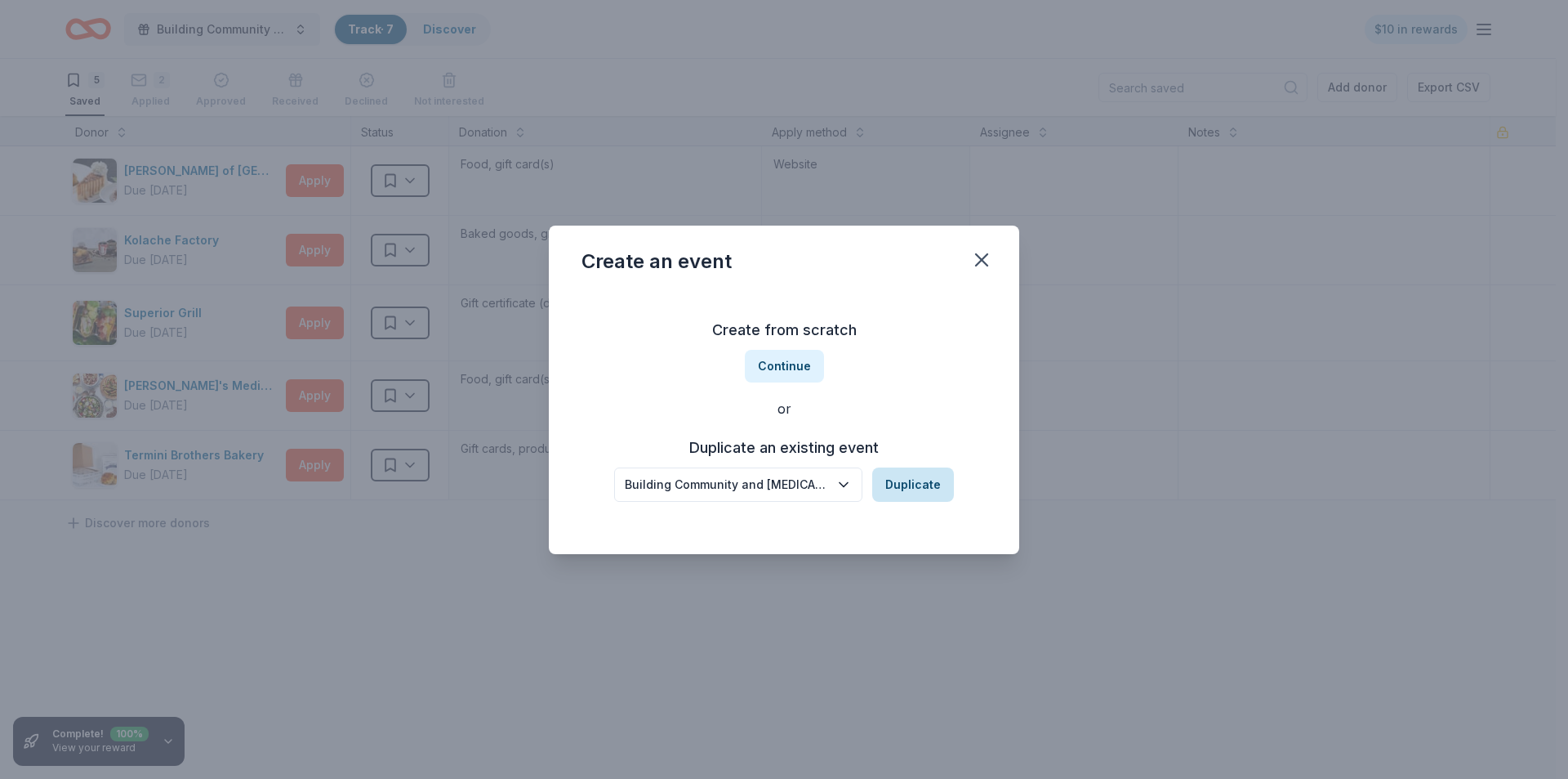
click at [924, 486] on button "Duplicate" at bounding box center [913, 485] width 81 height 34
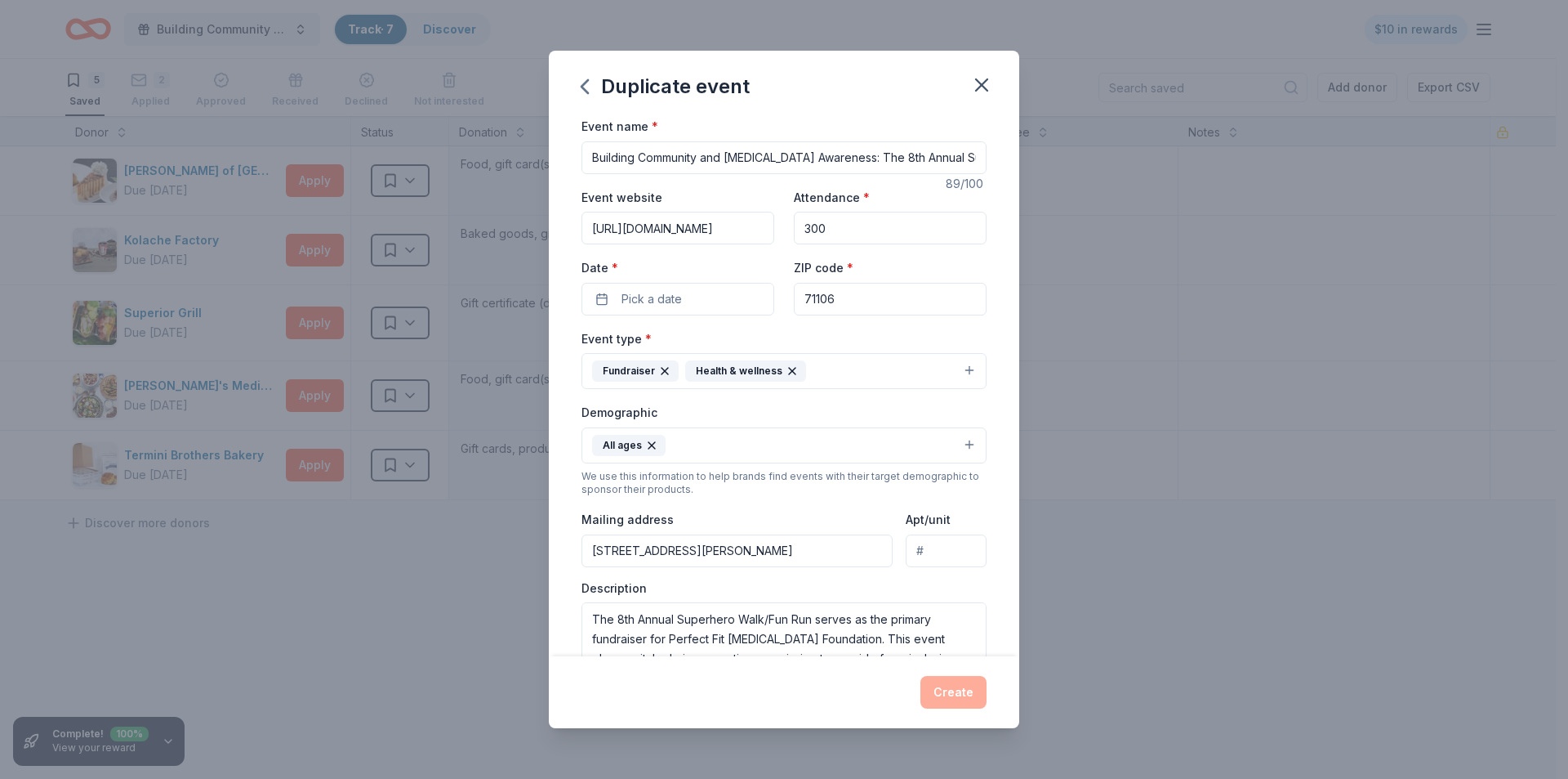
click at [857, 152] on input "Building Community and [MEDICAL_DATA] Awareness: The 8th Annual Superhero Fun R…" at bounding box center [784, 158] width 405 height 33
drag, startPoint x: 594, startPoint y: 157, endPoint x: 1023, endPoint y: 169, distance: 429.2
click at [1022, 168] on div "Duplicate event Event name * Building Community and [MEDICAL_DATA] Awareness: T…" at bounding box center [784, 389] width 1568 height 779
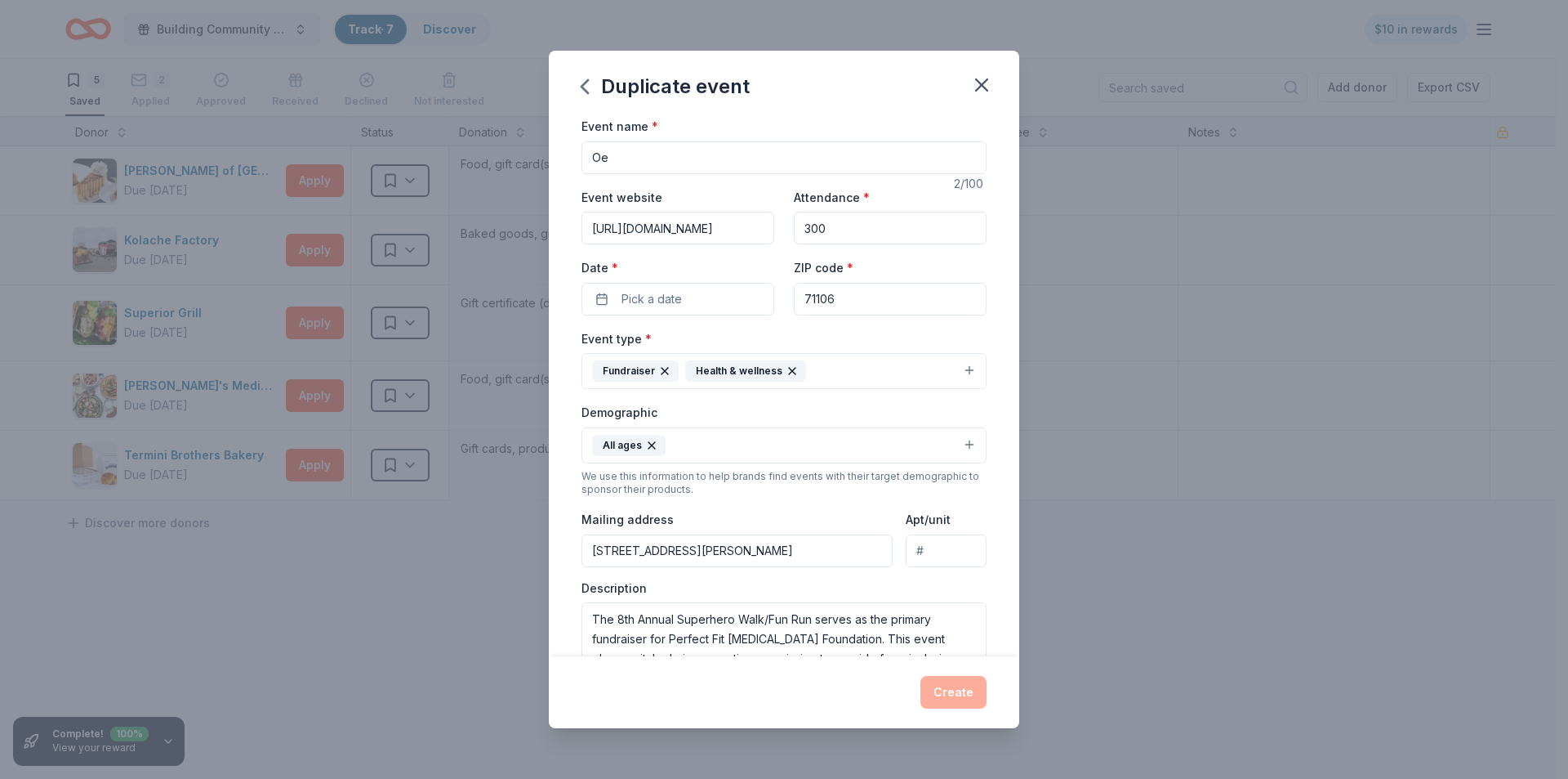
type input "O"
type input "Perfect Connections Excel Initiative"
